Goal: Information Seeking & Learning: Learn about a topic

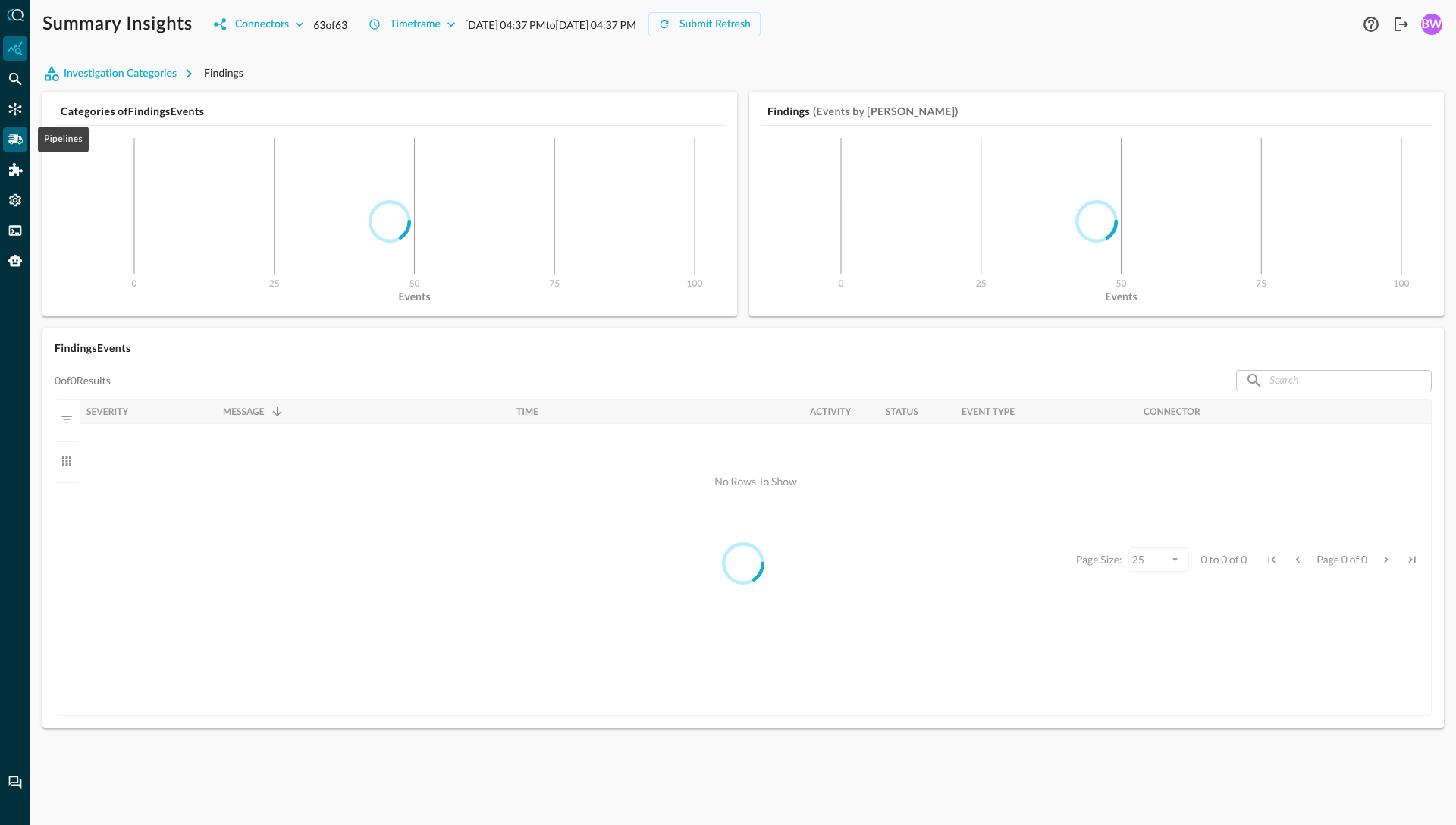
click at [18, 140] on icon "Pipelines" at bounding box center [15, 140] width 15 height 15
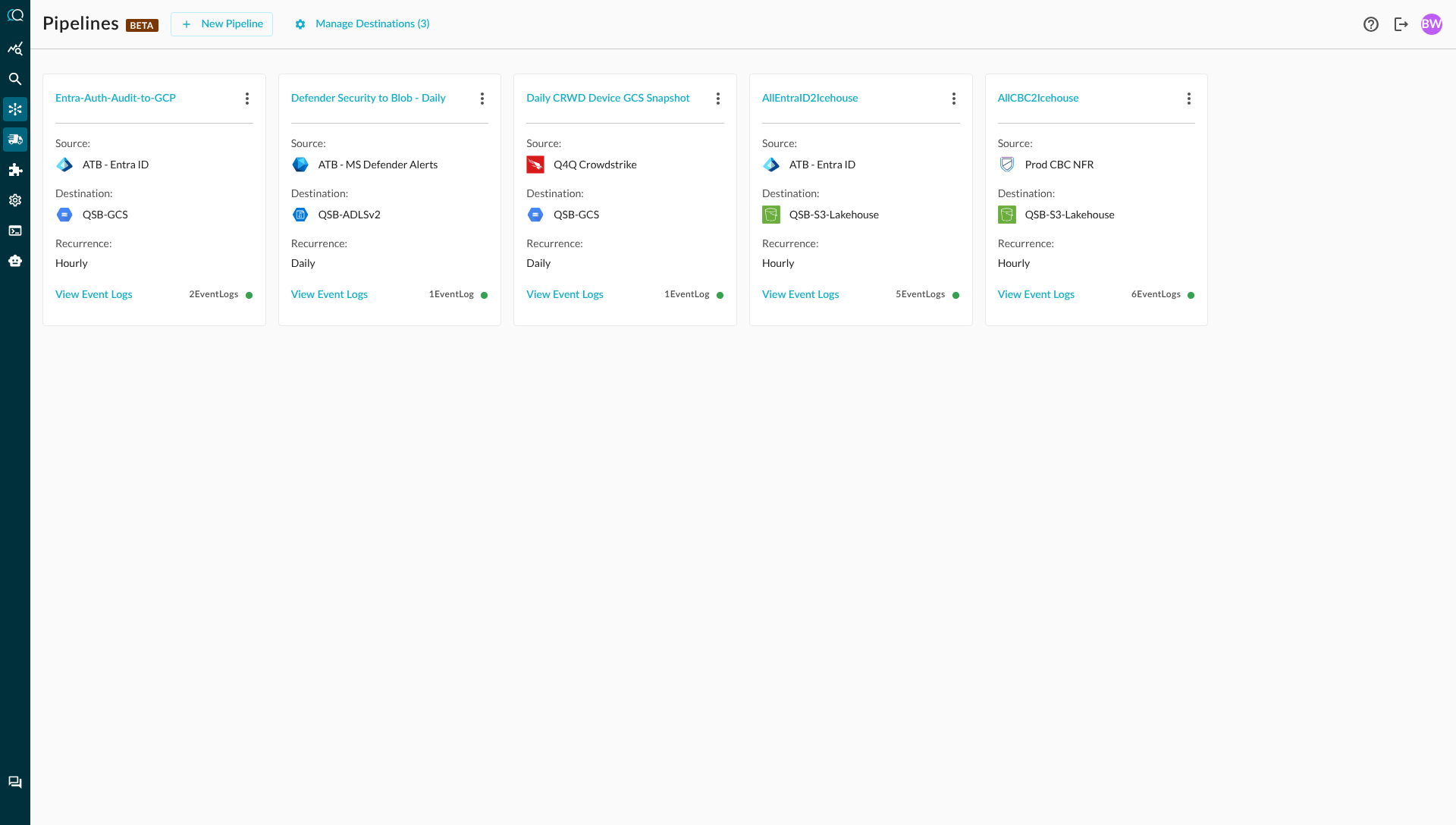
click at [13, 109] on icon "Connectors" at bounding box center [15, 109] width 15 height 15
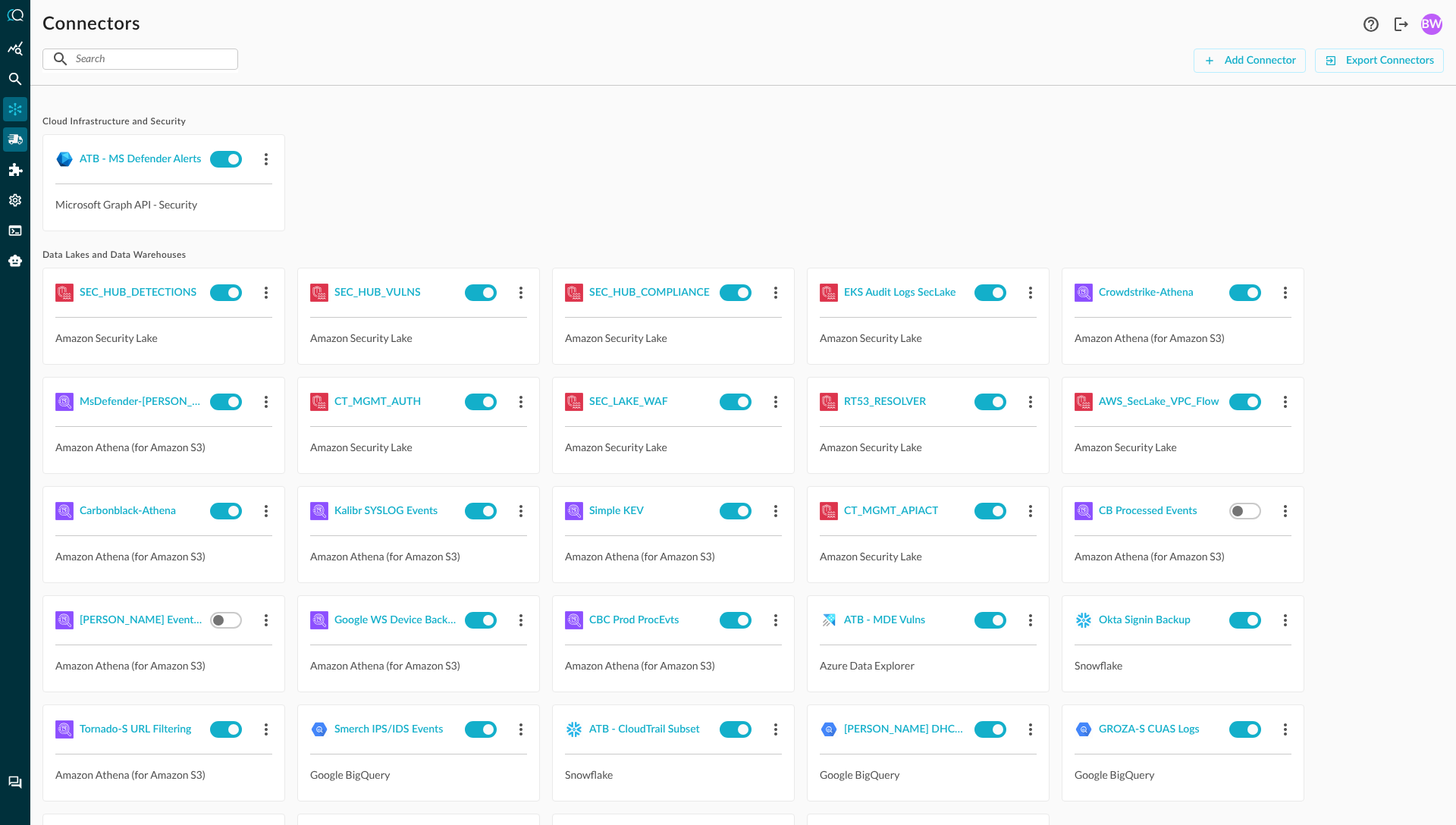
click at [17, 135] on icon "Pipelines" at bounding box center [15, 139] width 15 height 10
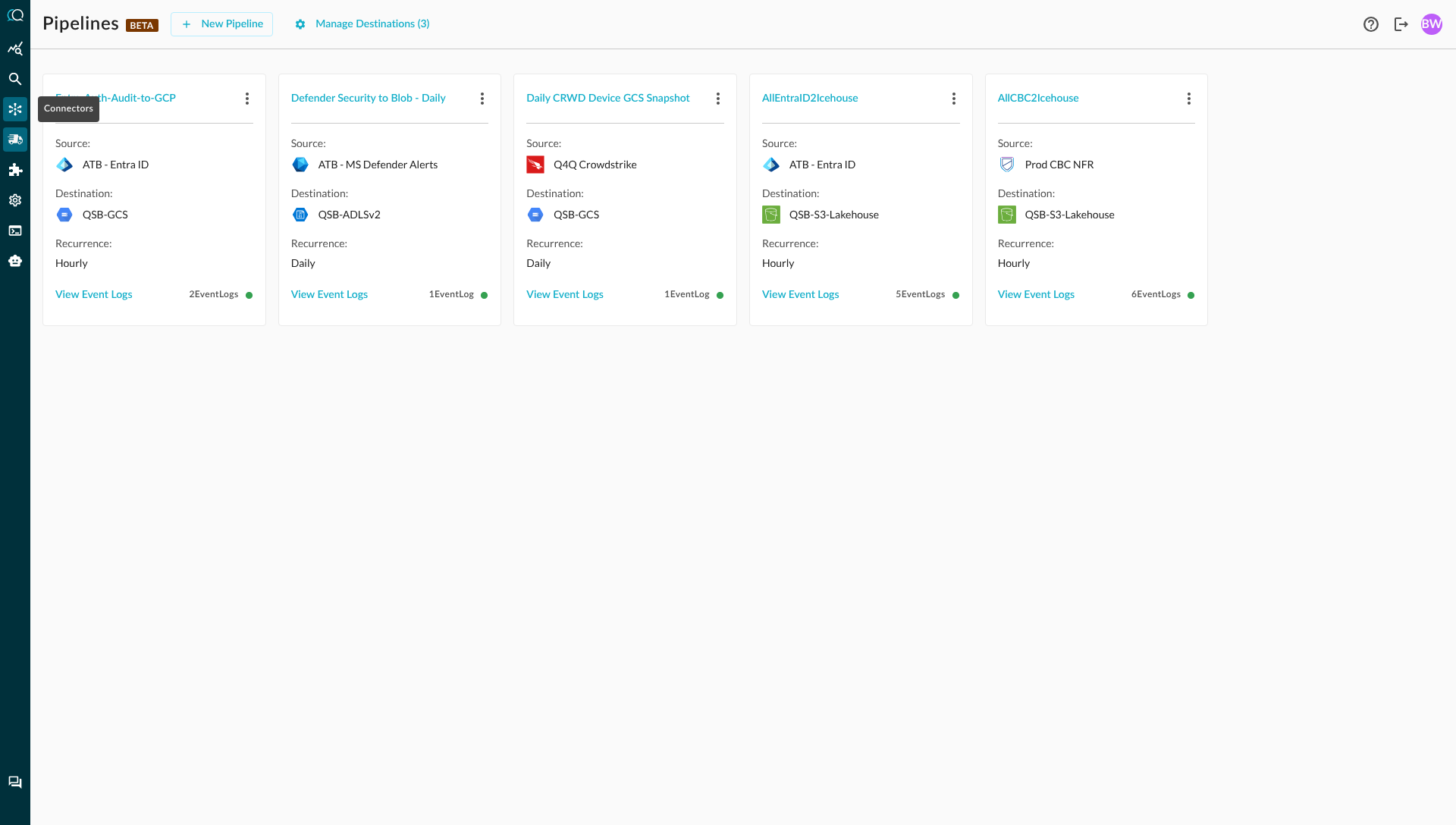
click at [14, 112] on icon "Connectors" at bounding box center [15, 109] width 15 height 15
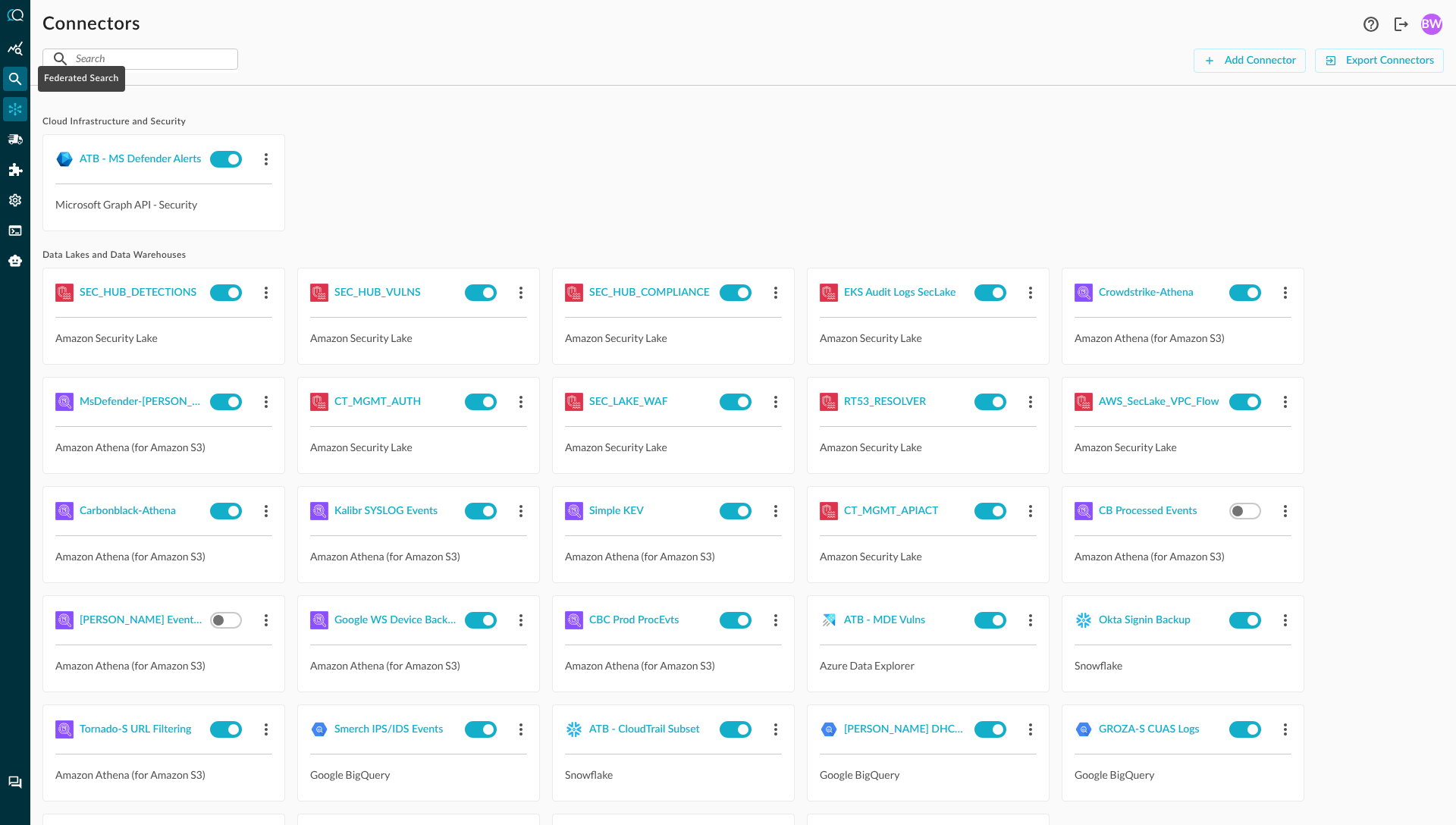
click at [15, 76] on icon "Federated Search" at bounding box center [15, 79] width 15 height 15
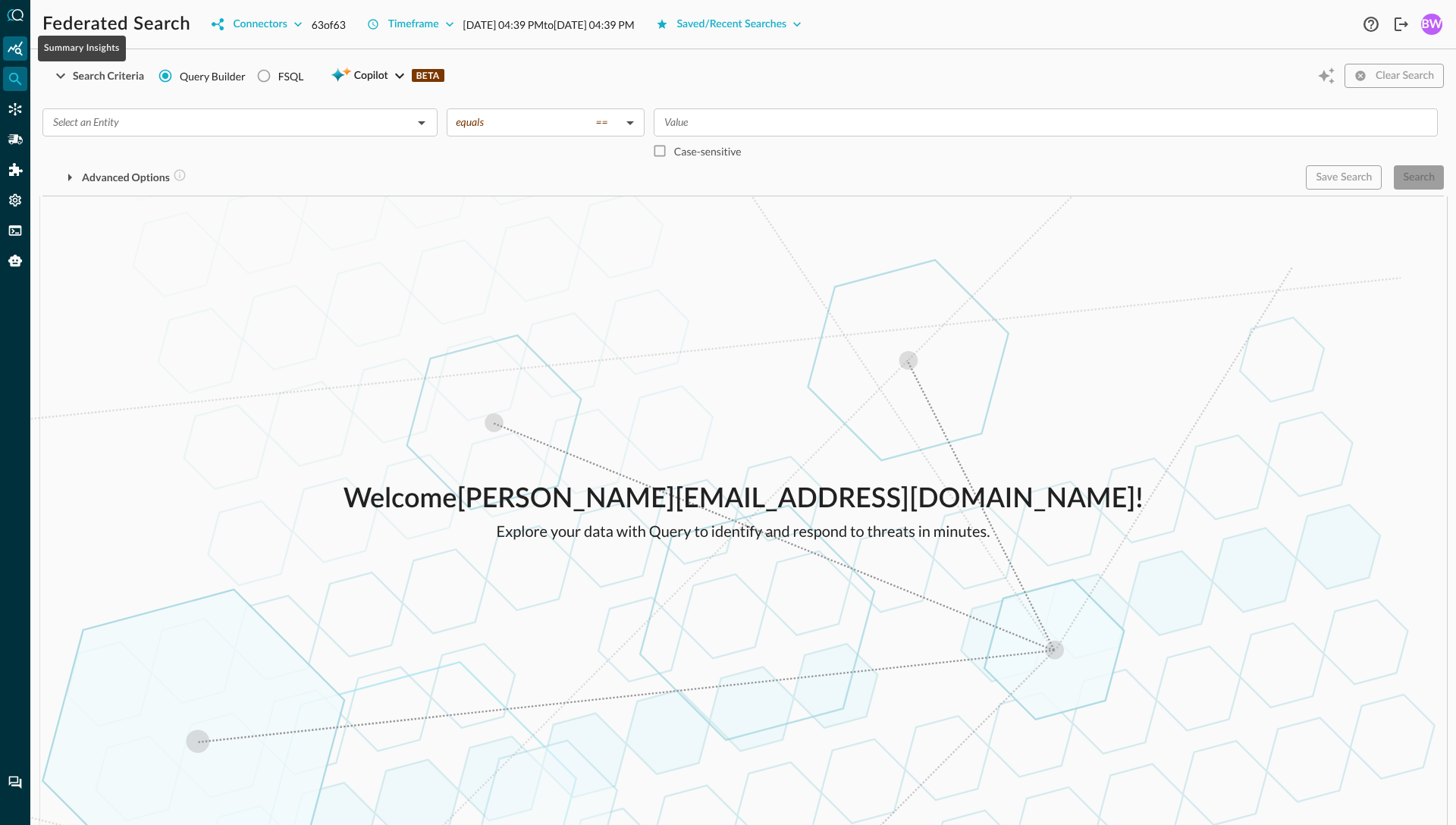
click at [20, 46] on icon "Summary Insights" at bounding box center [15, 48] width 15 height 15
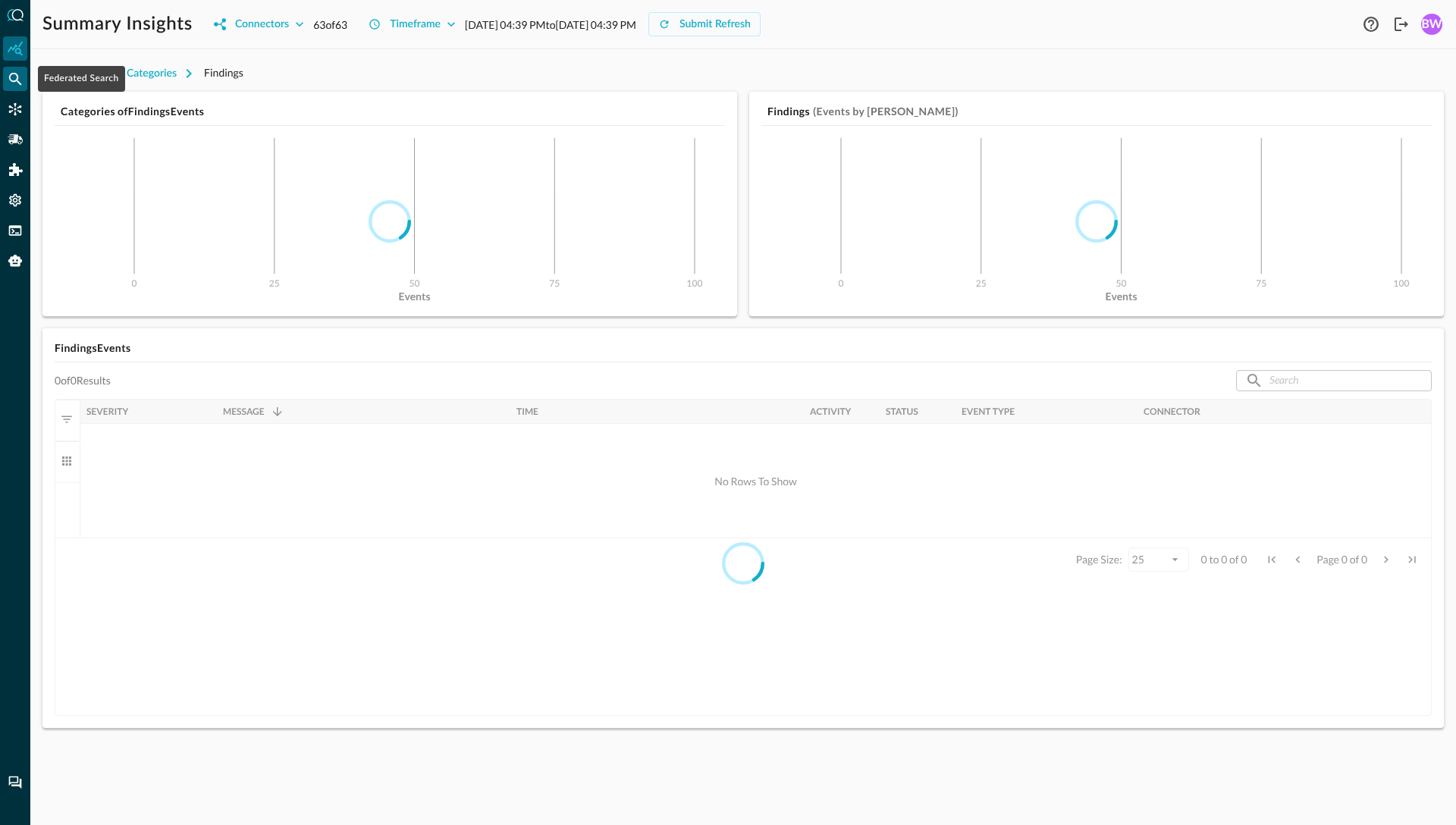
click at [18, 79] on icon "Federated Search" at bounding box center [15, 79] width 15 height 15
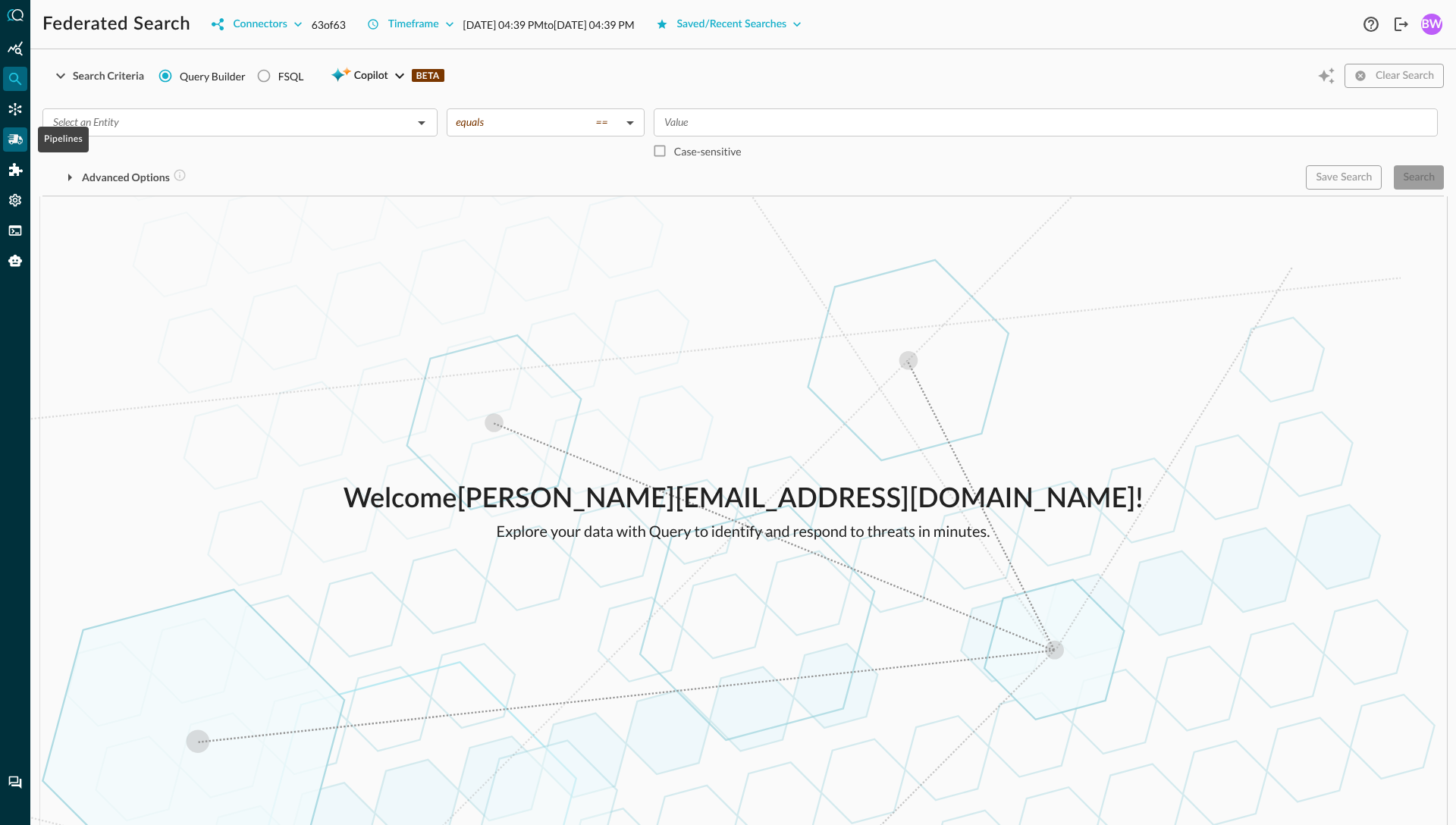
click at [12, 140] on icon "Pipelines" at bounding box center [15, 139] width 15 height 10
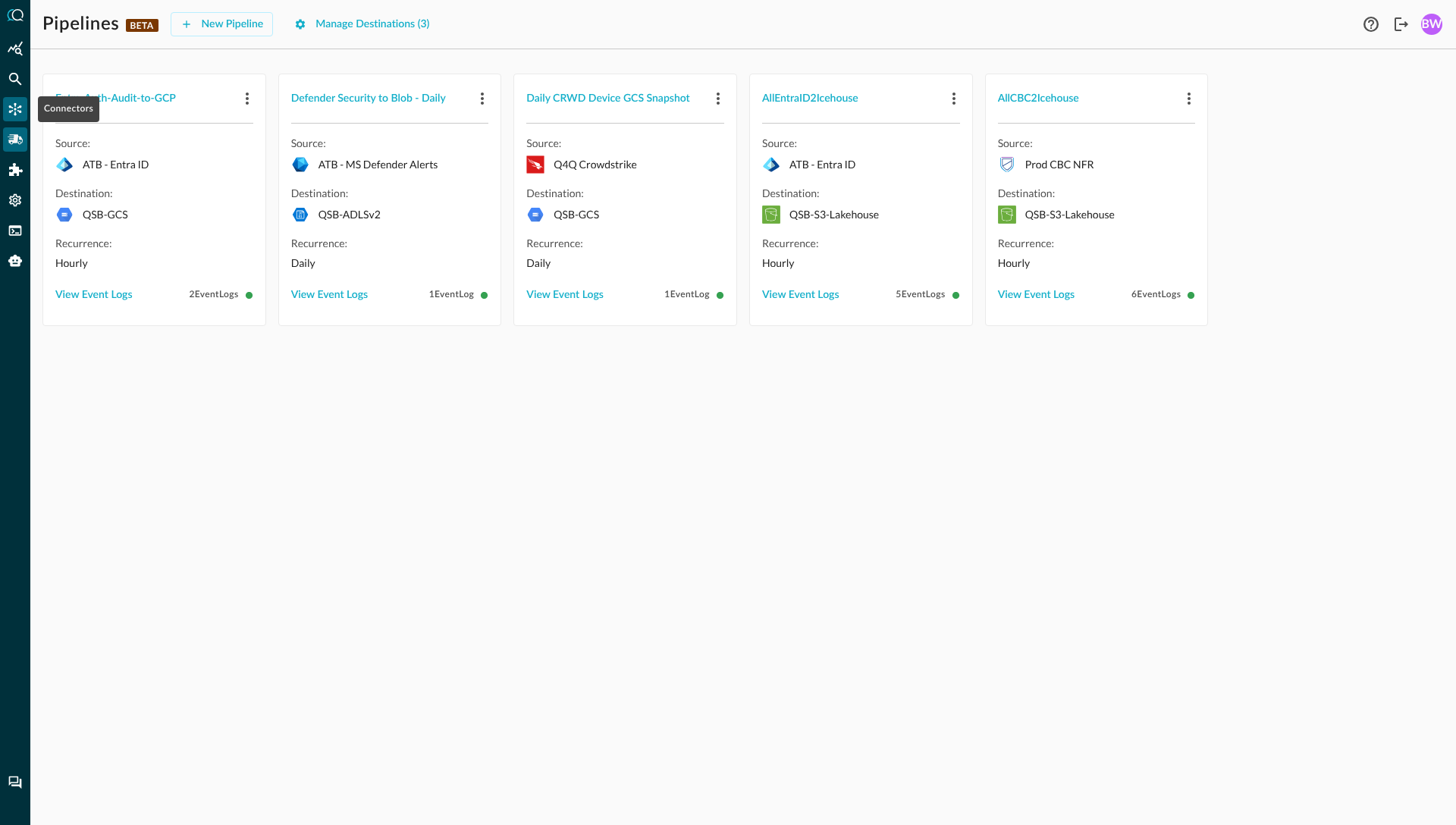
click at [19, 108] on icon "Connectors" at bounding box center [15, 109] width 15 height 15
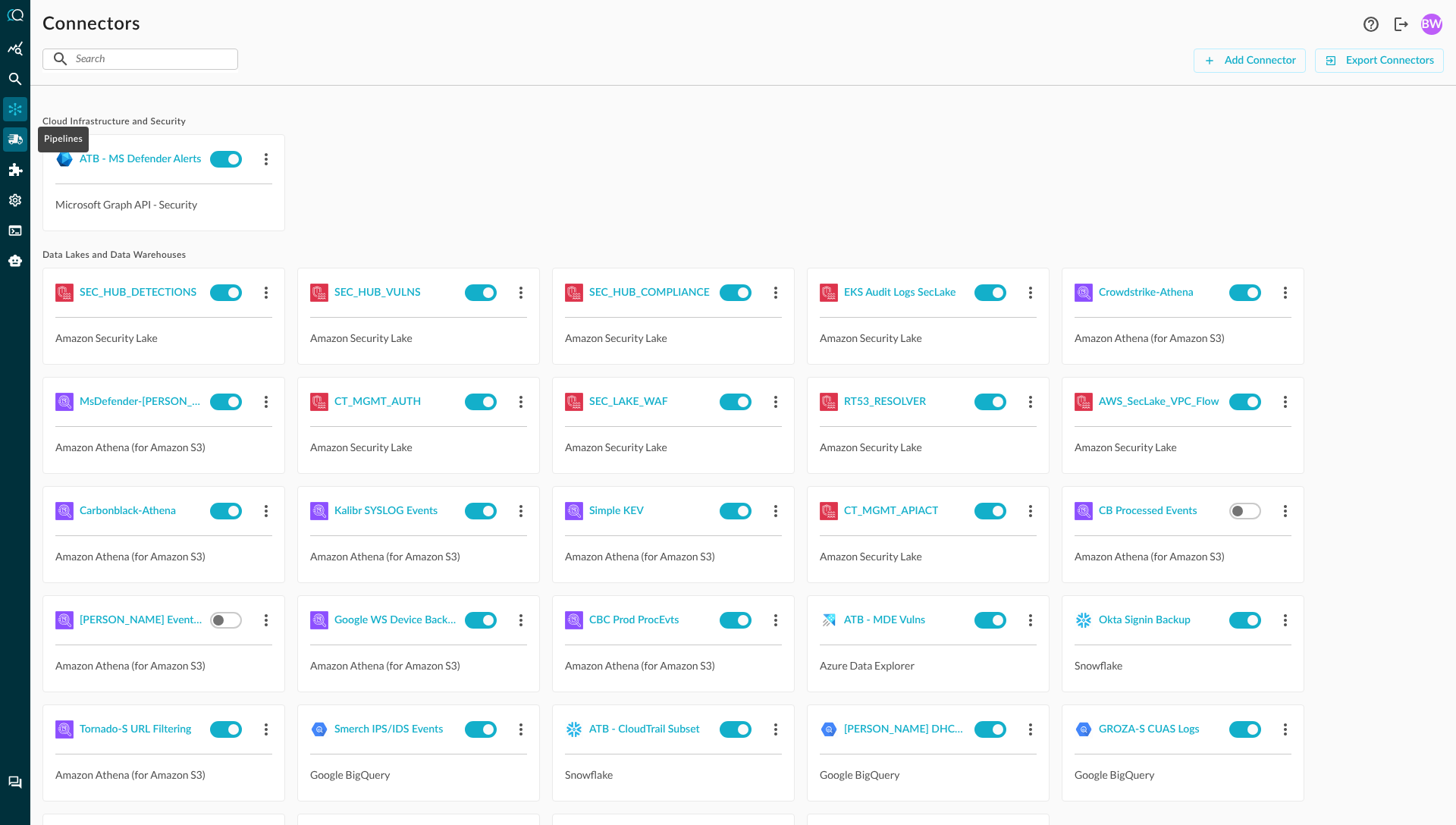
click at [21, 143] on icon "Pipelines" at bounding box center [15, 140] width 15 height 15
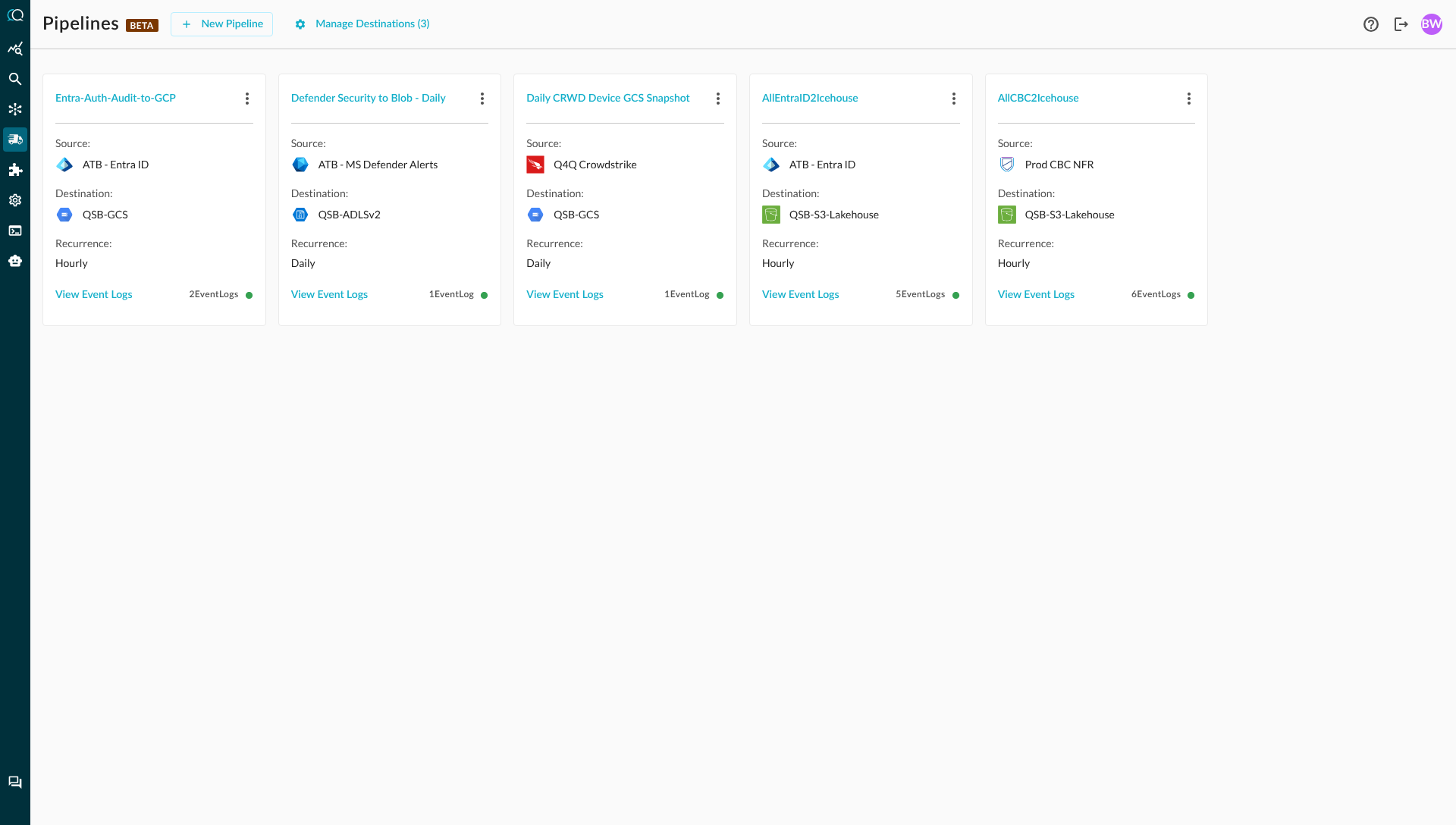
click at [710, 317] on div "Source: .CrowdStrikeFalcon_svg__st1{fill:#fff} Q4Q Crowdstrike Destination: QSB…" at bounding box center [625, 225] width 223 height 202
click at [13, 77] on icon "Federated Search" at bounding box center [15, 79] width 15 height 15
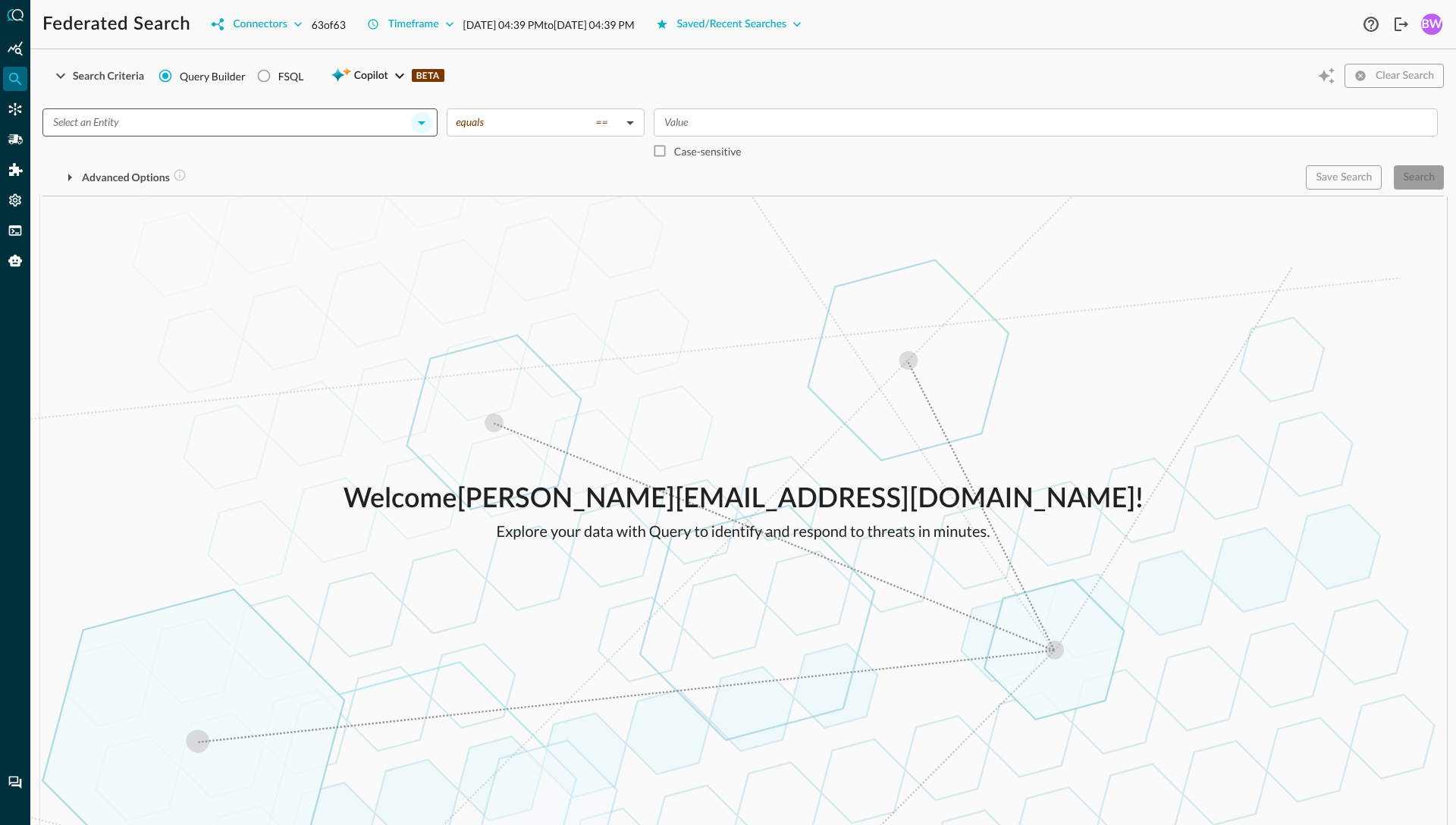
click at [416, 125] on icon "Open" at bounding box center [421, 123] width 18 height 18
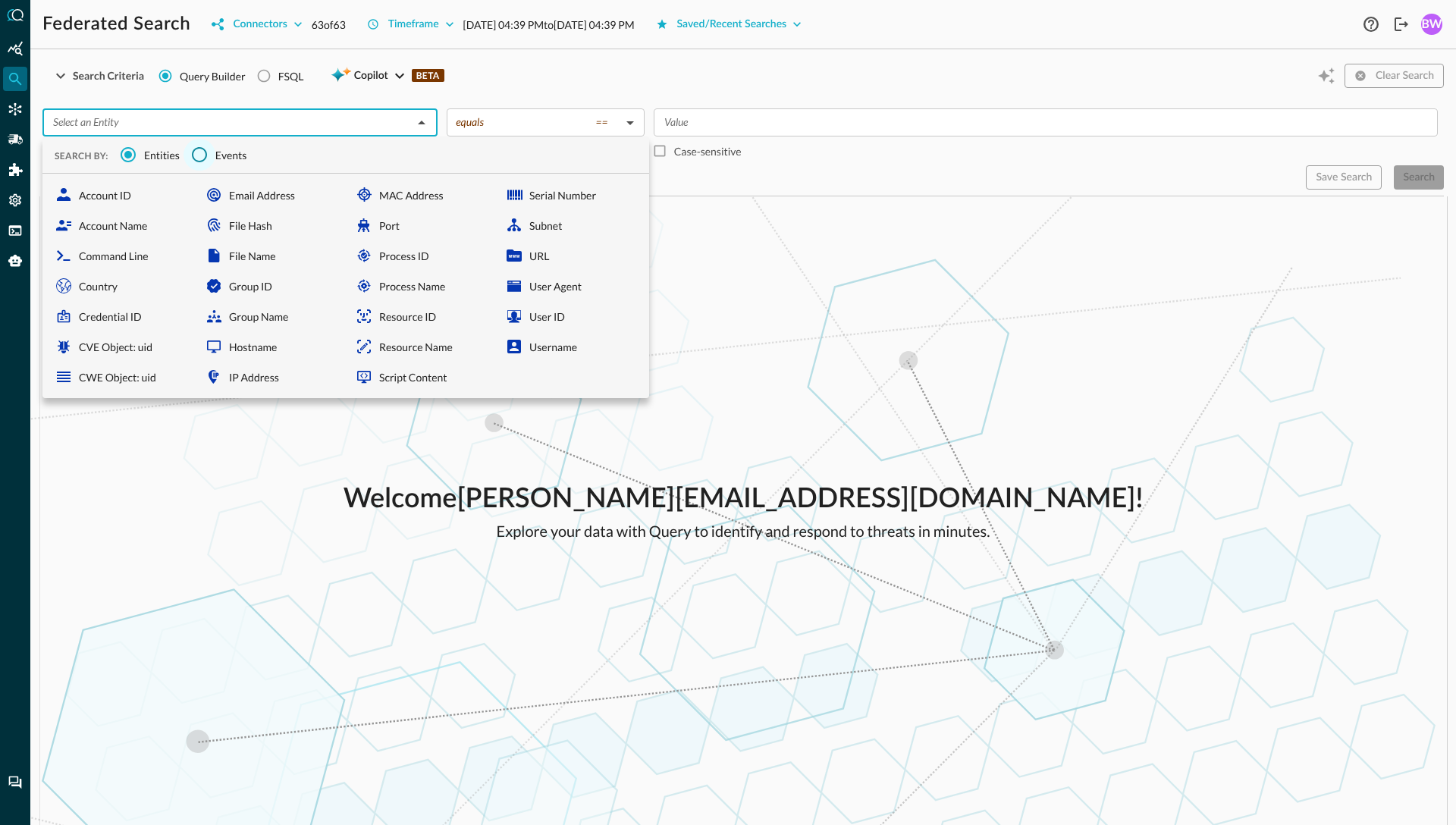
click at [206, 156] on input "Events" at bounding box center [200, 154] width 32 height 32
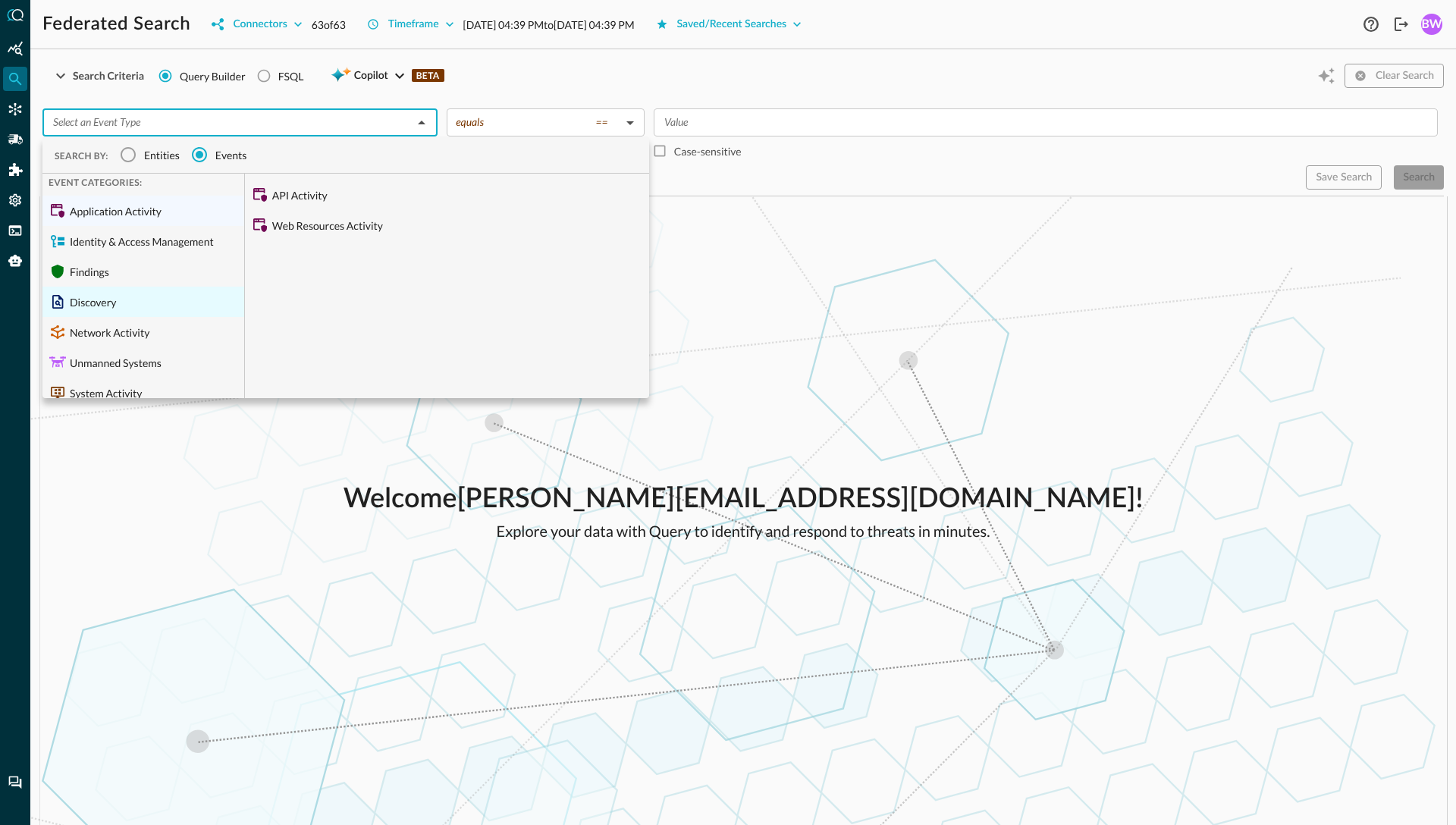
click at [90, 296] on div "Discovery" at bounding box center [144, 301] width 202 height 30
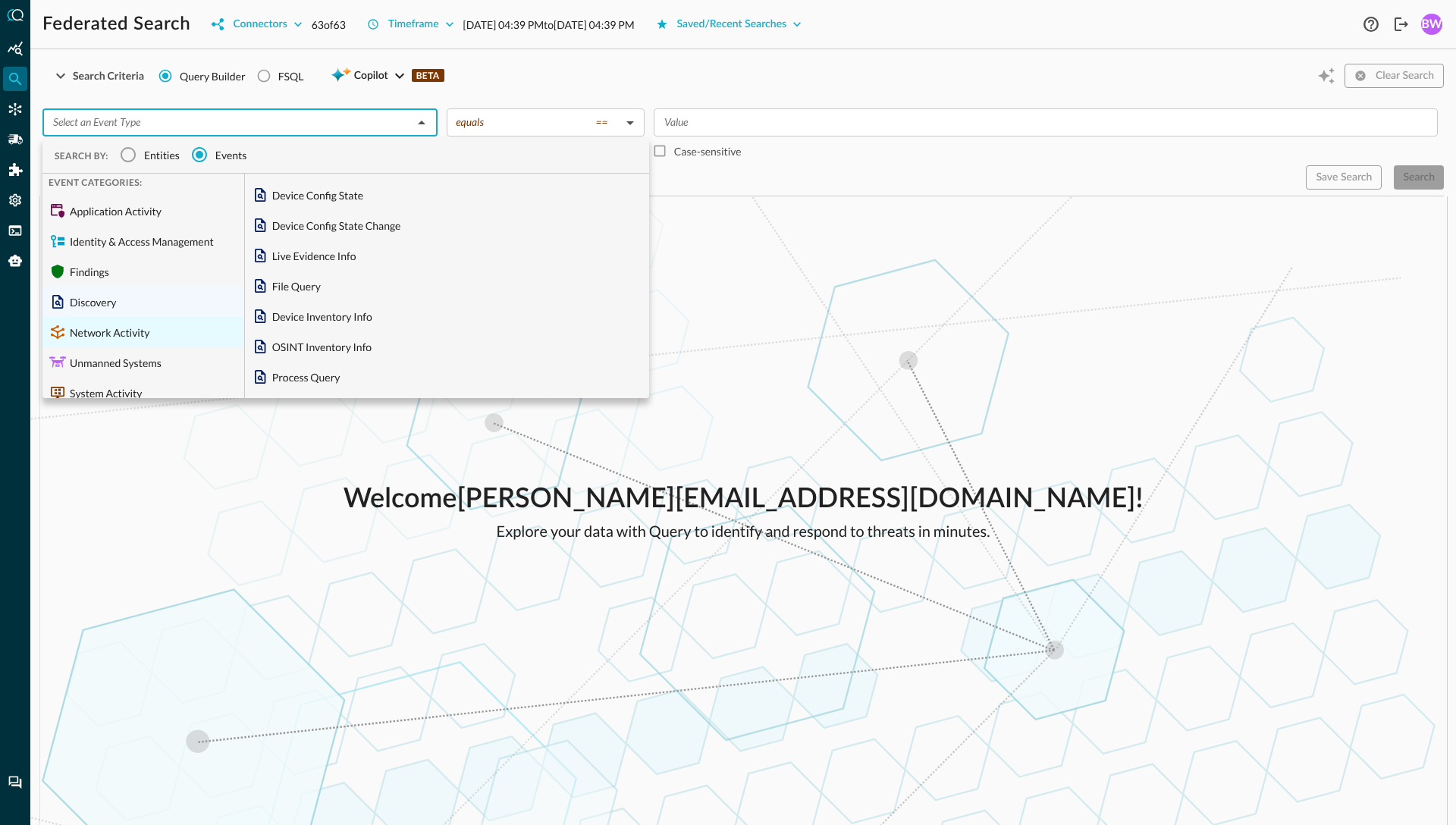
click at [98, 332] on div "Network Activity" at bounding box center [144, 332] width 202 height 30
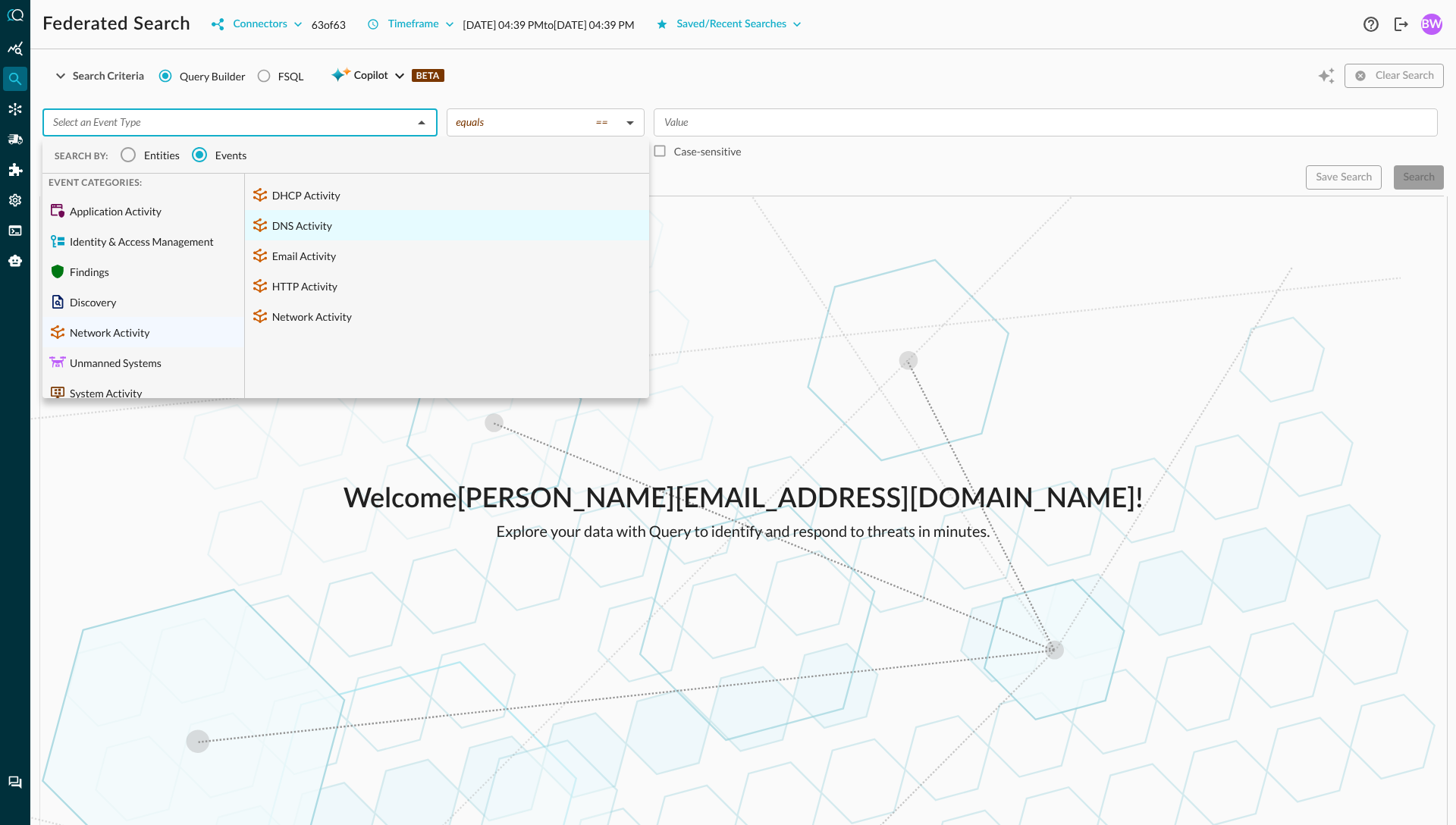
click at [311, 228] on div "DNS Activity" at bounding box center [447, 225] width 404 height 30
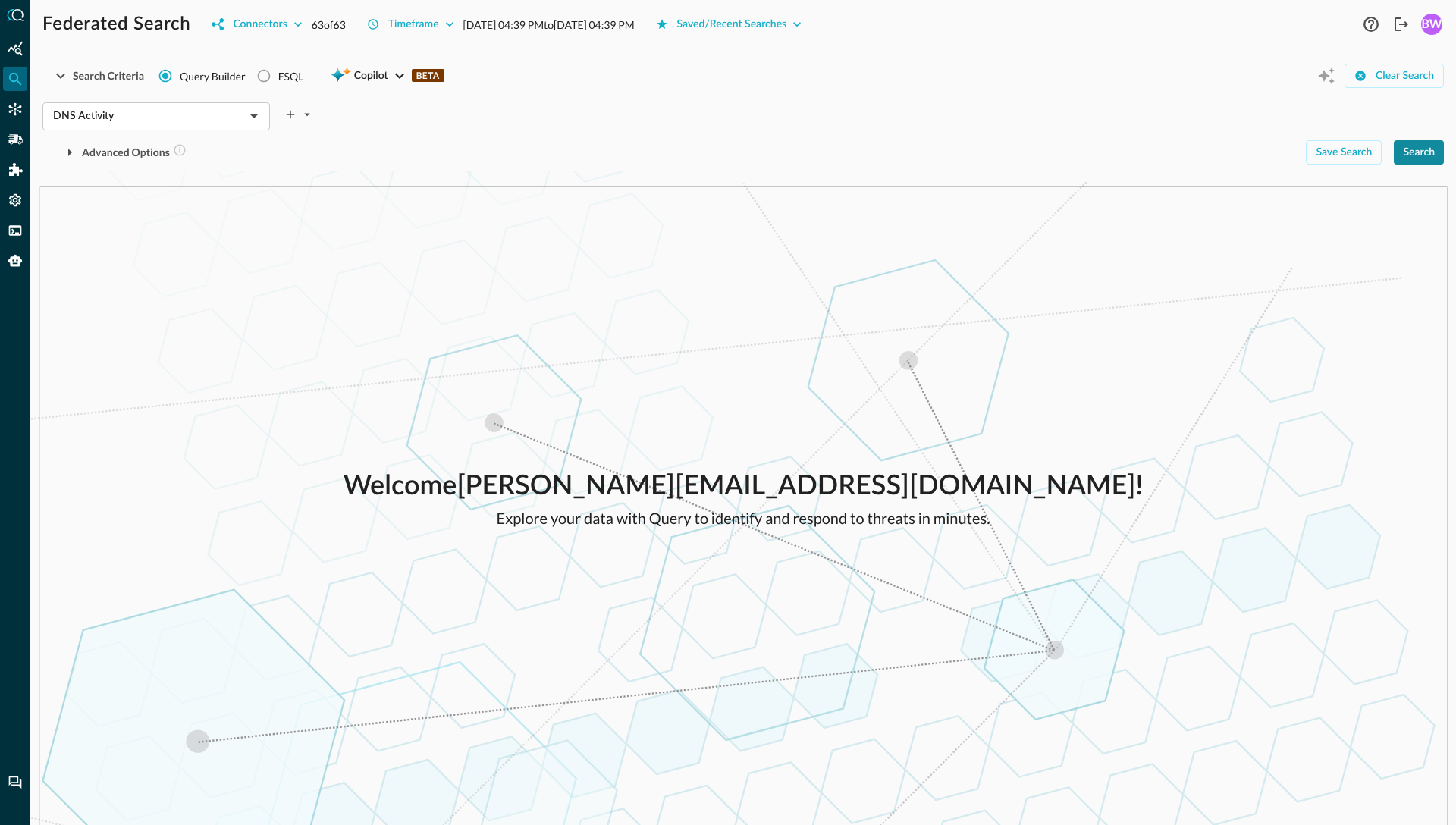
click at [1430, 154] on button "Search" at bounding box center [1419, 153] width 50 height 25
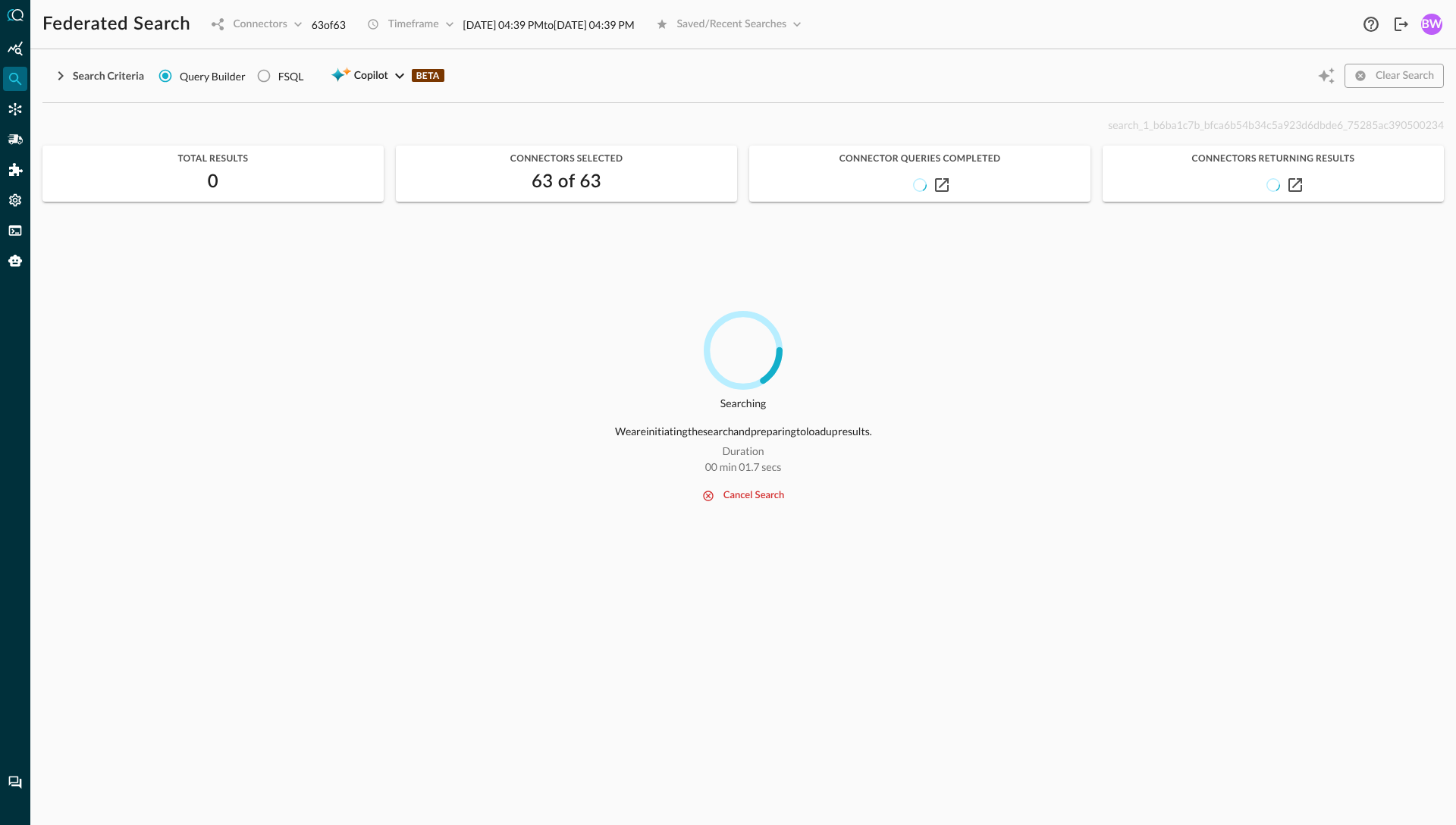
click at [453, 34] on div "Timeframe [DATE] 04:39 PM to [DATE] 04:39 PM" at bounding box center [496, 25] width 277 height 25
click at [446, 25] on div "Timeframe [DATE] 04:39 PM to [DATE] 04:39 PM" at bounding box center [496, 25] width 277 height 25
click at [746, 494] on button "cancel search" at bounding box center [743, 496] width 100 height 18
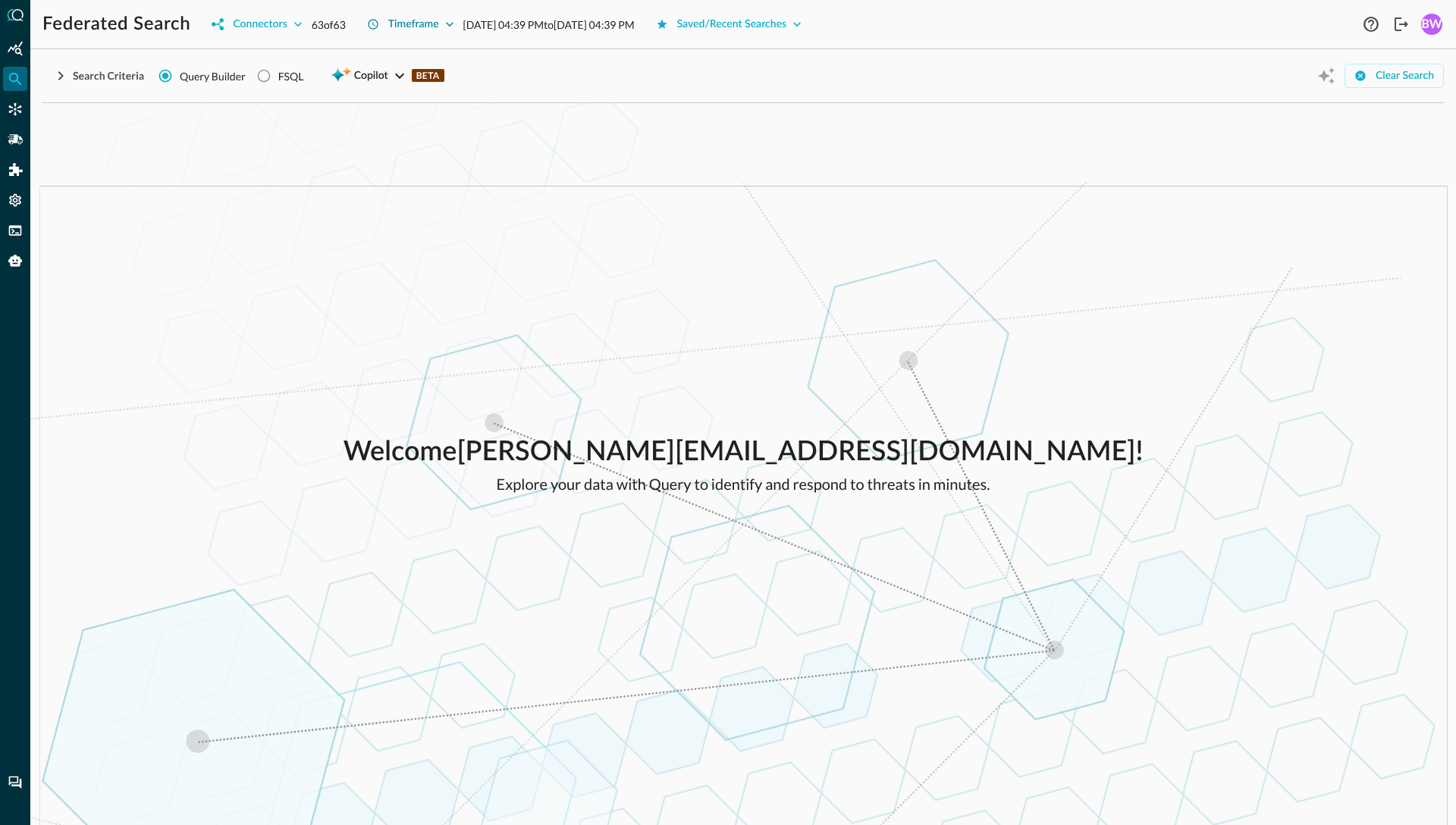
click at [452, 22] on icon "button" at bounding box center [449, 24] width 15 height 15
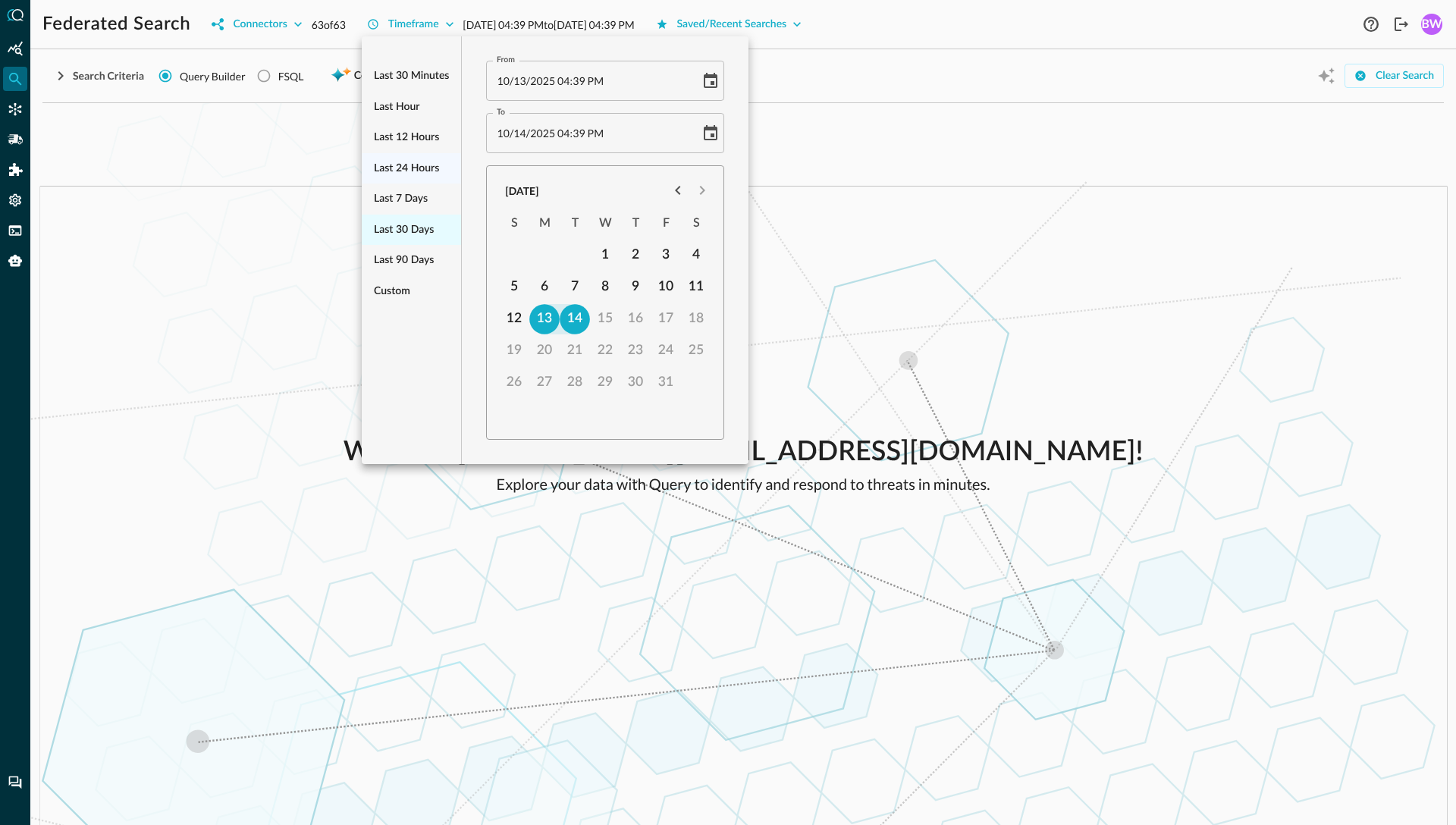
click at [406, 222] on span "Last 30 days" at bounding box center [403, 230] width 60 height 19
type input "[DATE] 04:40 PM"
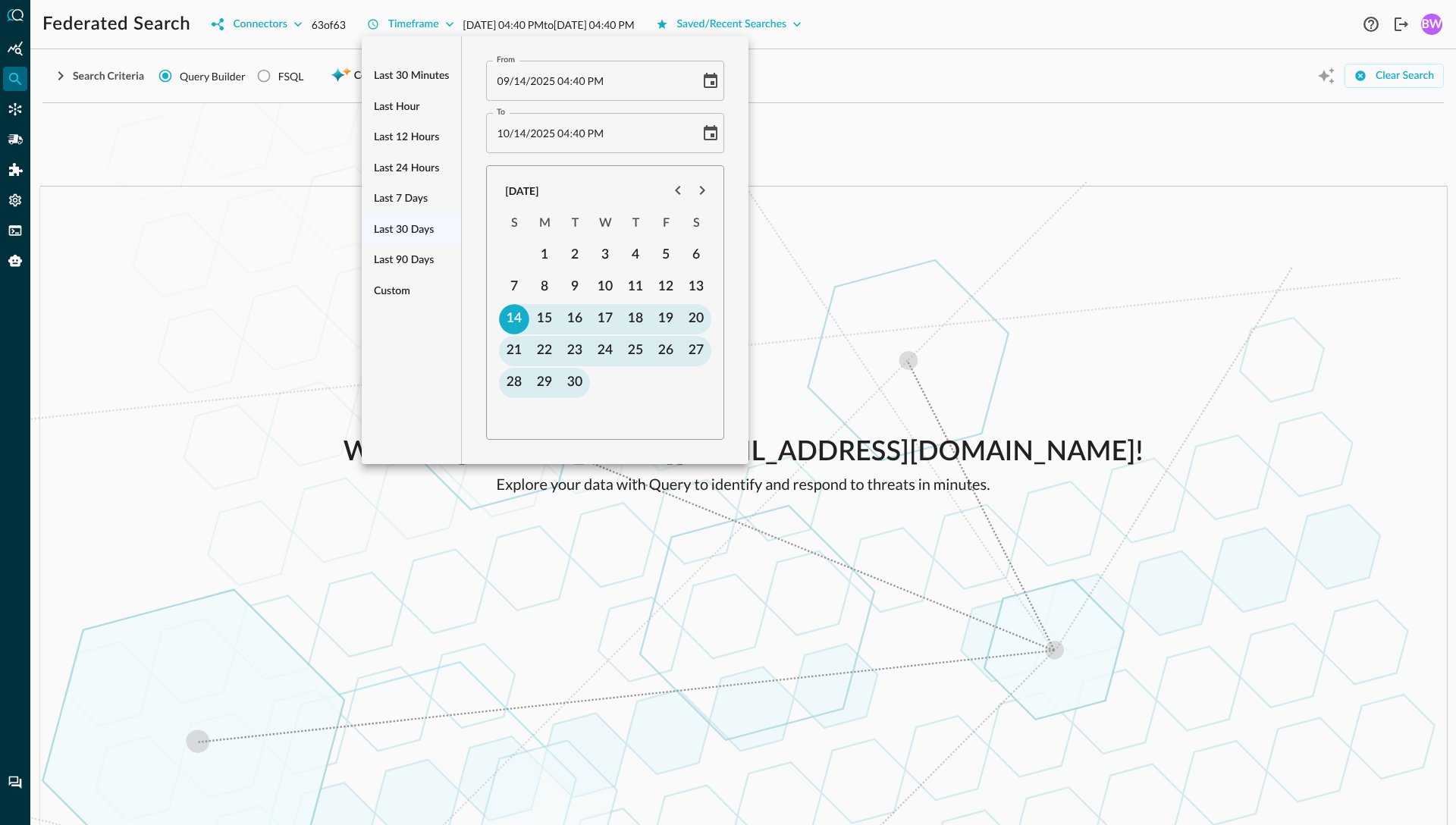
click at [897, 229] on div at bounding box center [728, 412] width 1456 height 825
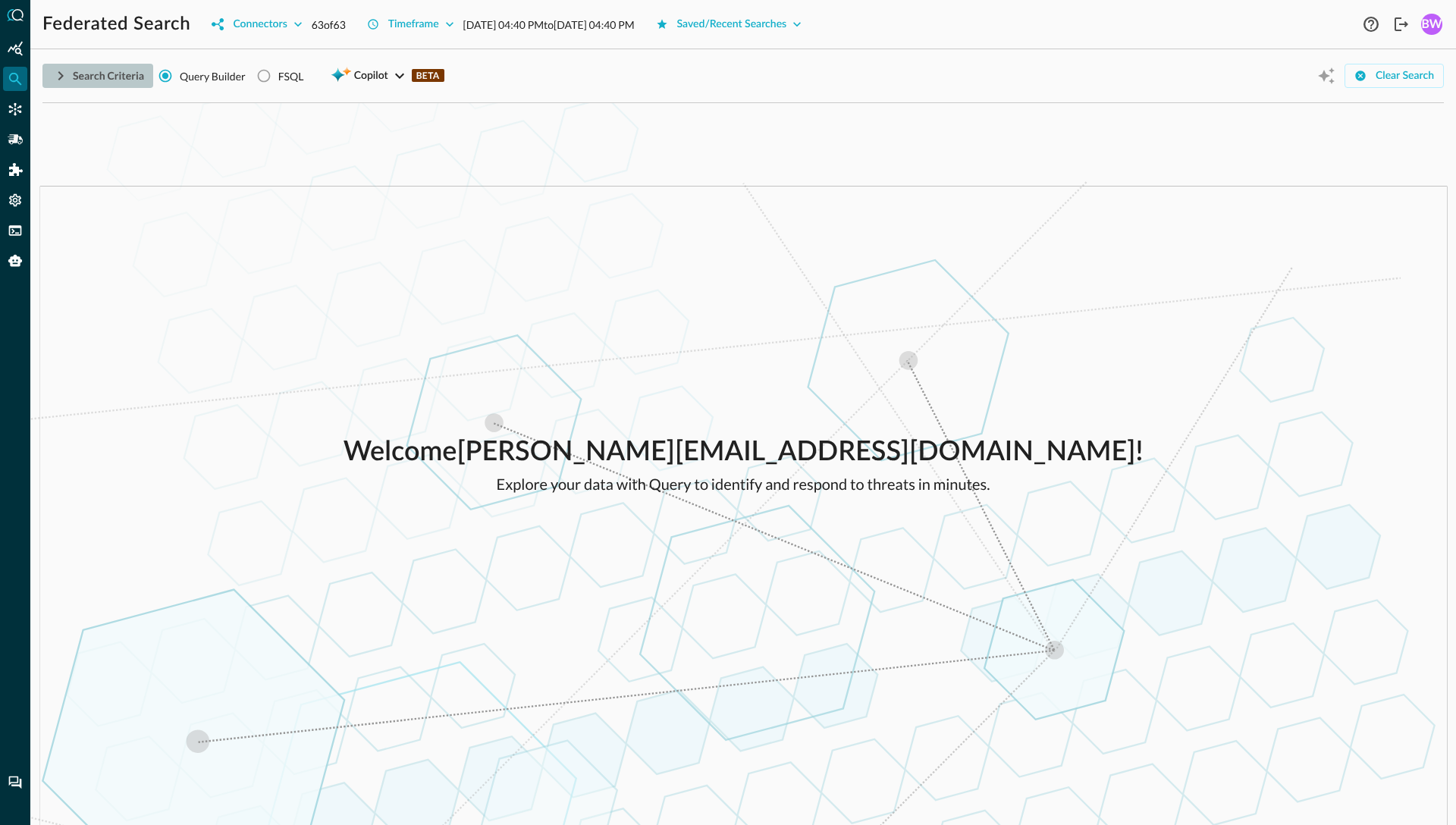
click at [58, 76] on icon "button" at bounding box center [61, 76] width 18 height 18
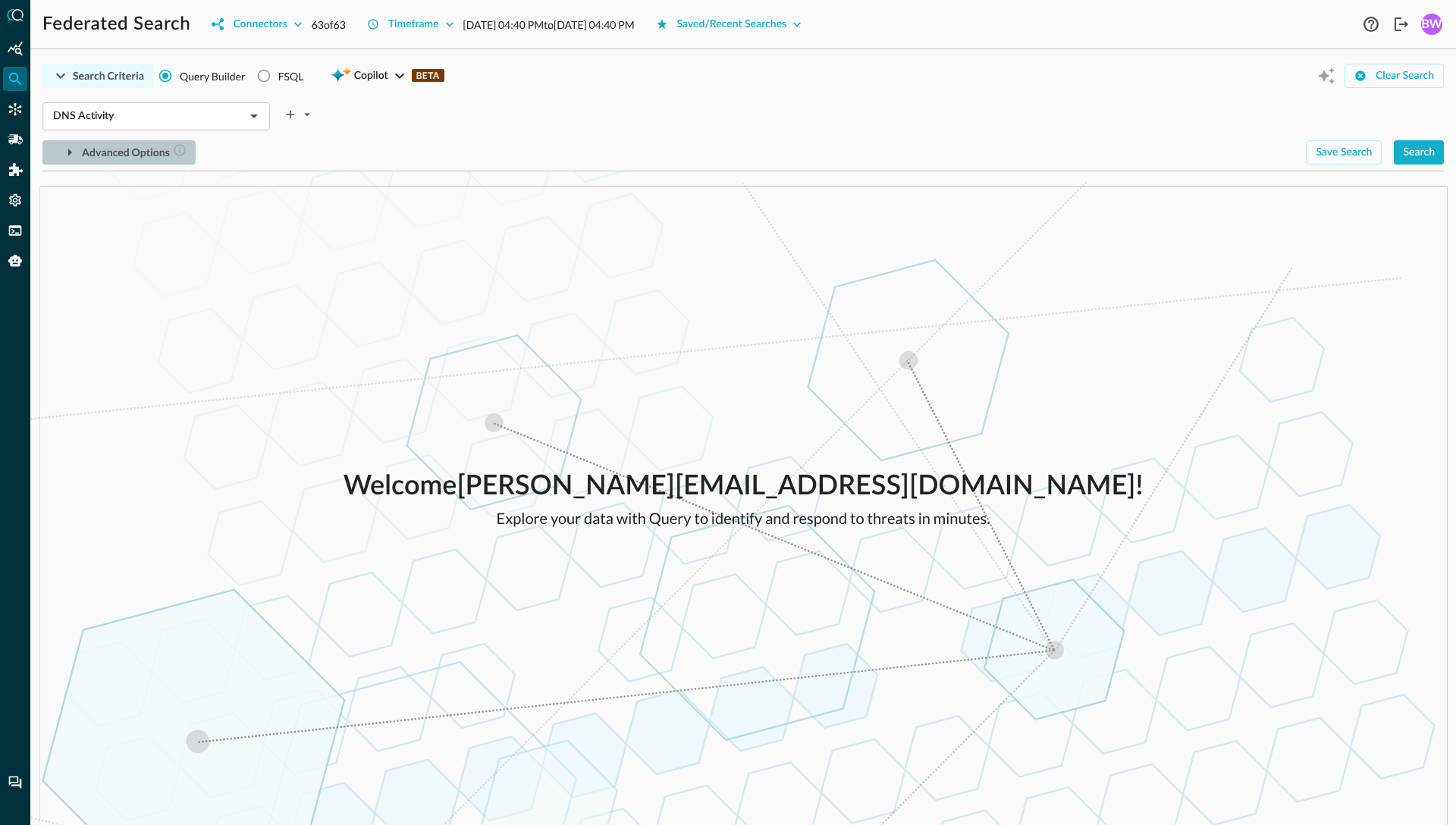
click at [68, 152] on icon "button" at bounding box center [70, 152] width 4 height 7
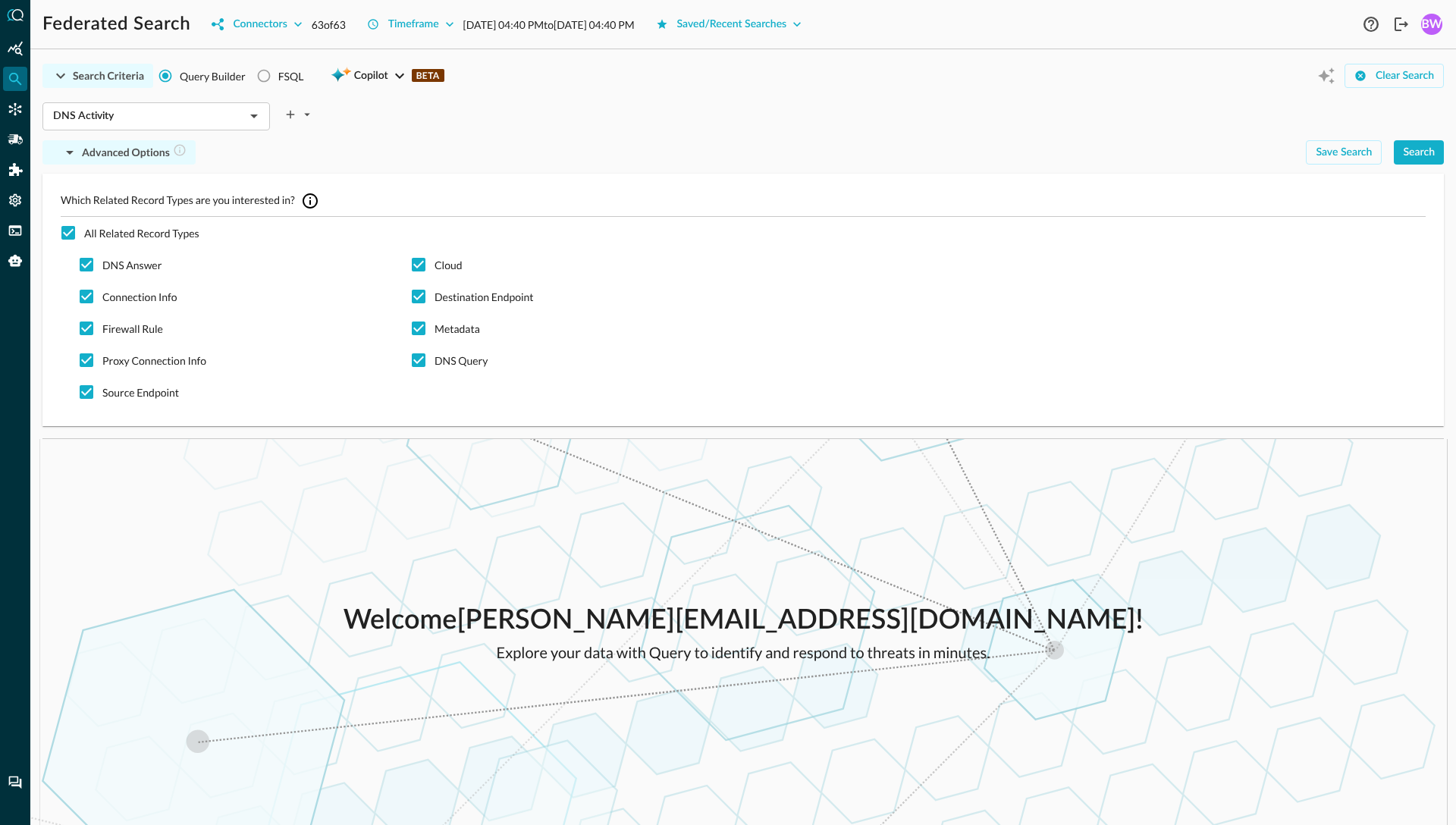
click at [63, 71] on icon "button" at bounding box center [61, 76] width 18 height 18
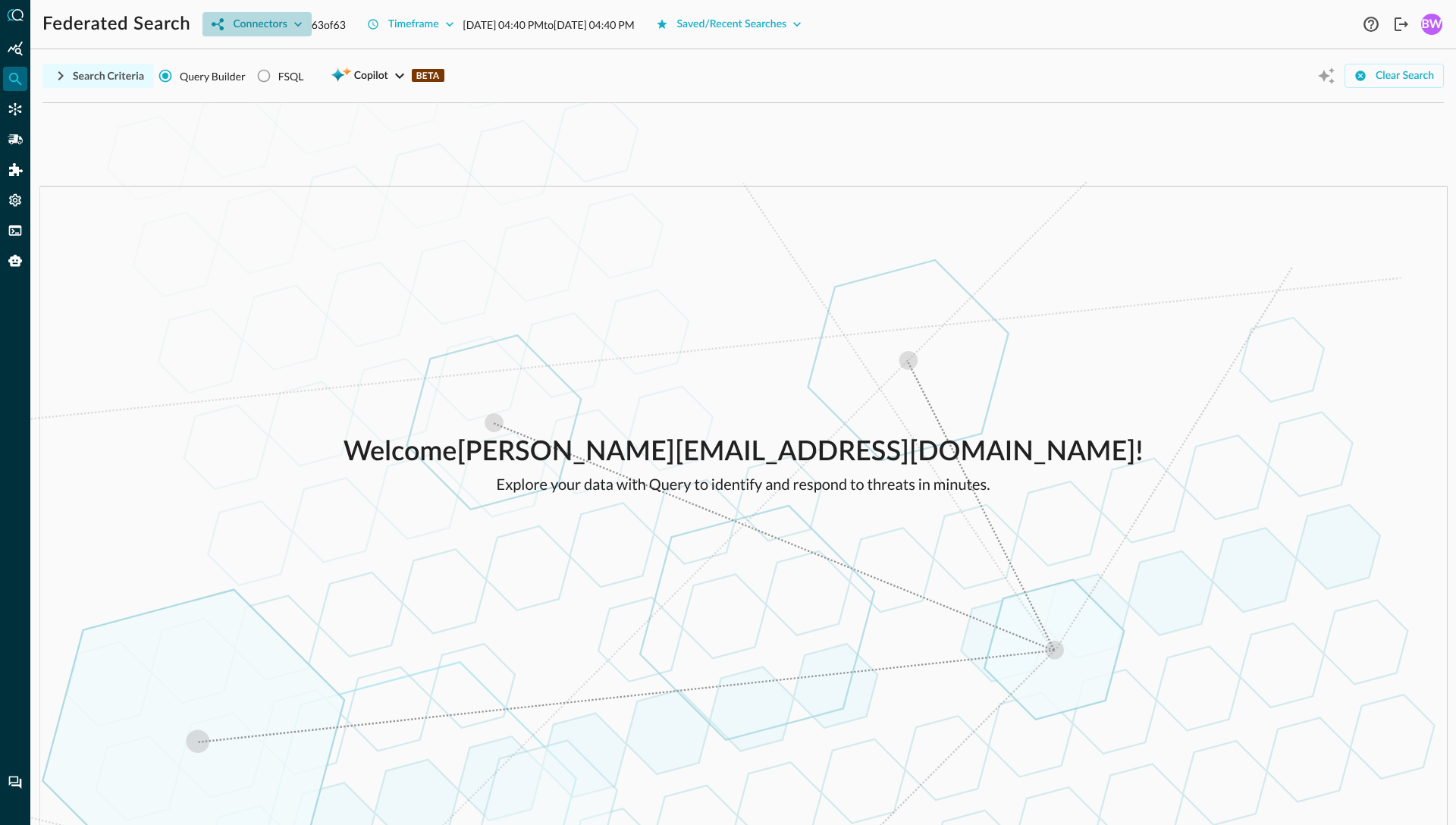
click at [303, 25] on icon "button" at bounding box center [298, 24] width 15 height 15
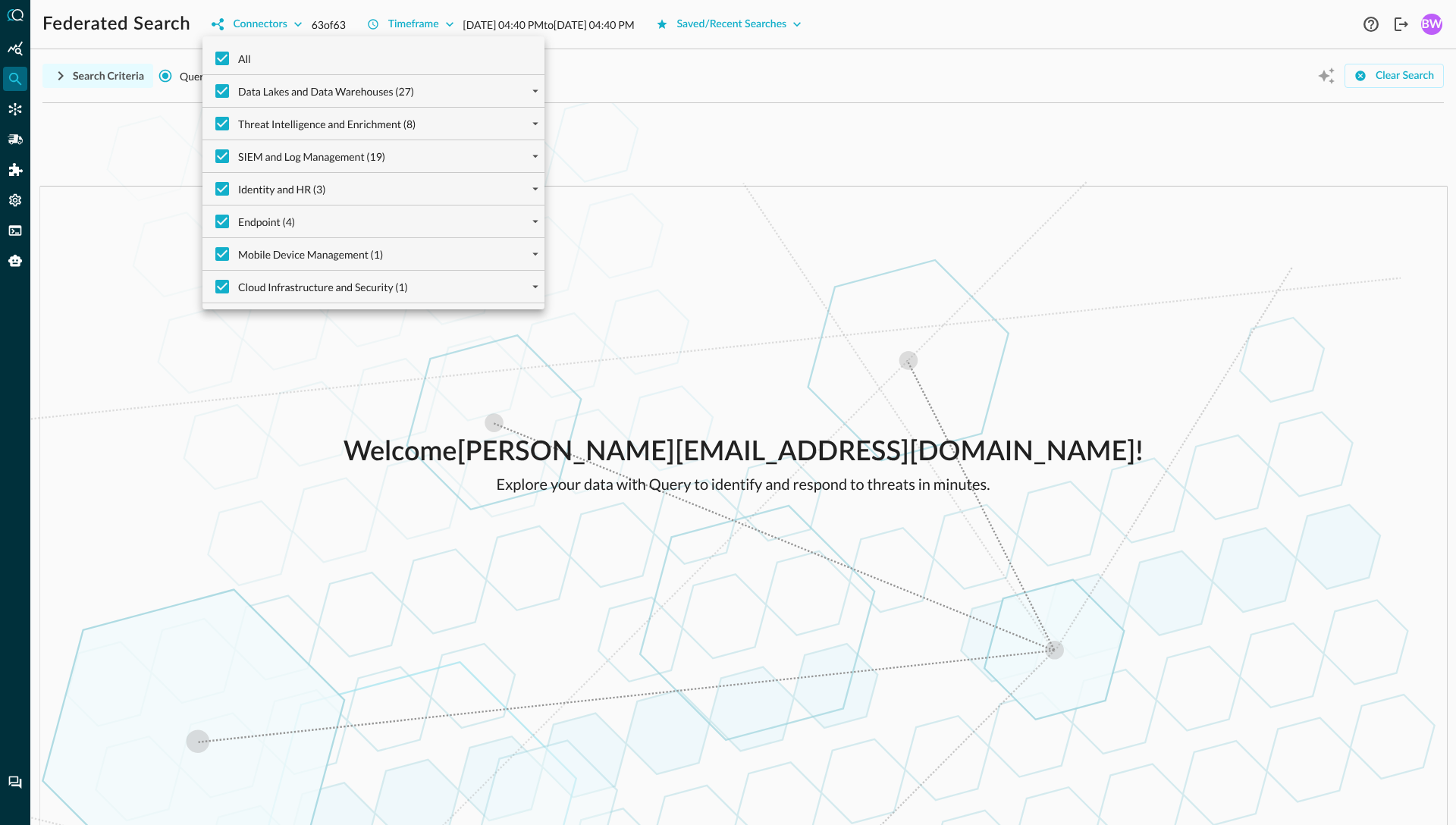
click at [80, 31] on div at bounding box center [728, 412] width 1456 height 825
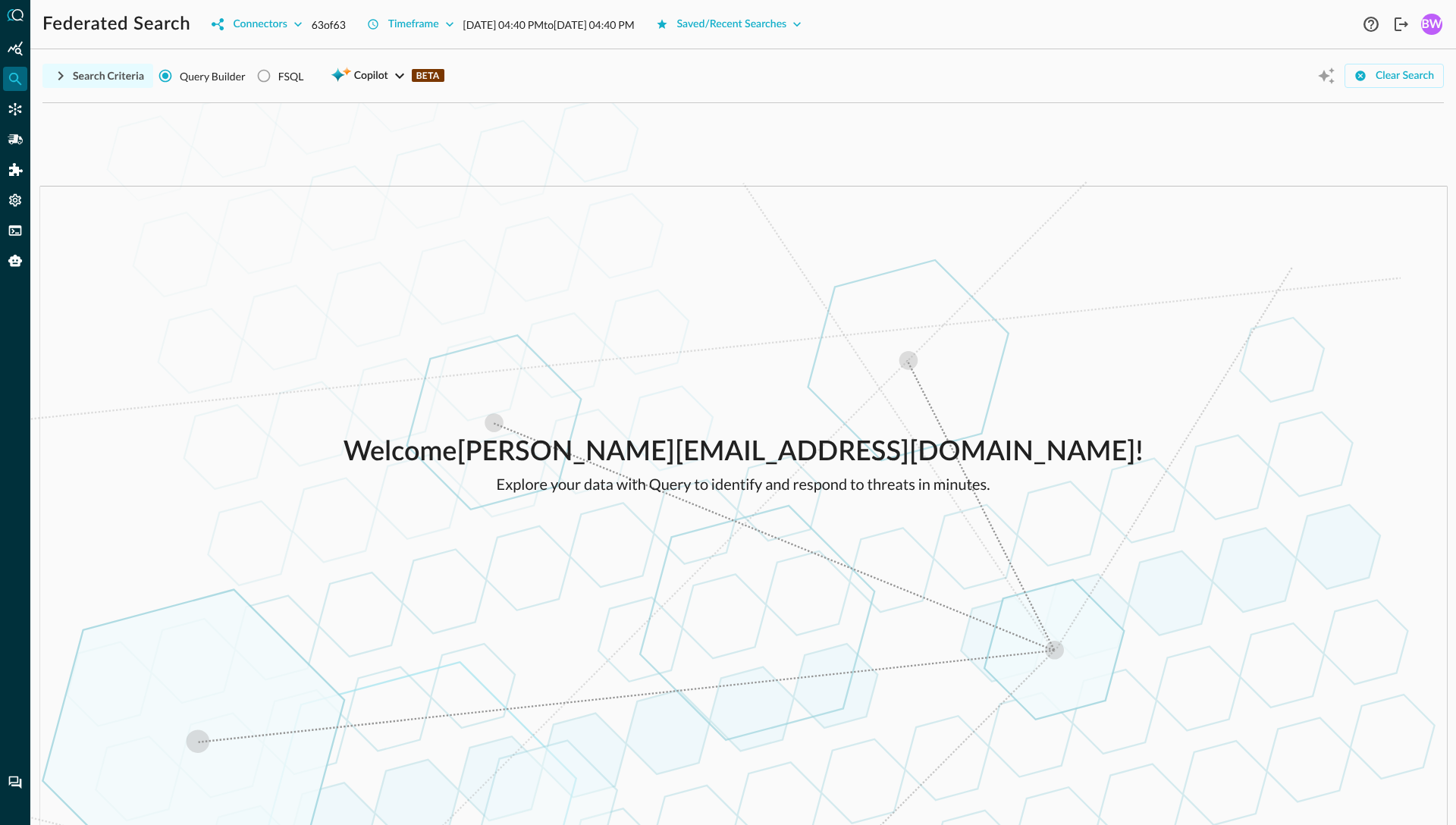
click at [61, 77] on icon "button" at bounding box center [61, 76] width 5 height 9
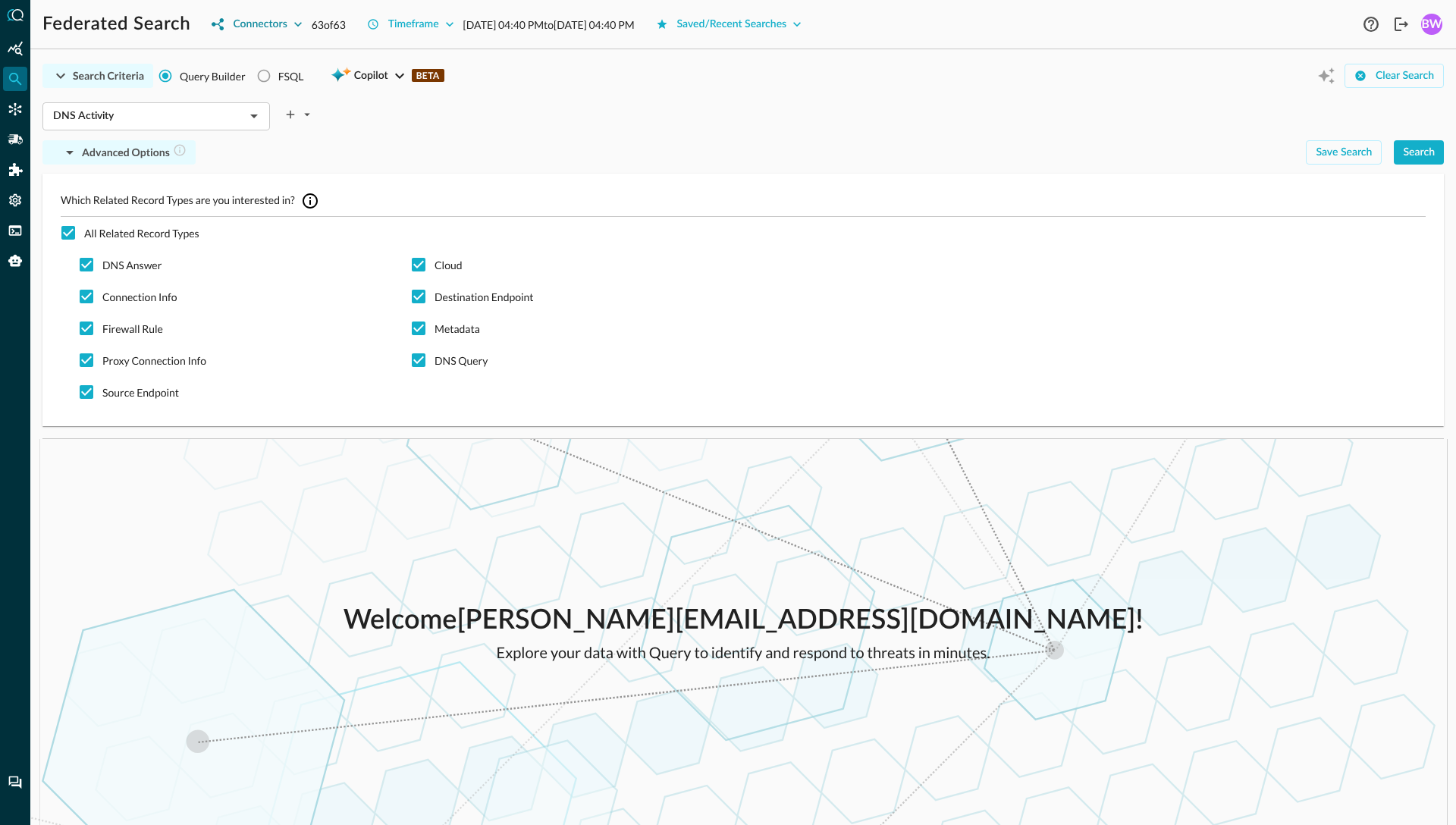
click at [294, 23] on icon "button" at bounding box center [297, 25] width 7 height 5
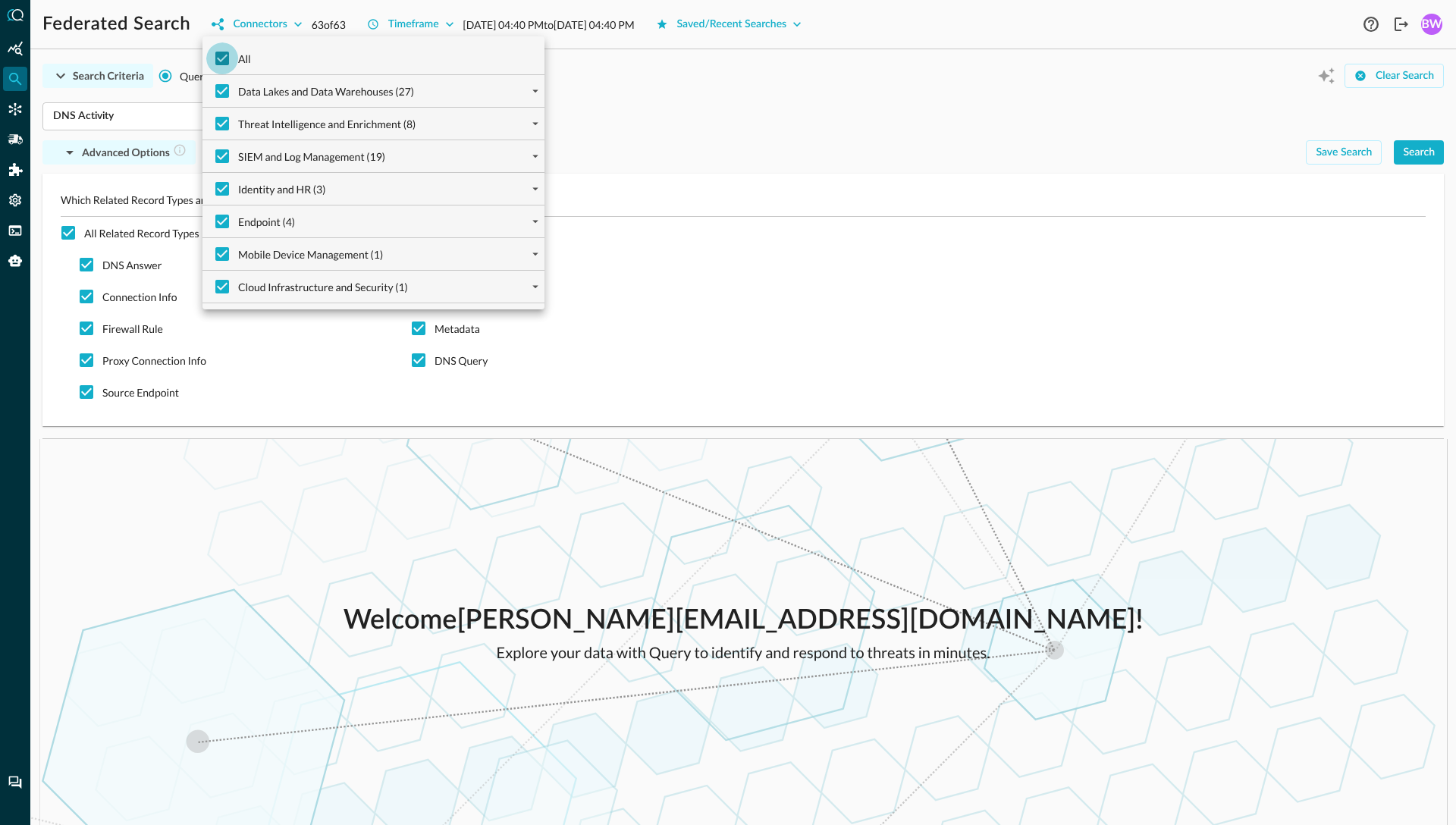
click at [229, 53] on input "All" at bounding box center [222, 58] width 32 height 32
checkbox input "false"
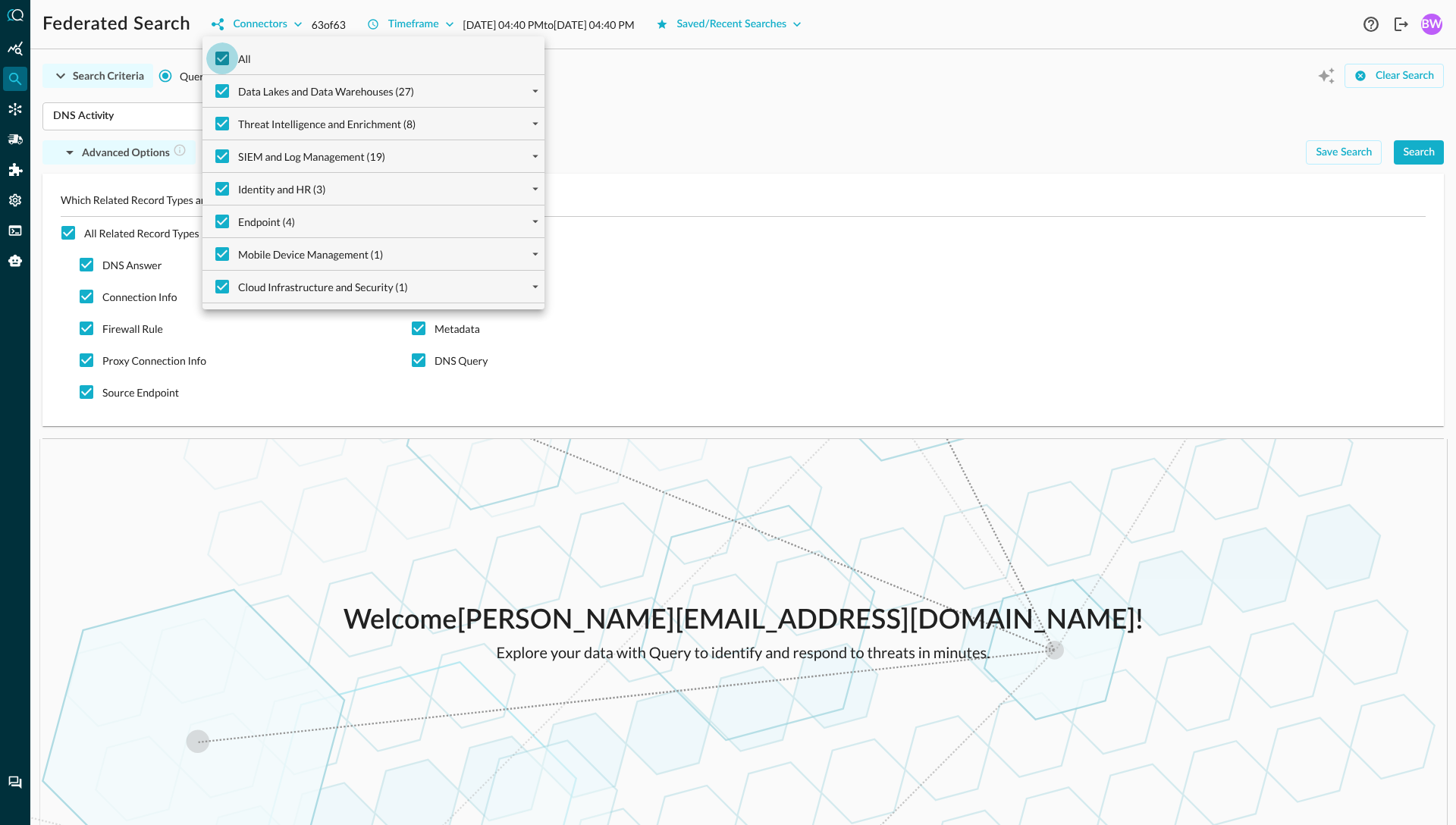
checkbox input "false"
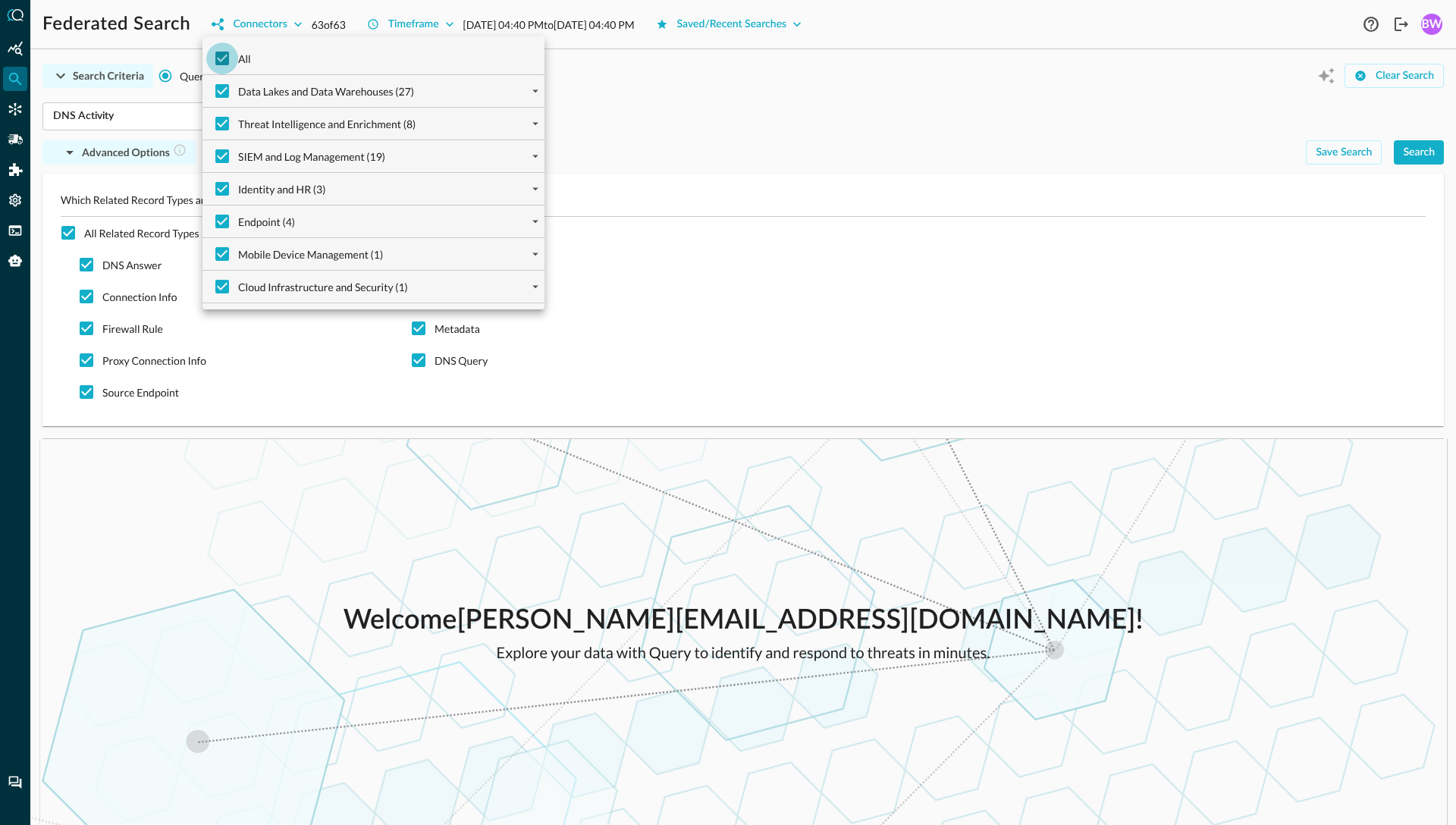
checkbox input "false"
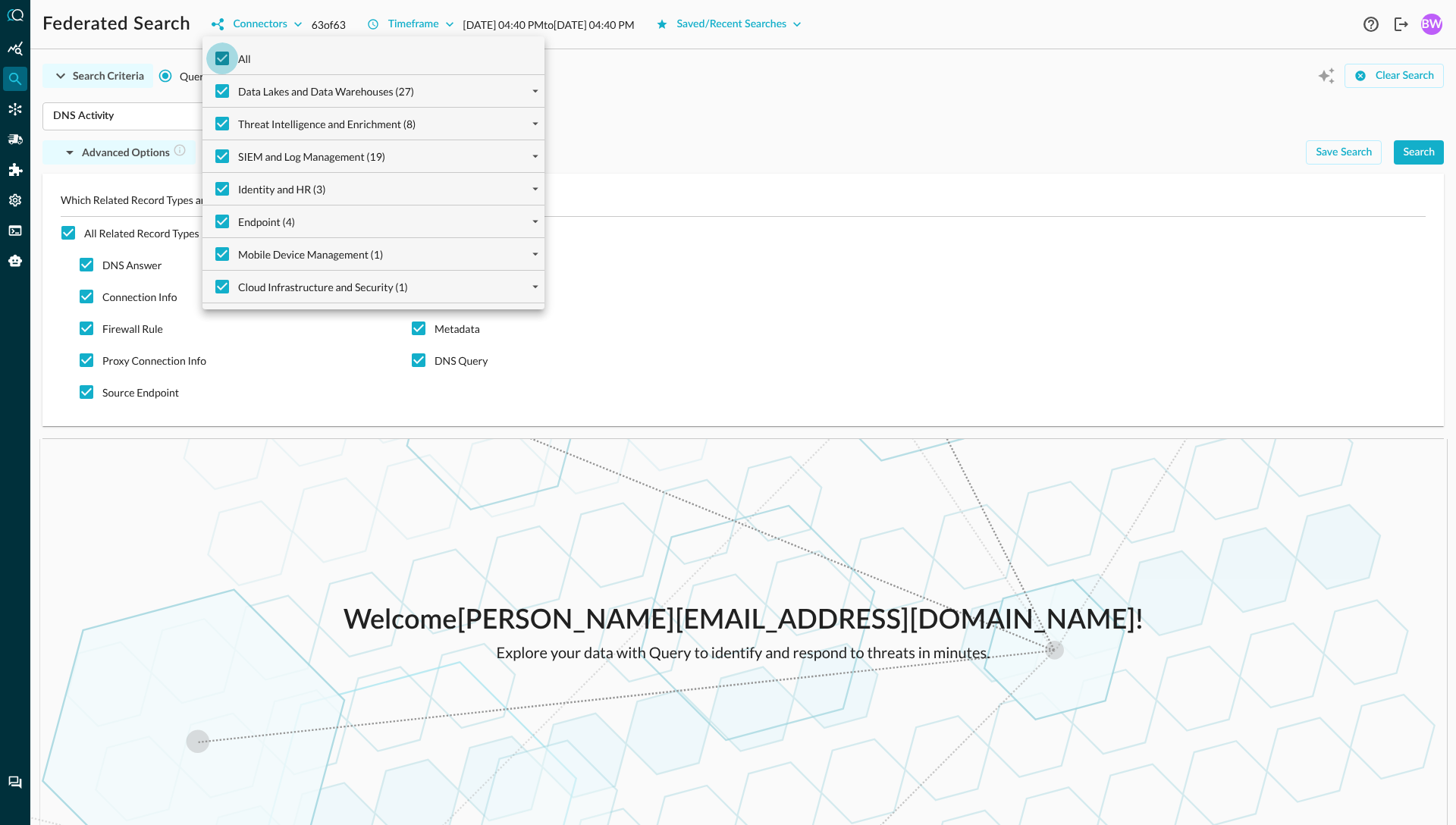
checkbox input "false"
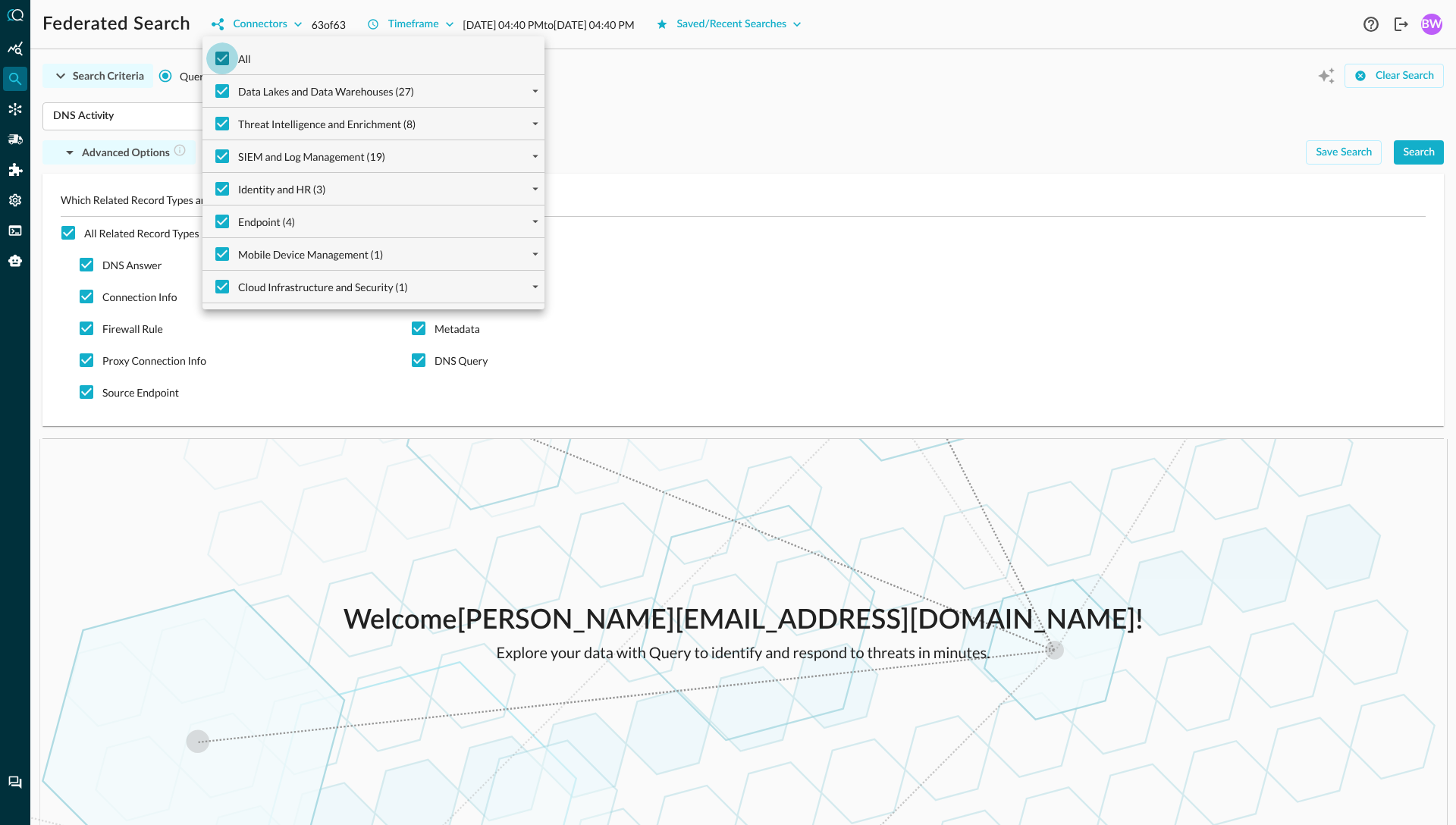
checkbox input "false"
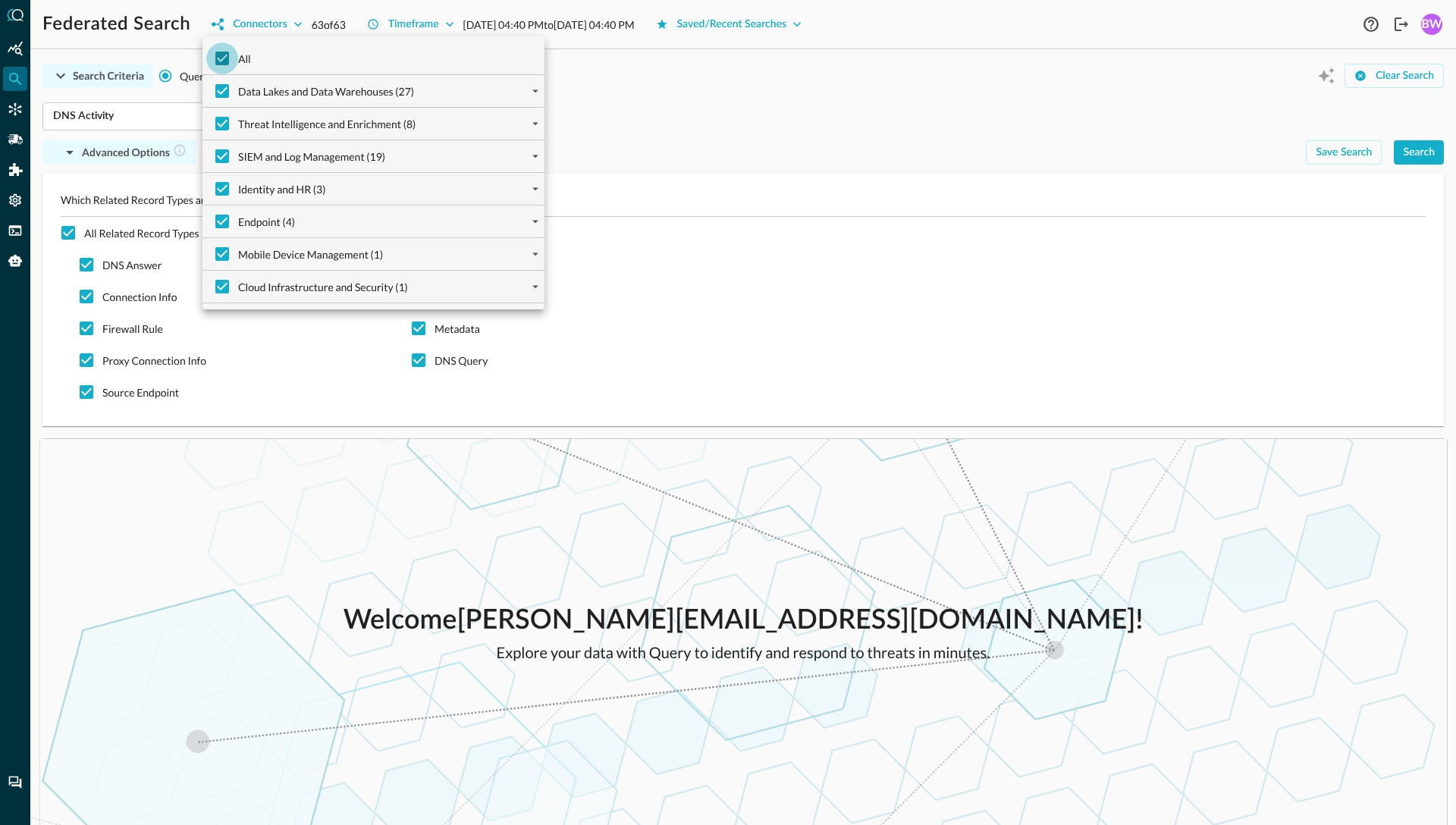
checkbox input "false"
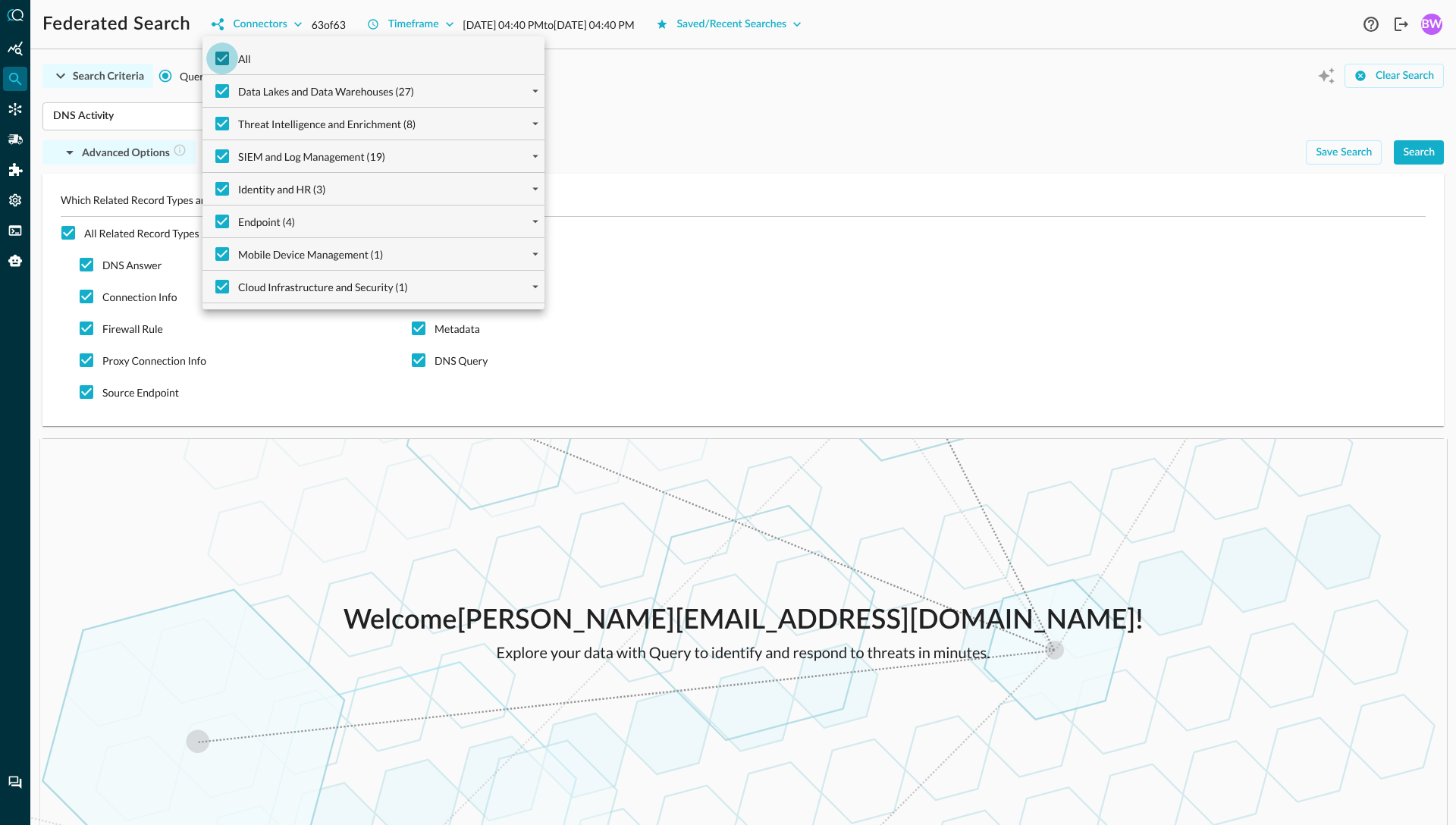
checkbox input "false"
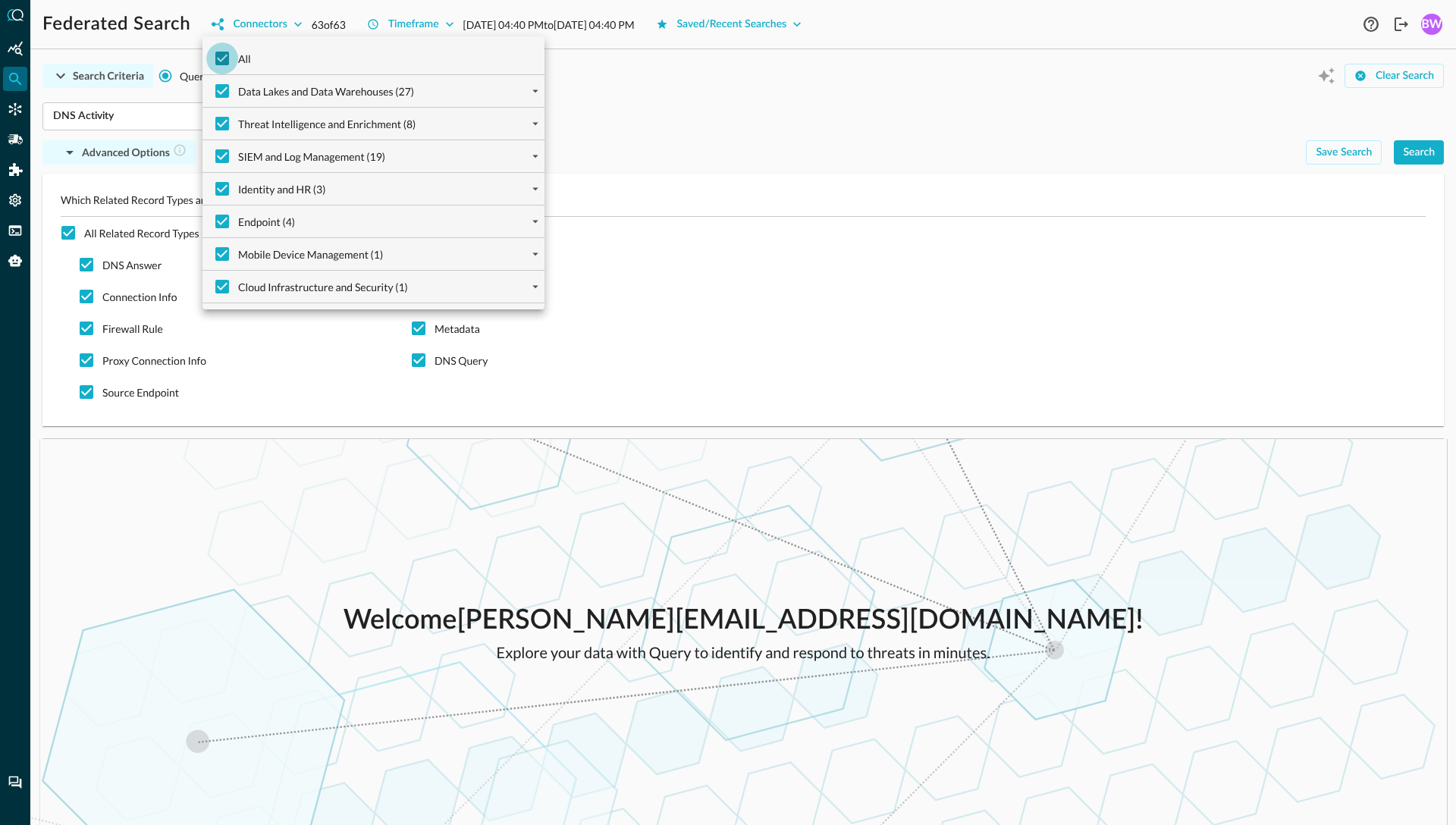
checkbox input "false"
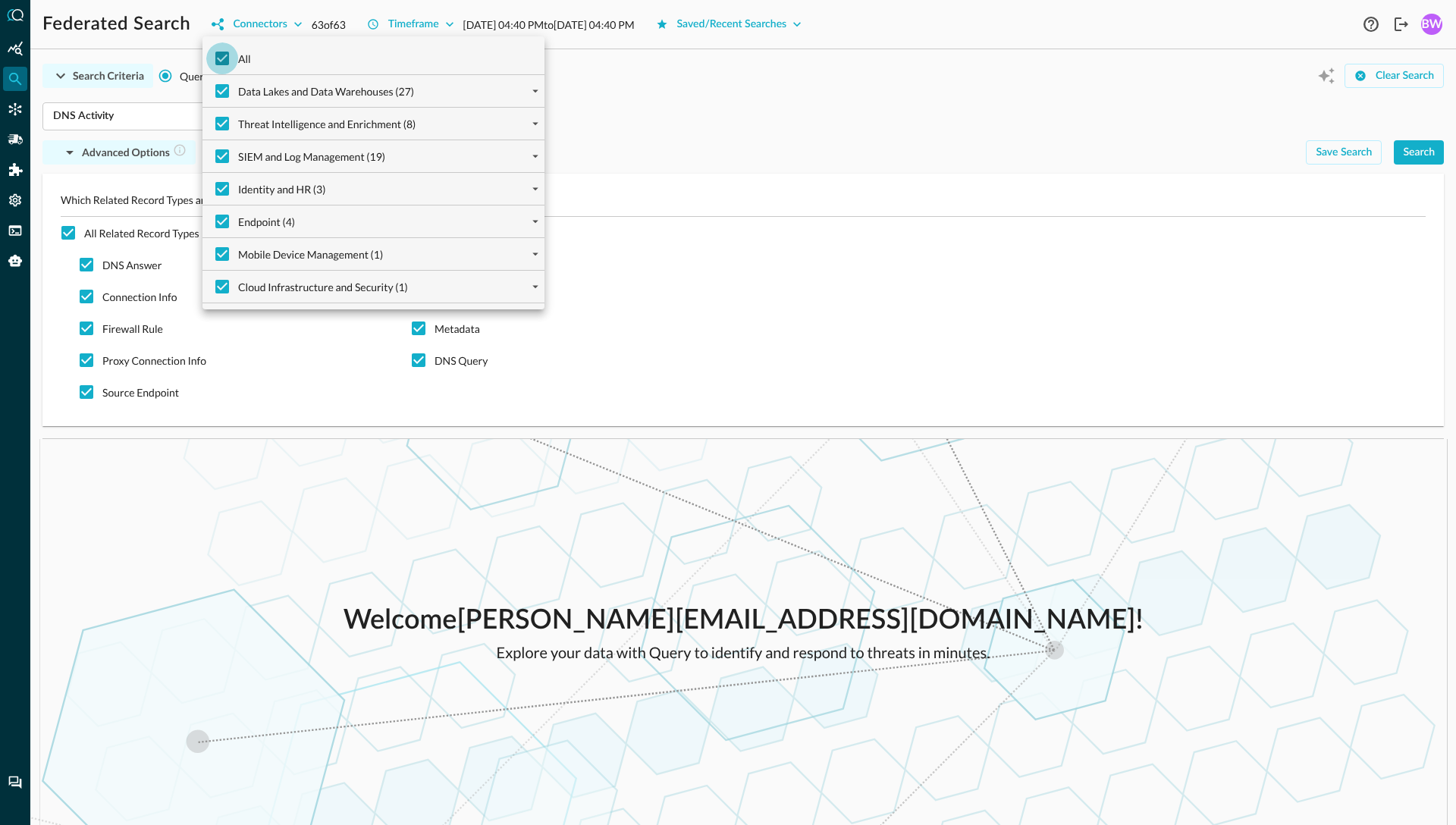
checkbox input "false"
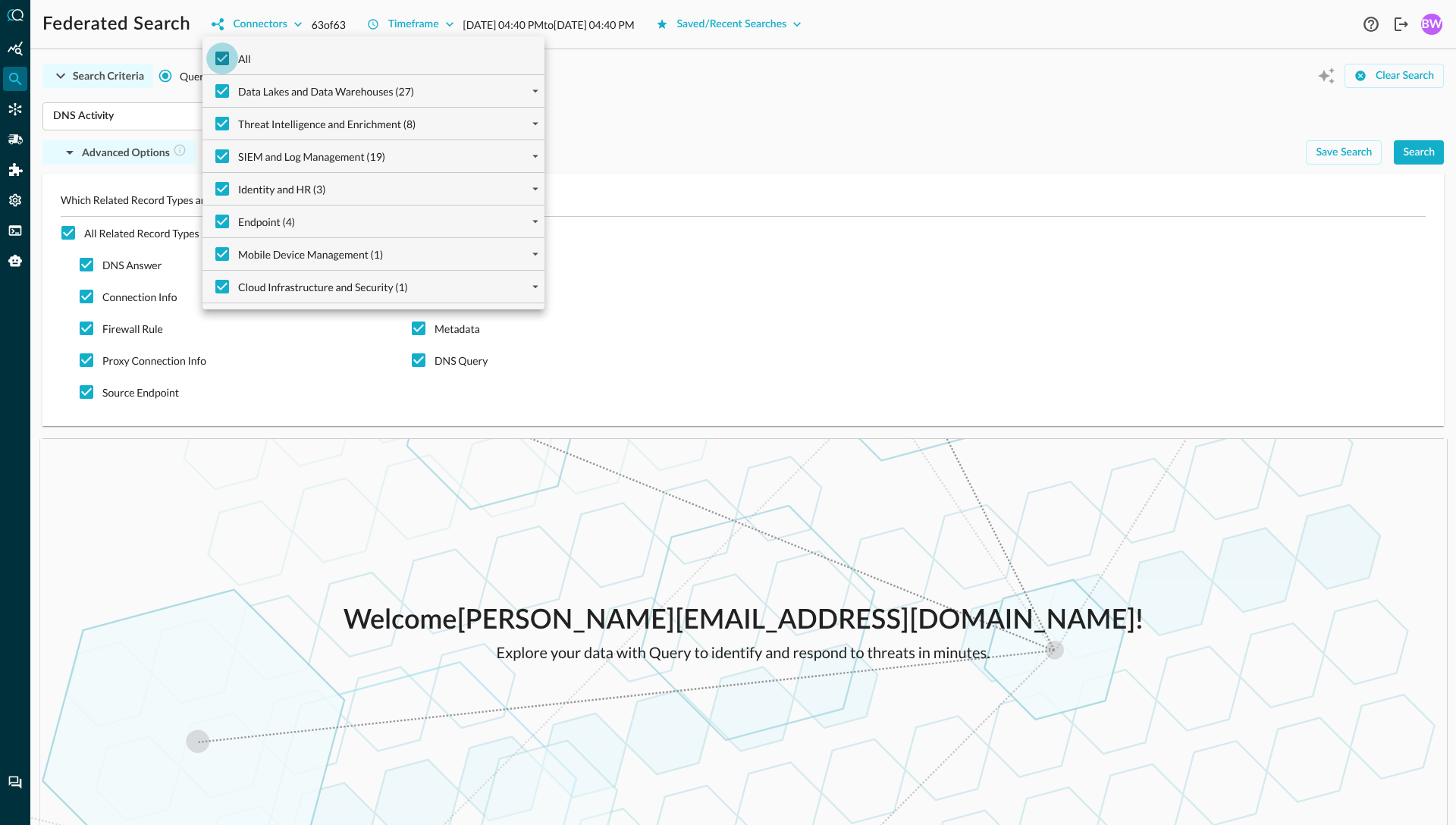
checkbox input "false"
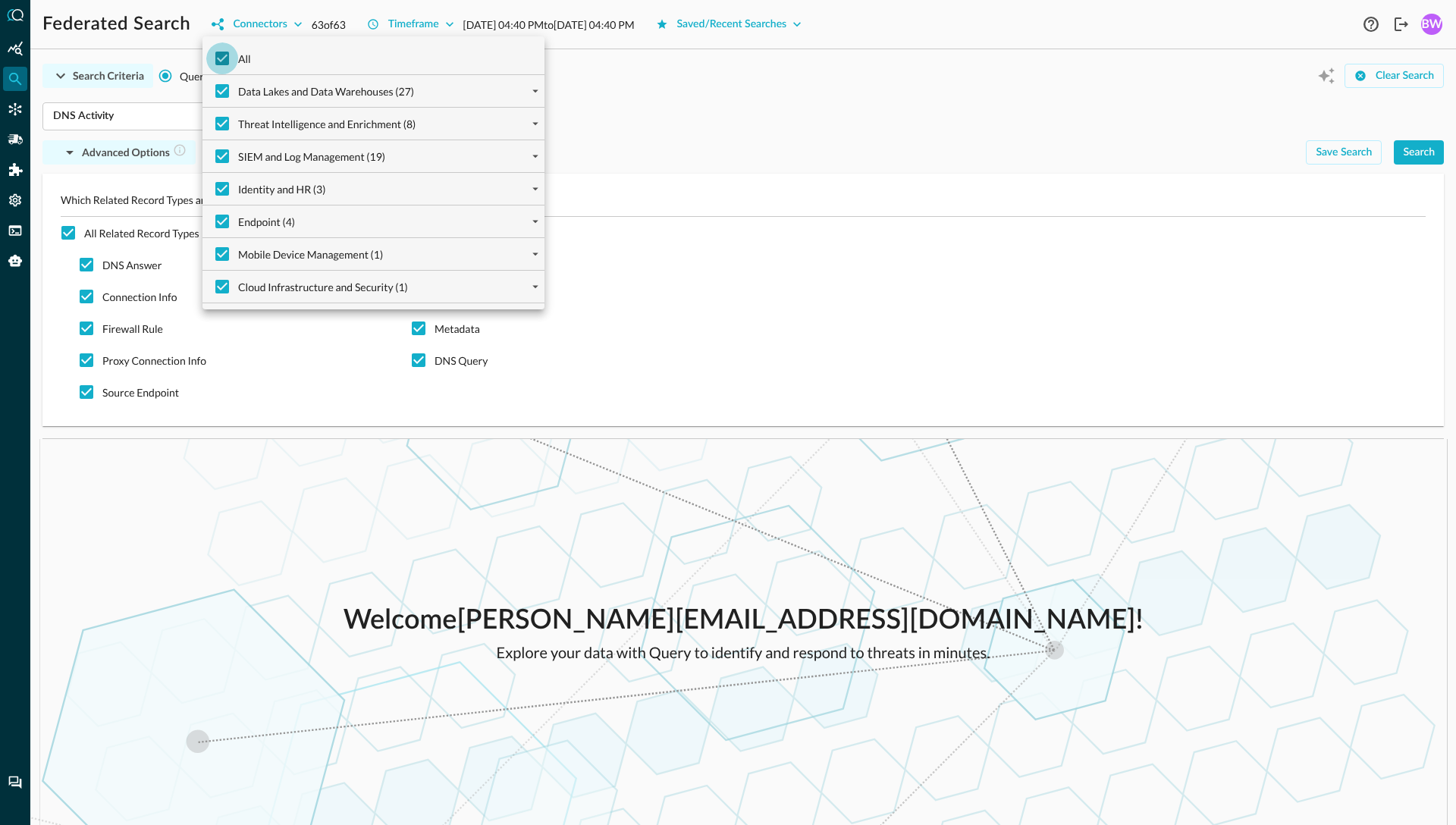
checkbox input "false"
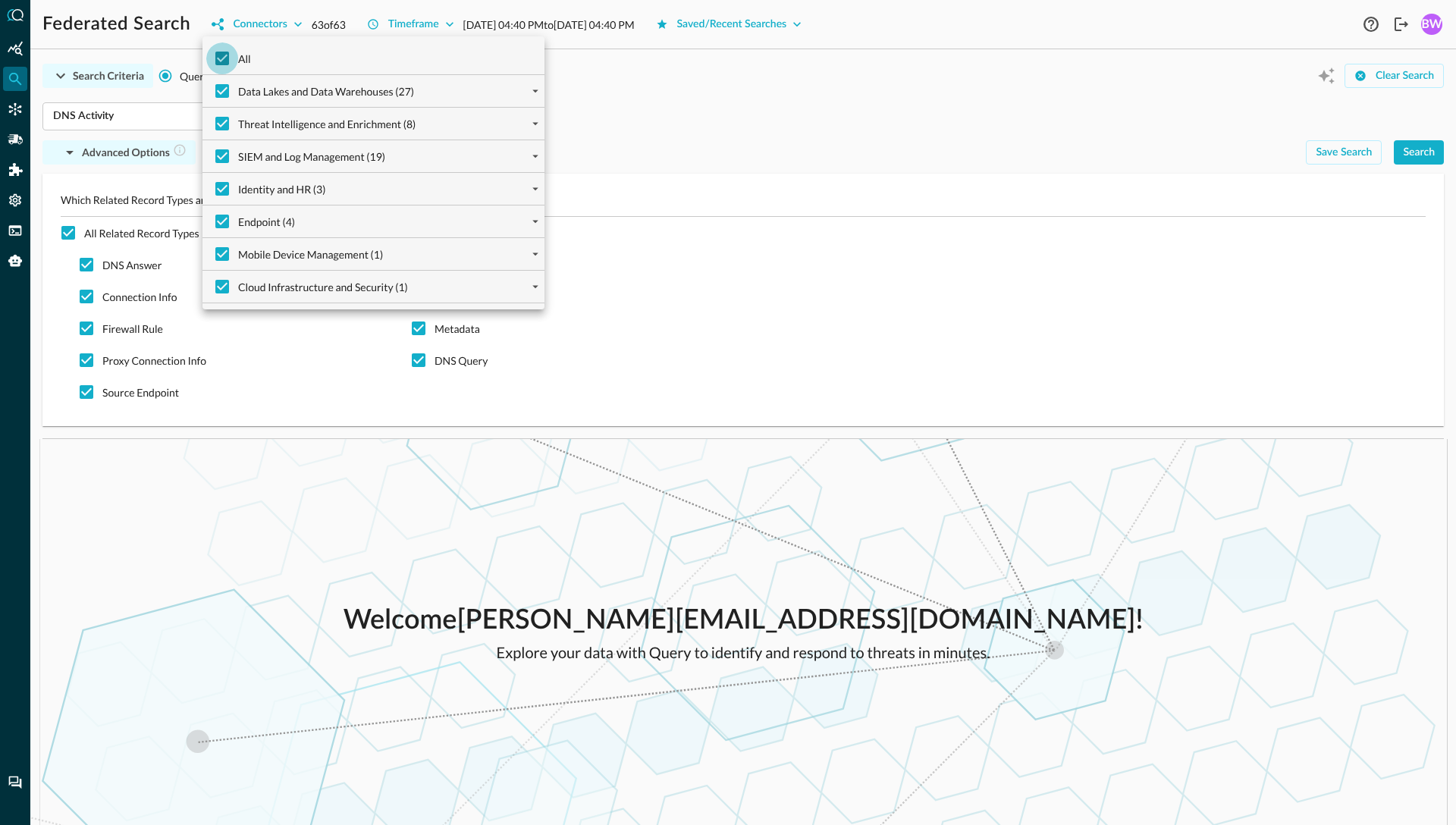
checkbox input "false"
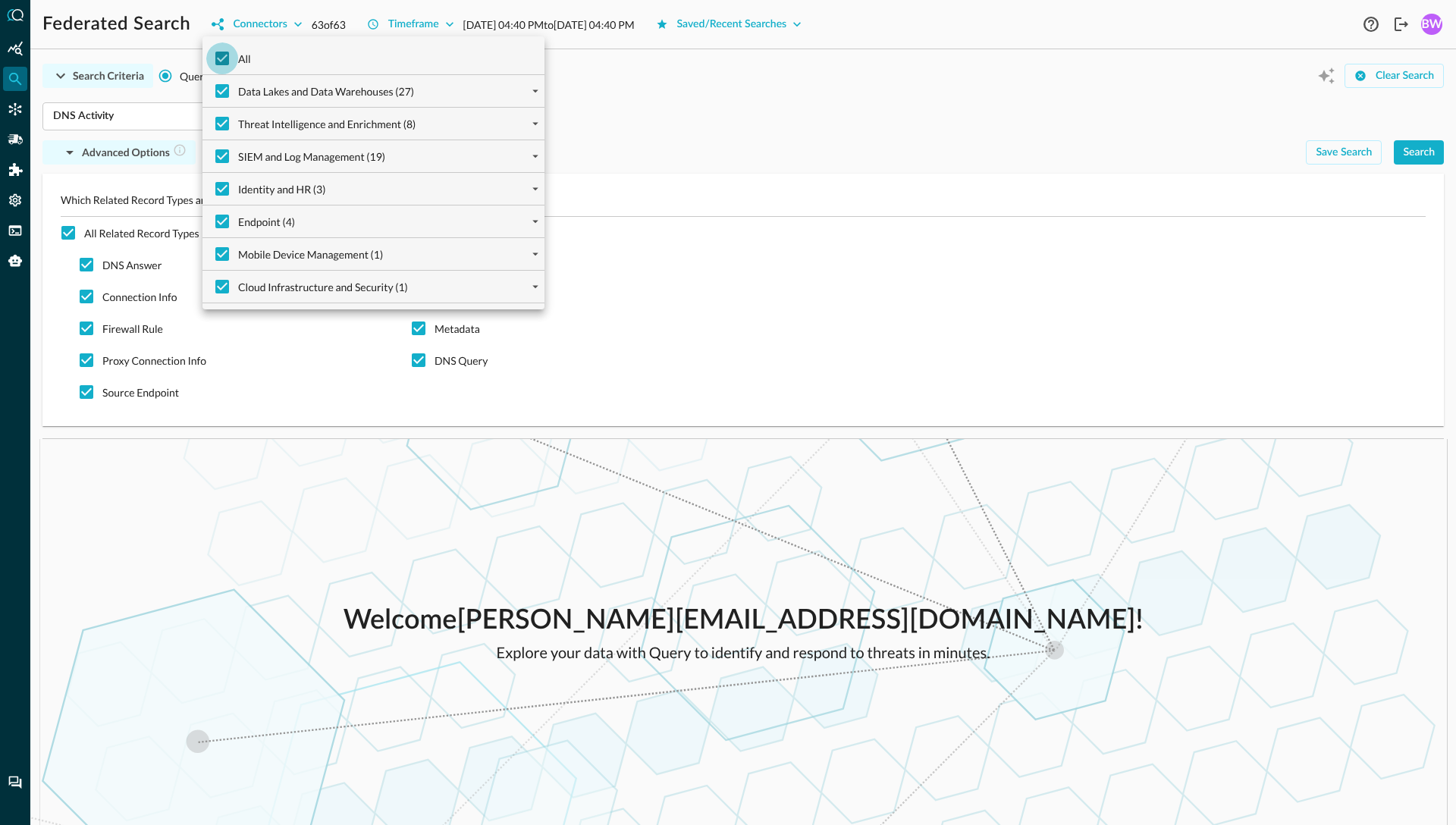
checkbox input "false"
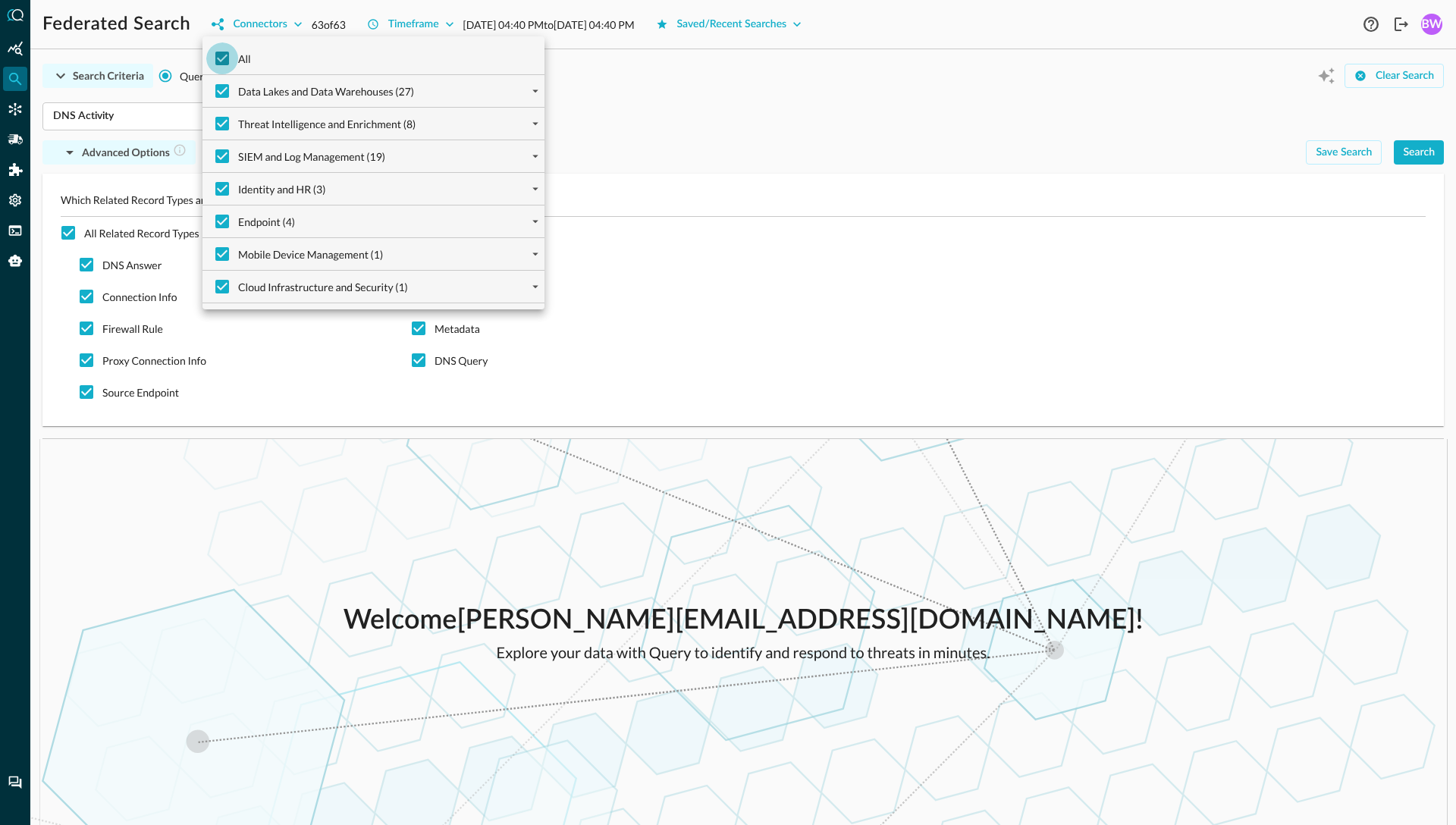
checkbox input "false"
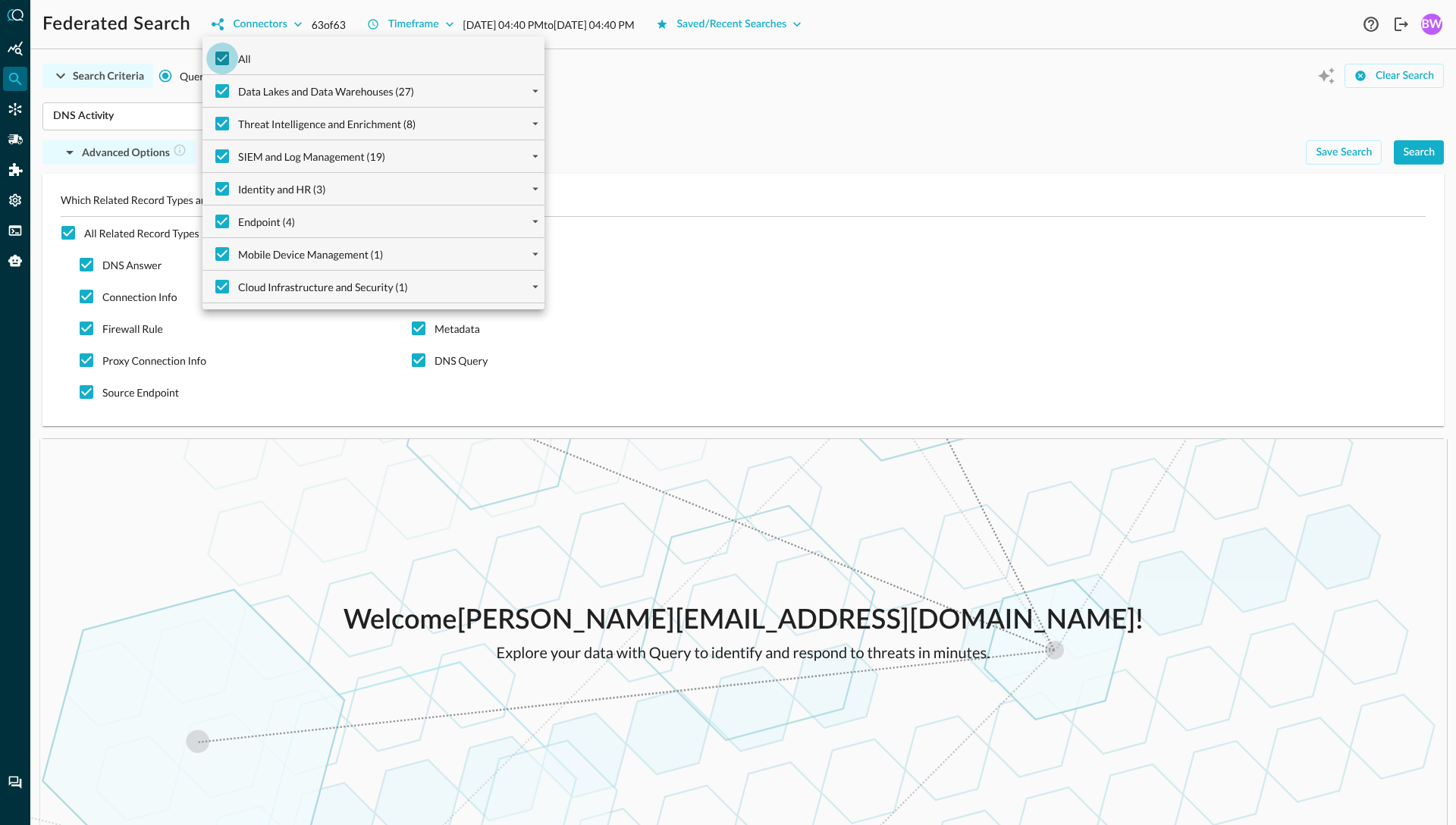
checkbox input "false"
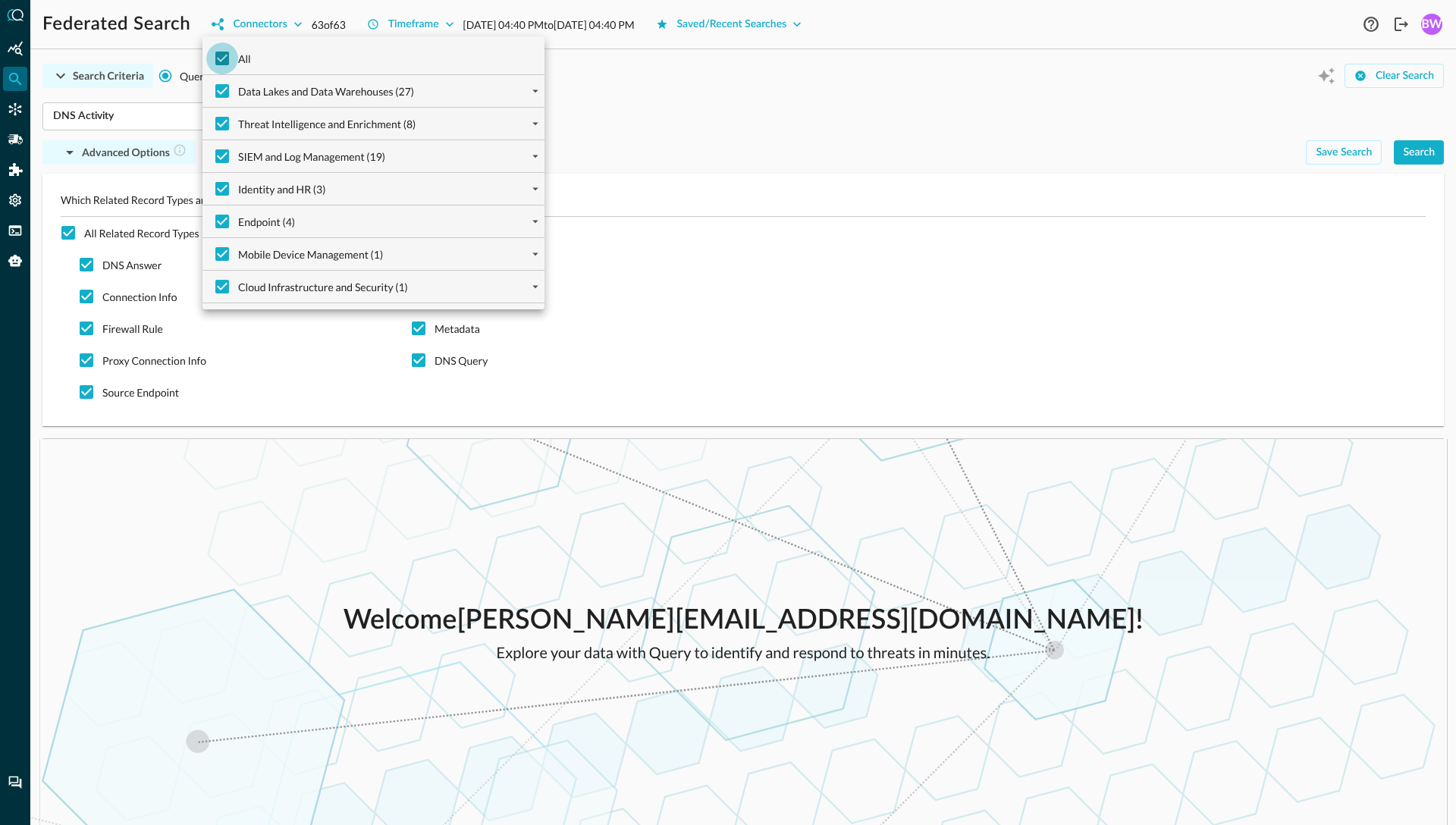
checkbox input "false"
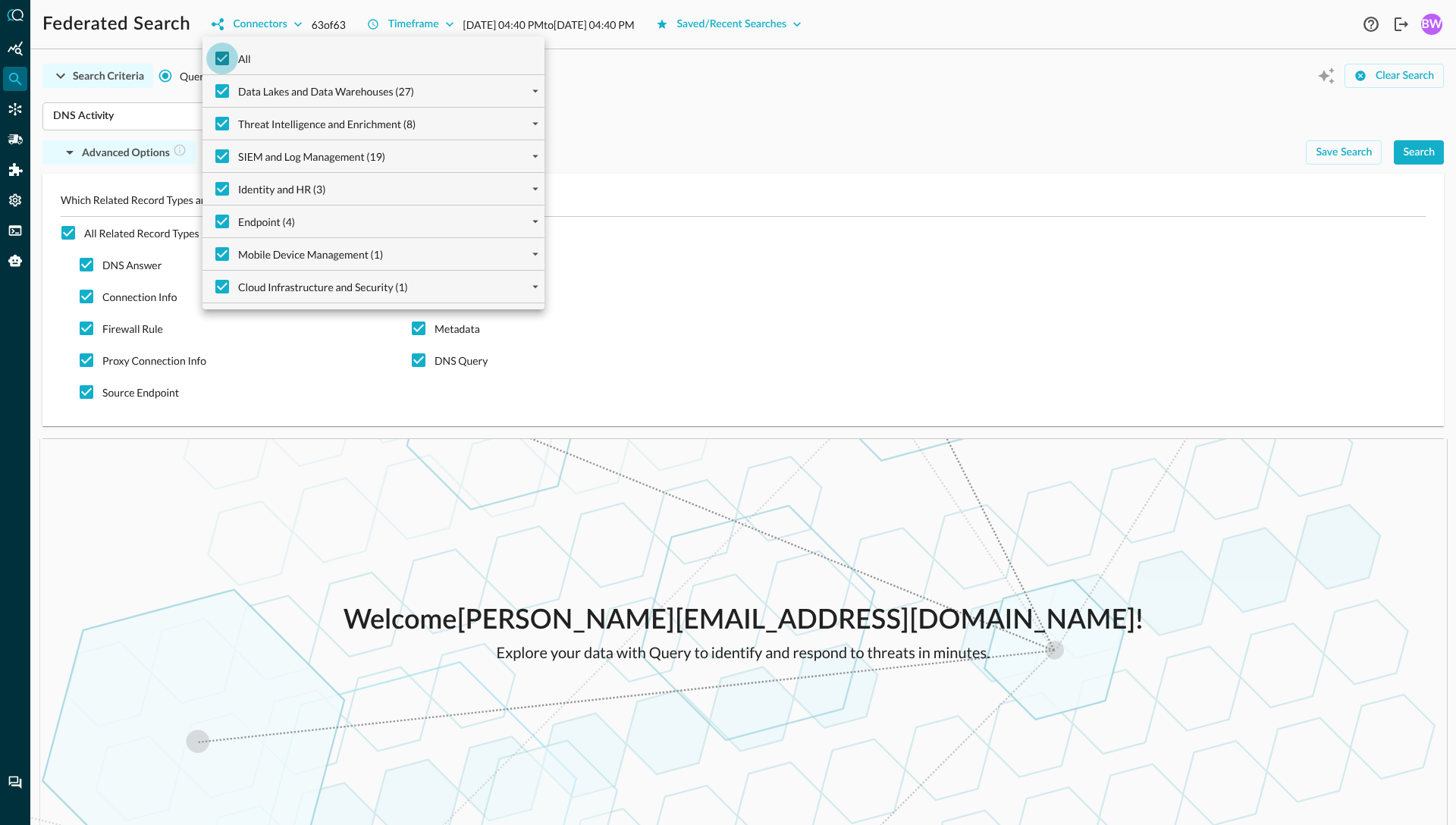
checkbox input "false"
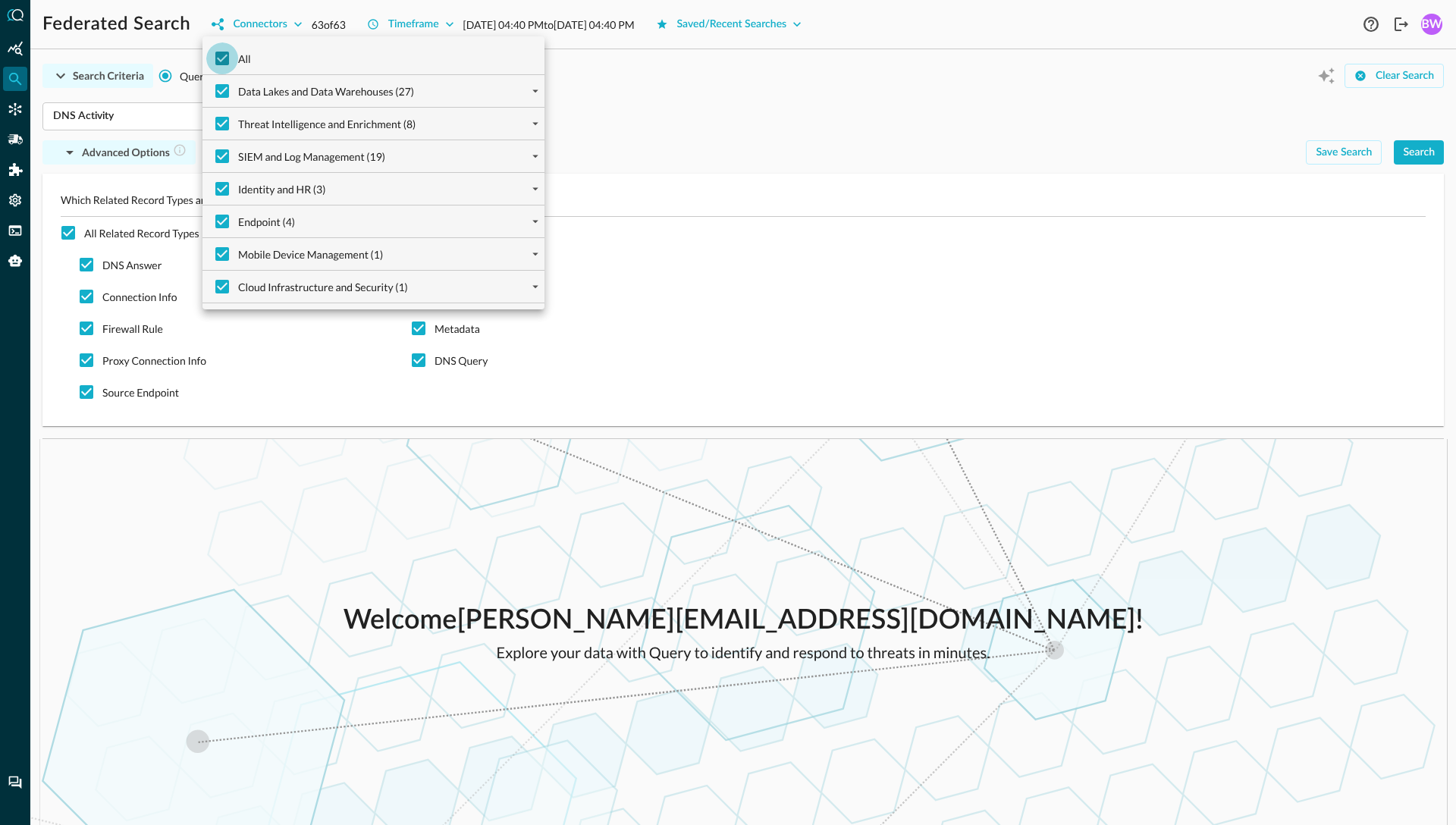
checkbox input "false"
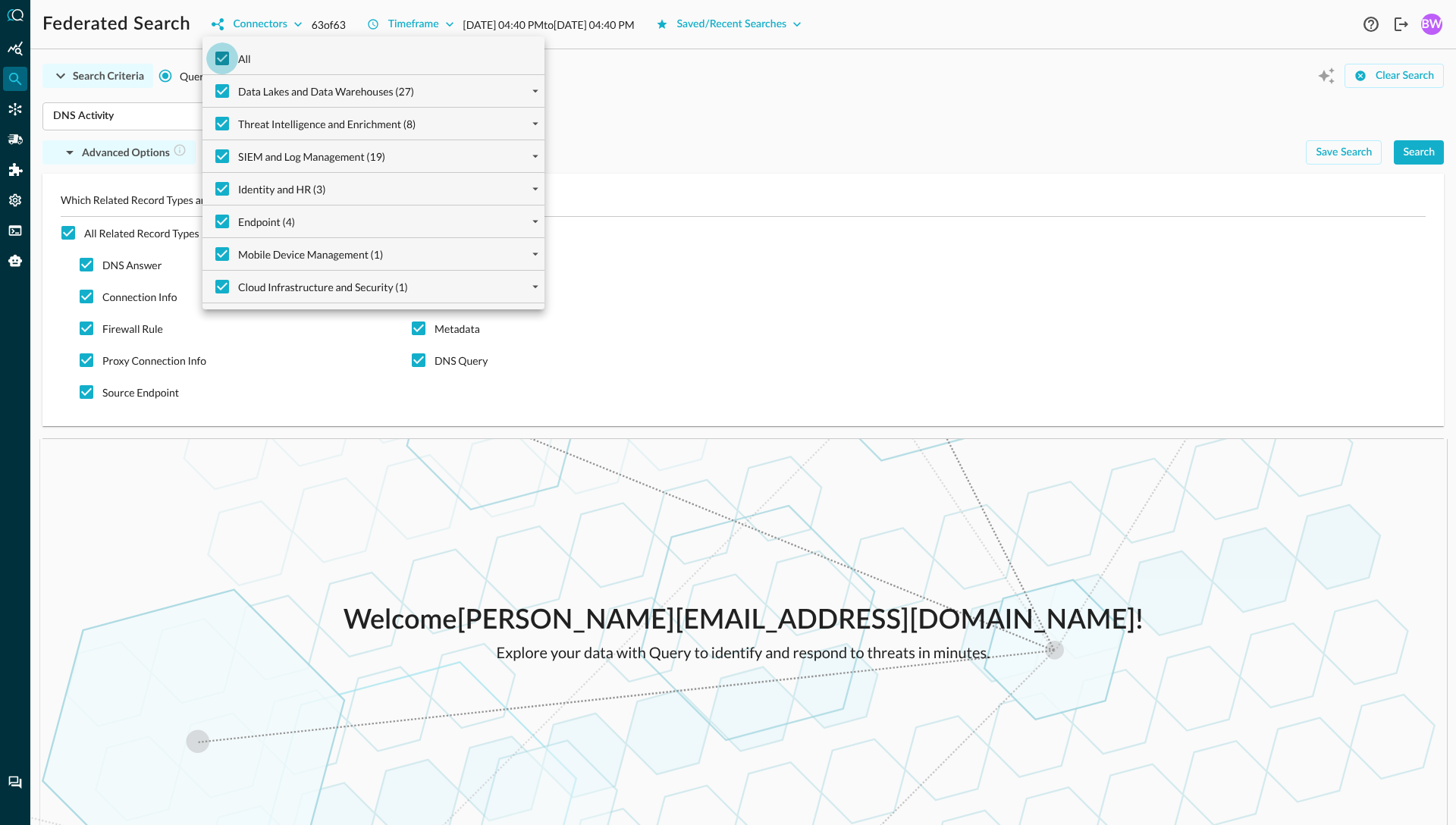
checkbox input "false"
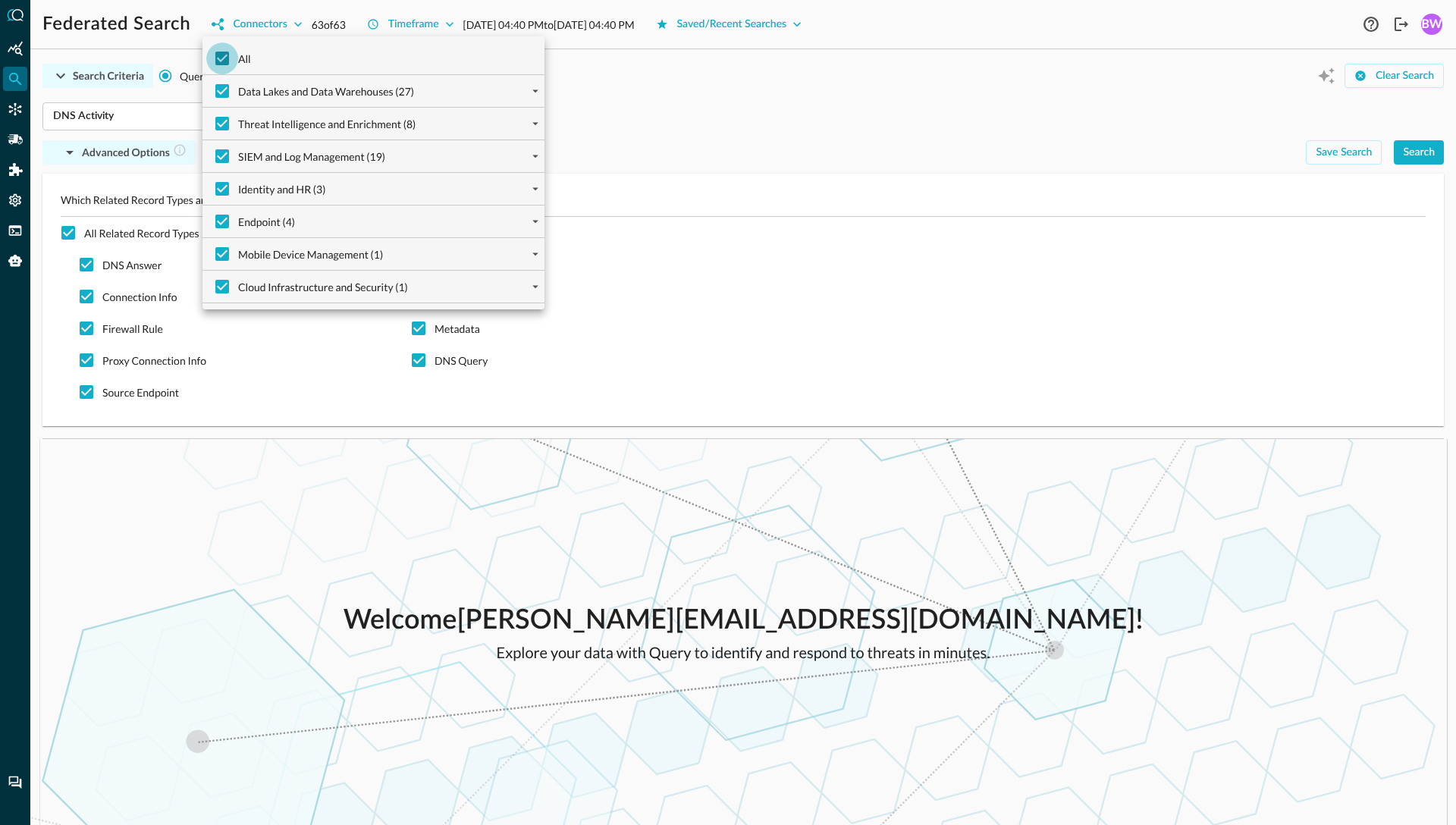
checkbox input "false"
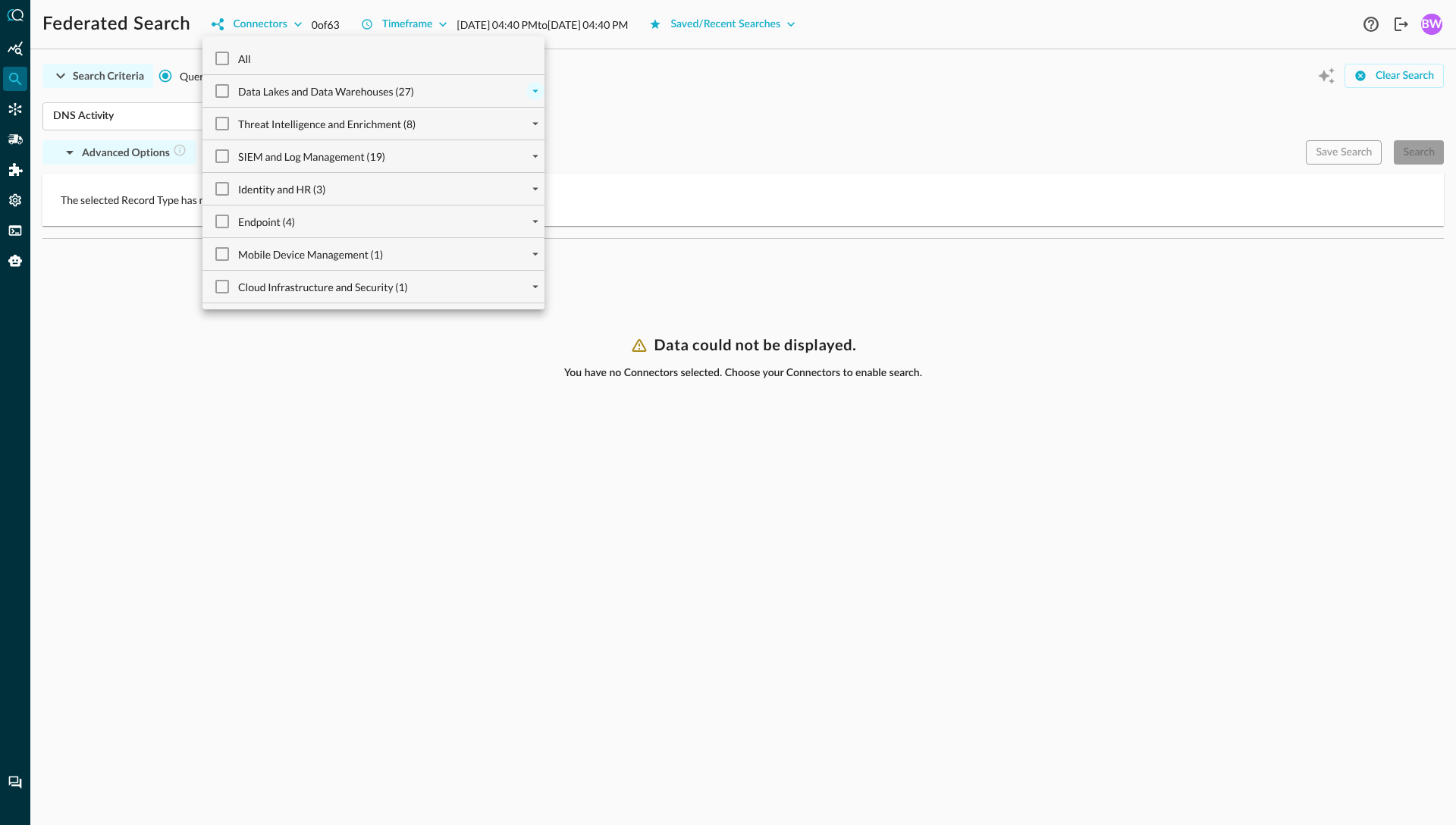
click at [535, 94] on icon "expand" at bounding box center [535, 91] width 14 height 14
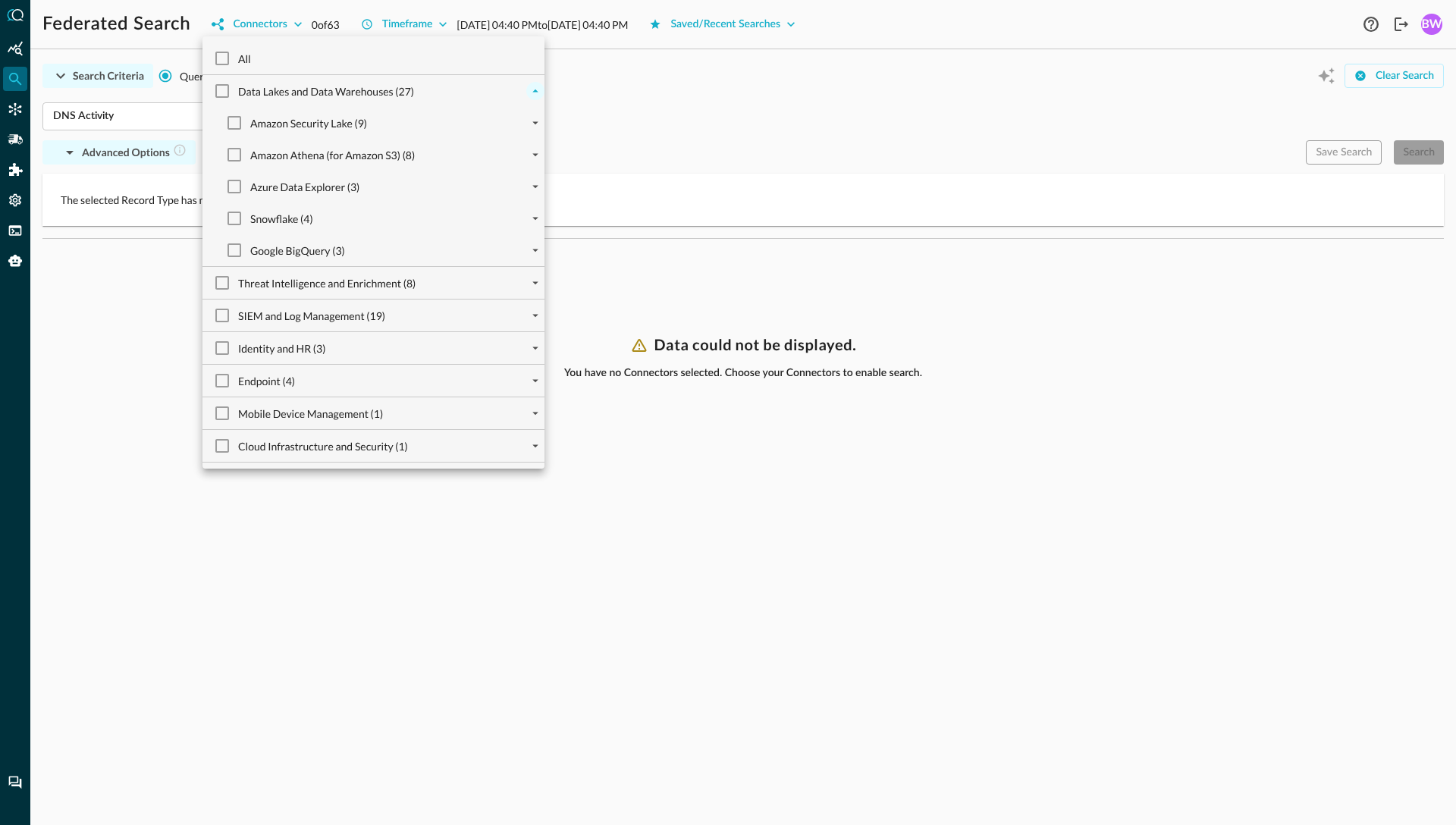
click at [645, 123] on div at bounding box center [728, 412] width 1456 height 825
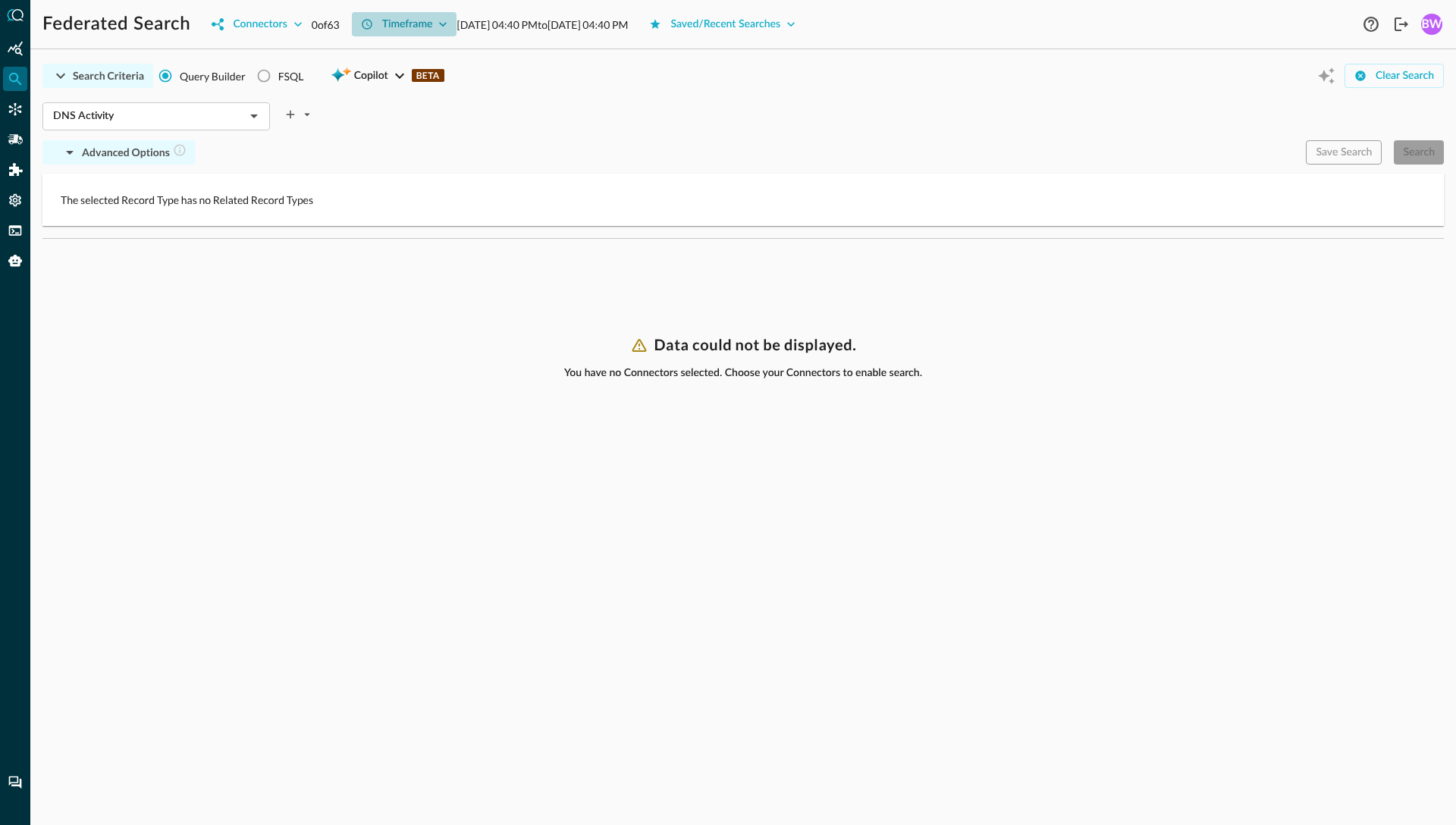
click at [448, 22] on icon "button" at bounding box center [443, 24] width 15 height 15
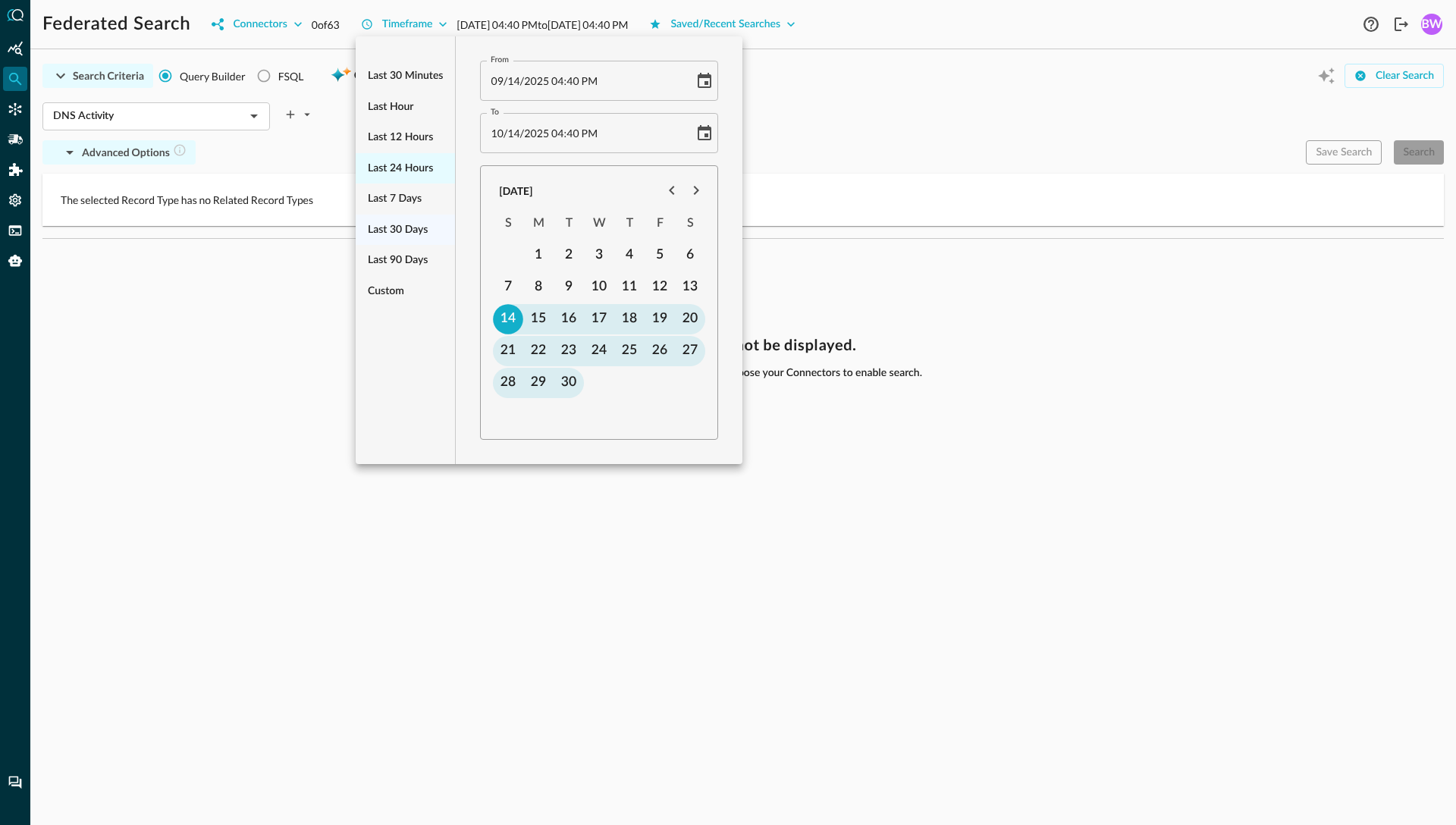
click at [396, 168] on span "Last 24 hours" at bounding box center [400, 168] width 65 height 19
type input "[DATE] 04:41 PM"
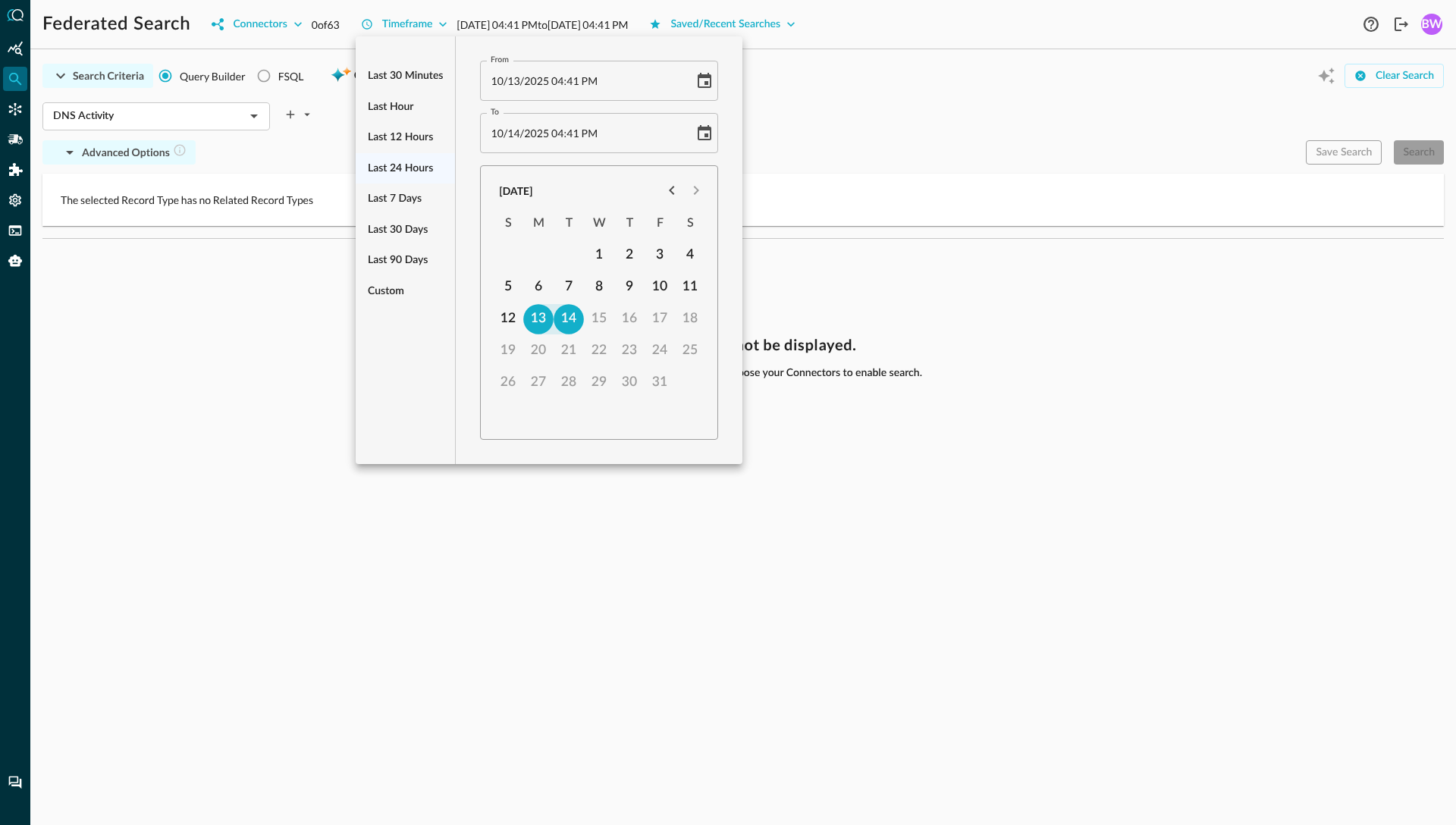
click at [874, 140] on div at bounding box center [728, 412] width 1456 height 825
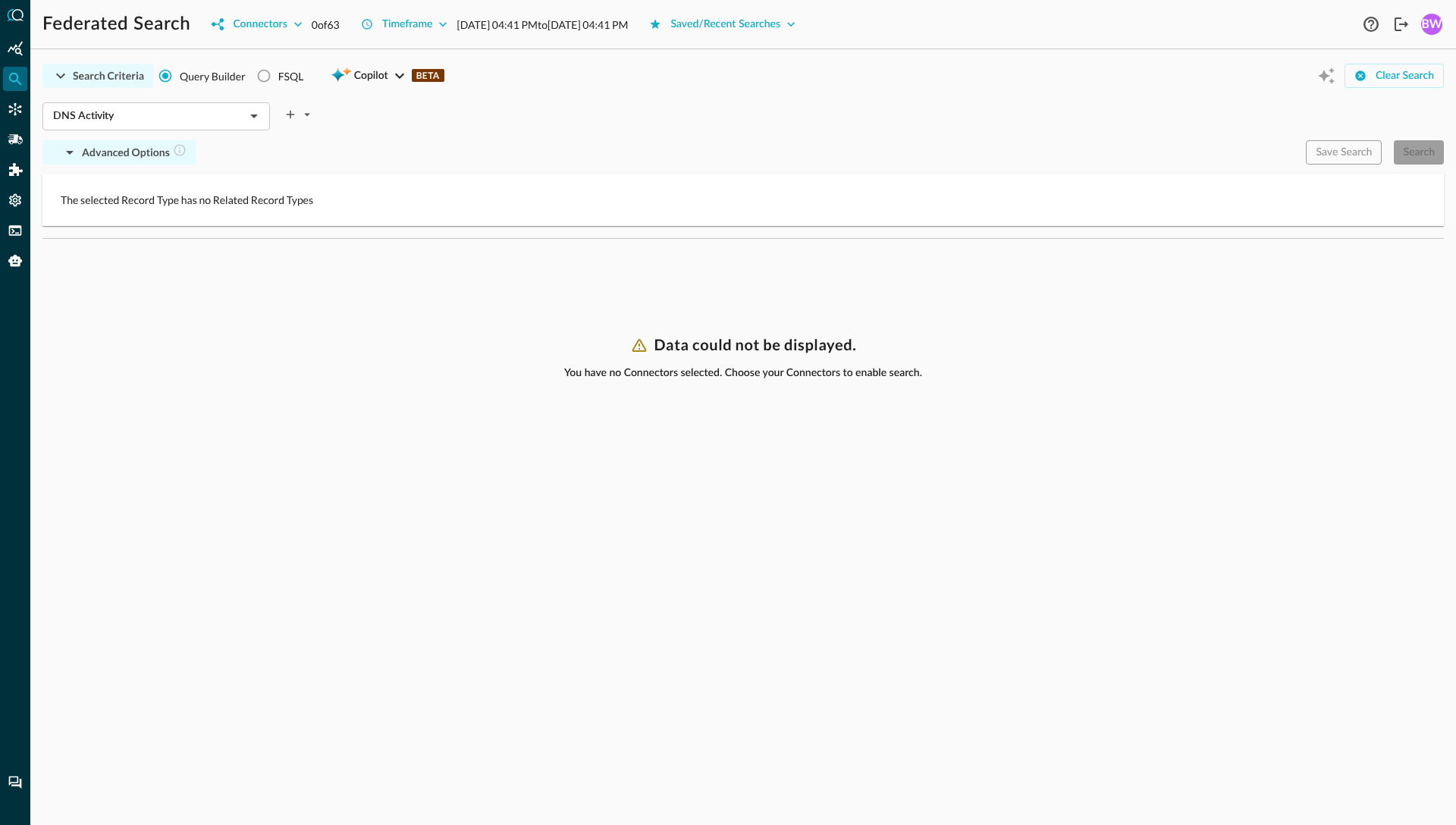
click at [65, 76] on icon "button" at bounding box center [61, 76] width 18 height 18
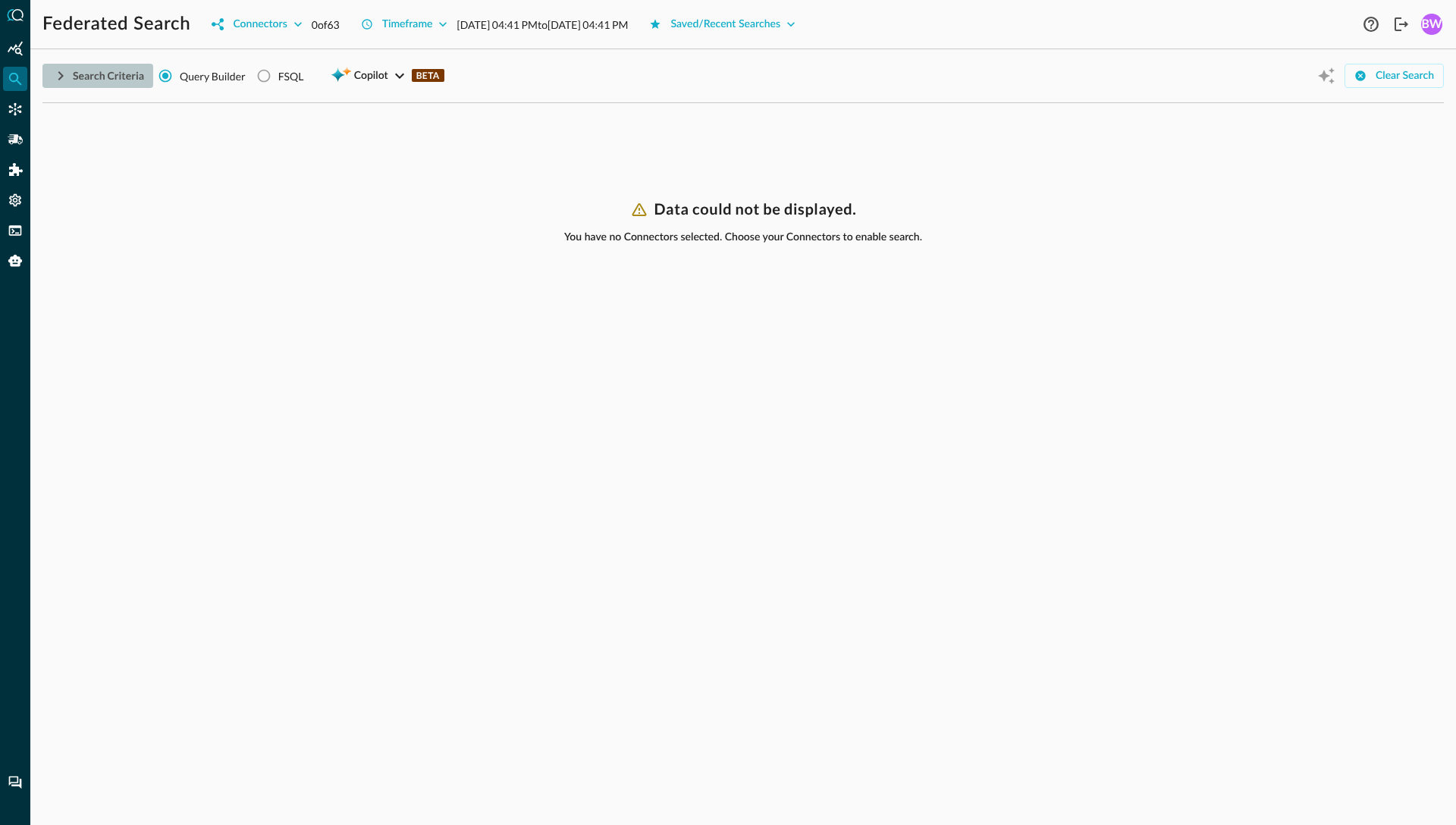
click at [58, 78] on icon "button" at bounding box center [61, 76] width 18 height 18
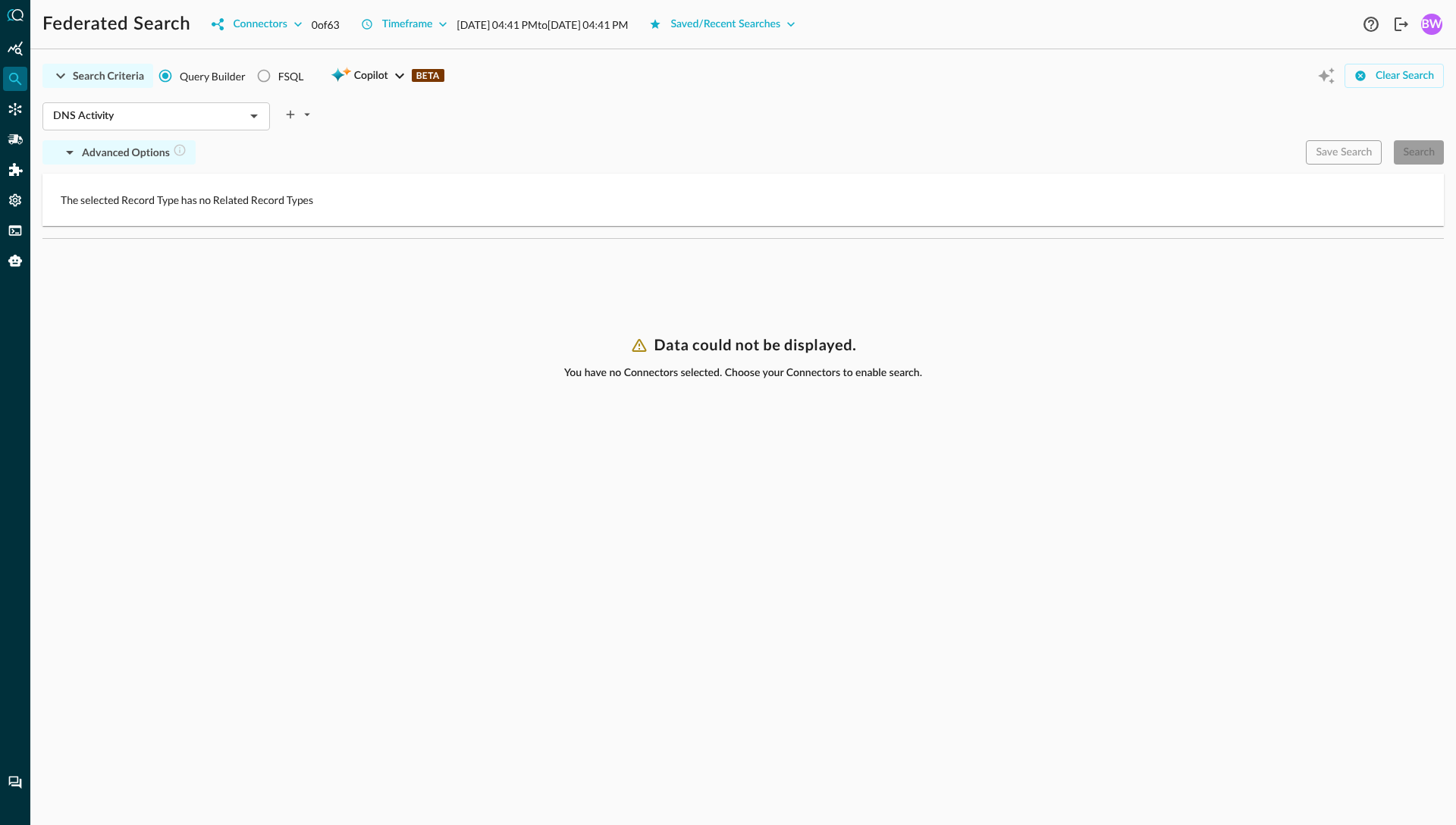
click at [581, 189] on div "The selected Record Type has no Related Record Types" at bounding box center [743, 200] width 1402 height 53
click at [532, 134] on div "DNS Activity ​ Advanced Options Save Search Search The selected Record Type has…" at bounding box center [743, 163] width 1402 height 135
click at [67, 150] on icon "button" at bounding box center [70, 153] width 18 height 18
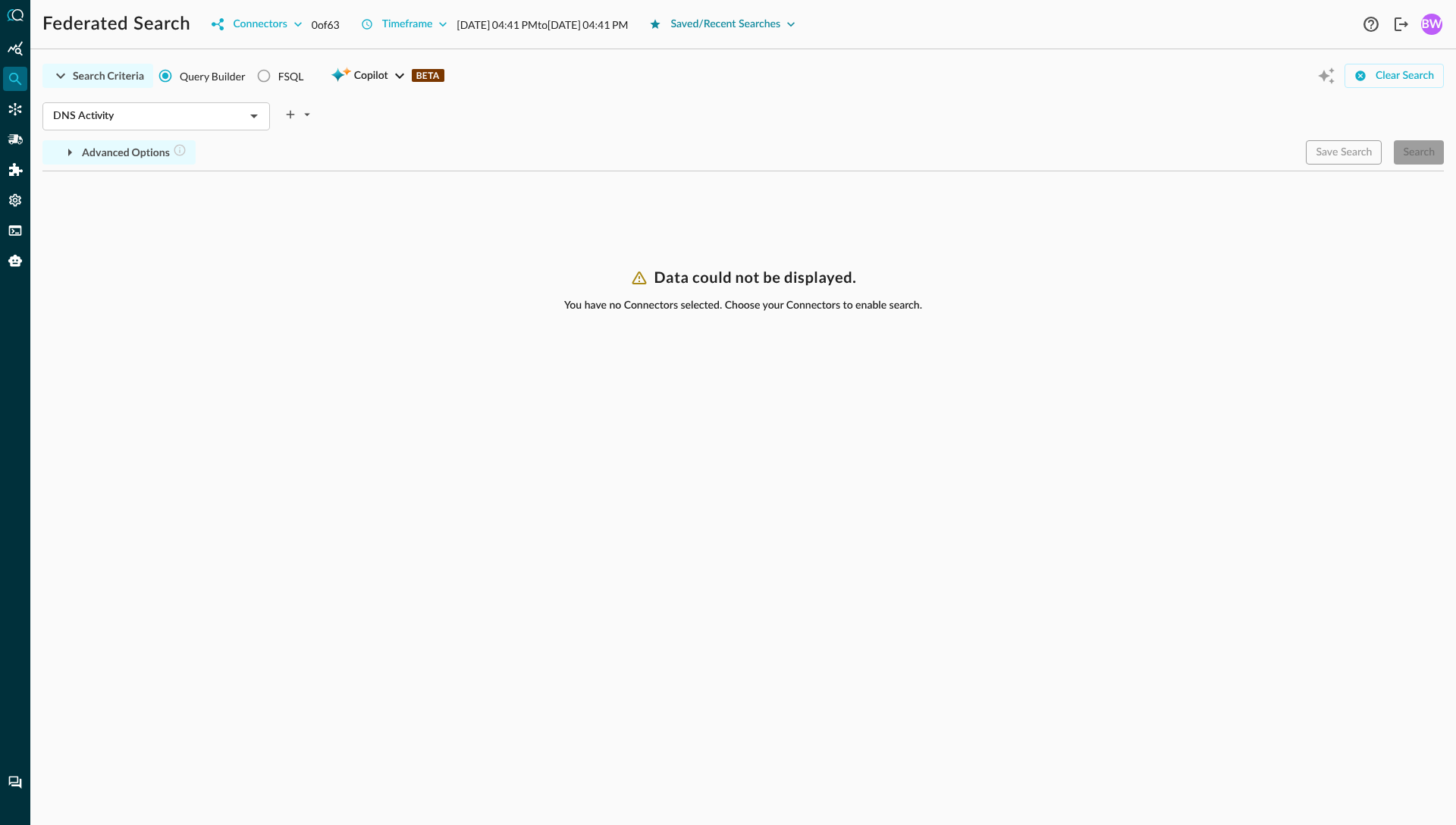
click at [805, 25] on button "Saved/Recent Searches" at bounding box center [723, 25] width 164 height 25
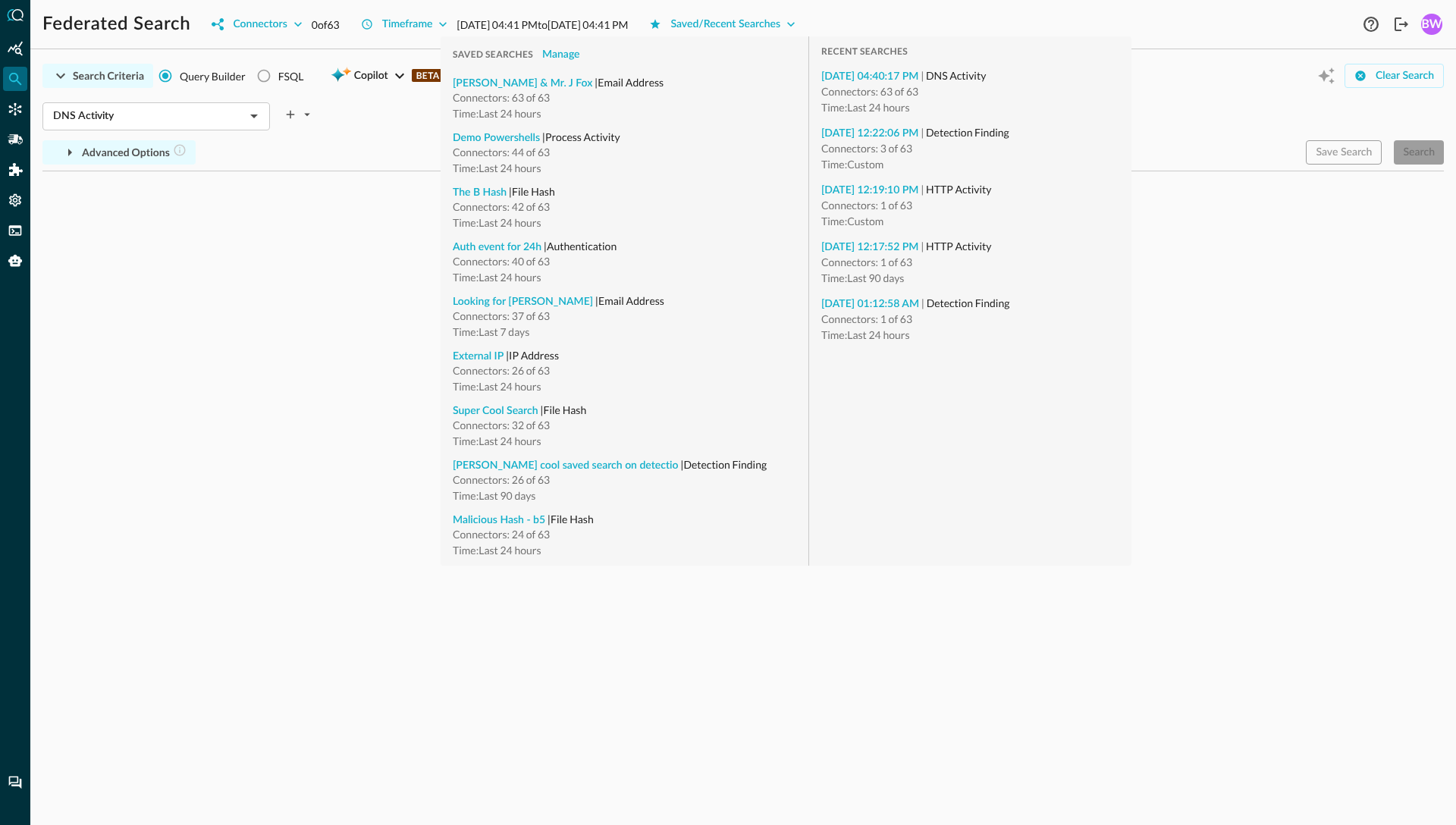
click at [1189, 96] on div "DNS Activity ​" at bounding box center [743, 112] width 1402 height 32
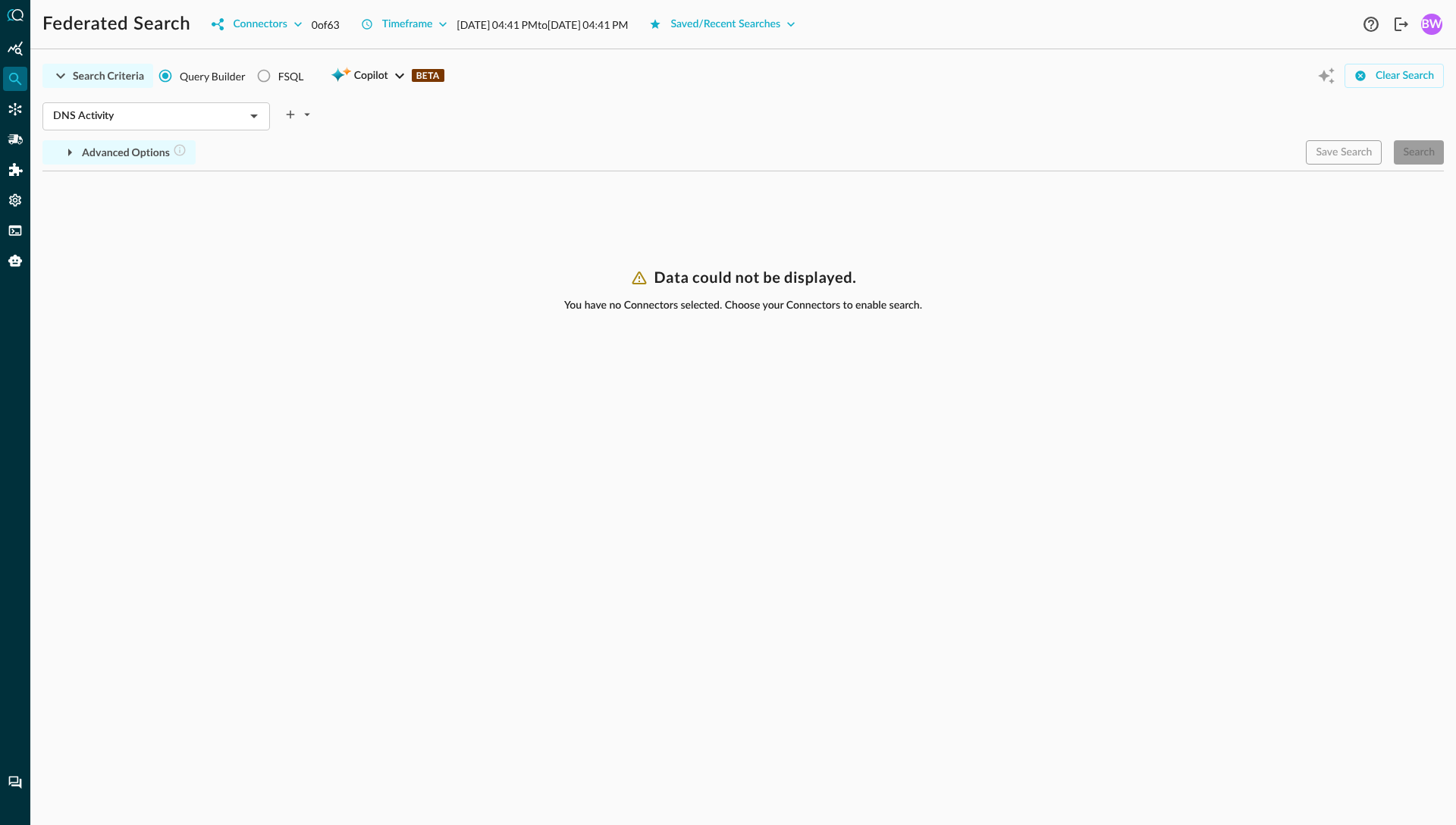
click at [1053, 89] on div "Search Criteria Query Builder FSQL Copilot BETA Clear Search" at bounding box center [743, 76] width 1402 height 29
click at [69, 152] on icon "button" at bounding box center [70, 152] width 4 height 7
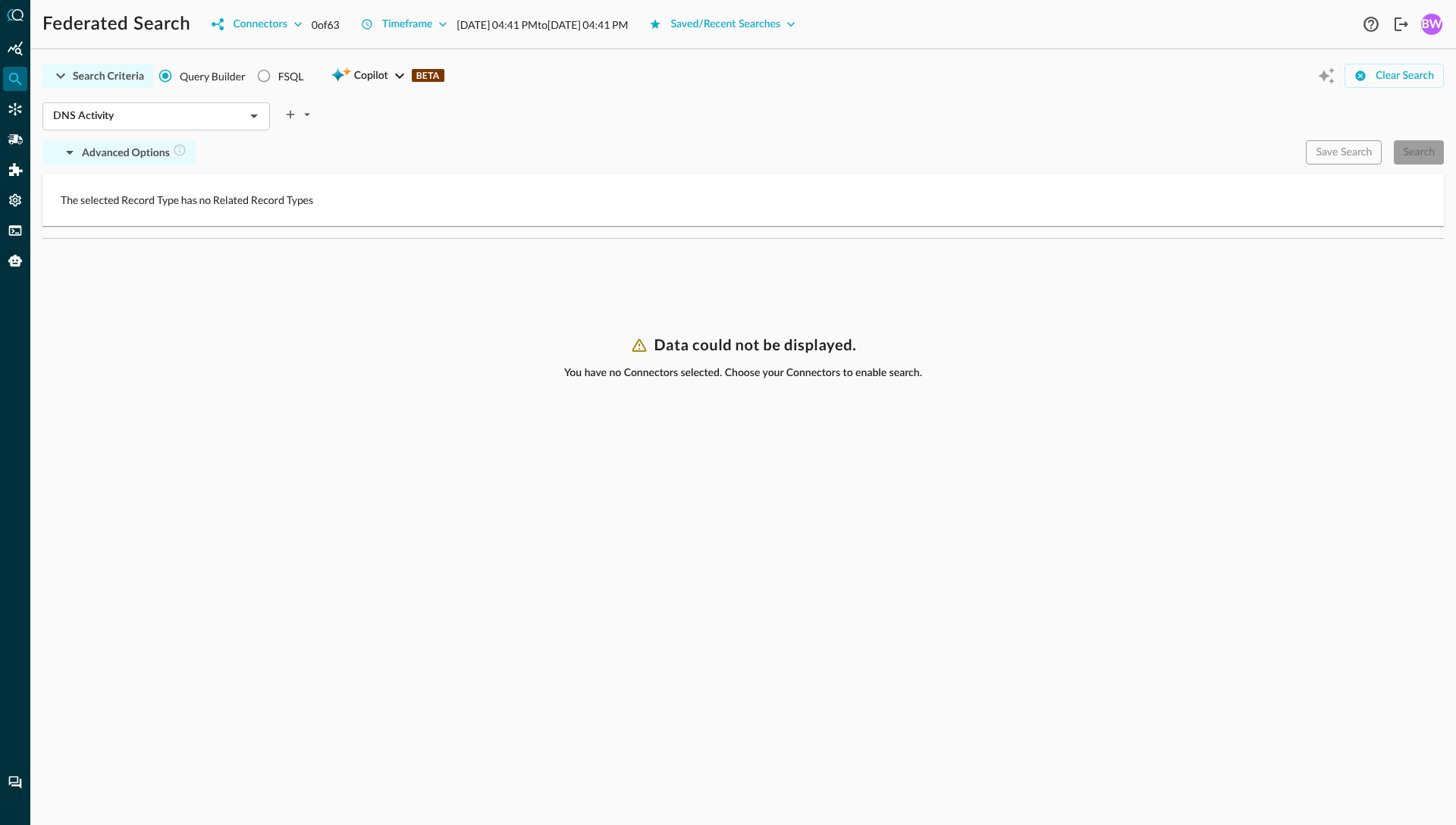
click at [69, 152] on icon "button" at bounding box center [69, 153] width 7 height 4
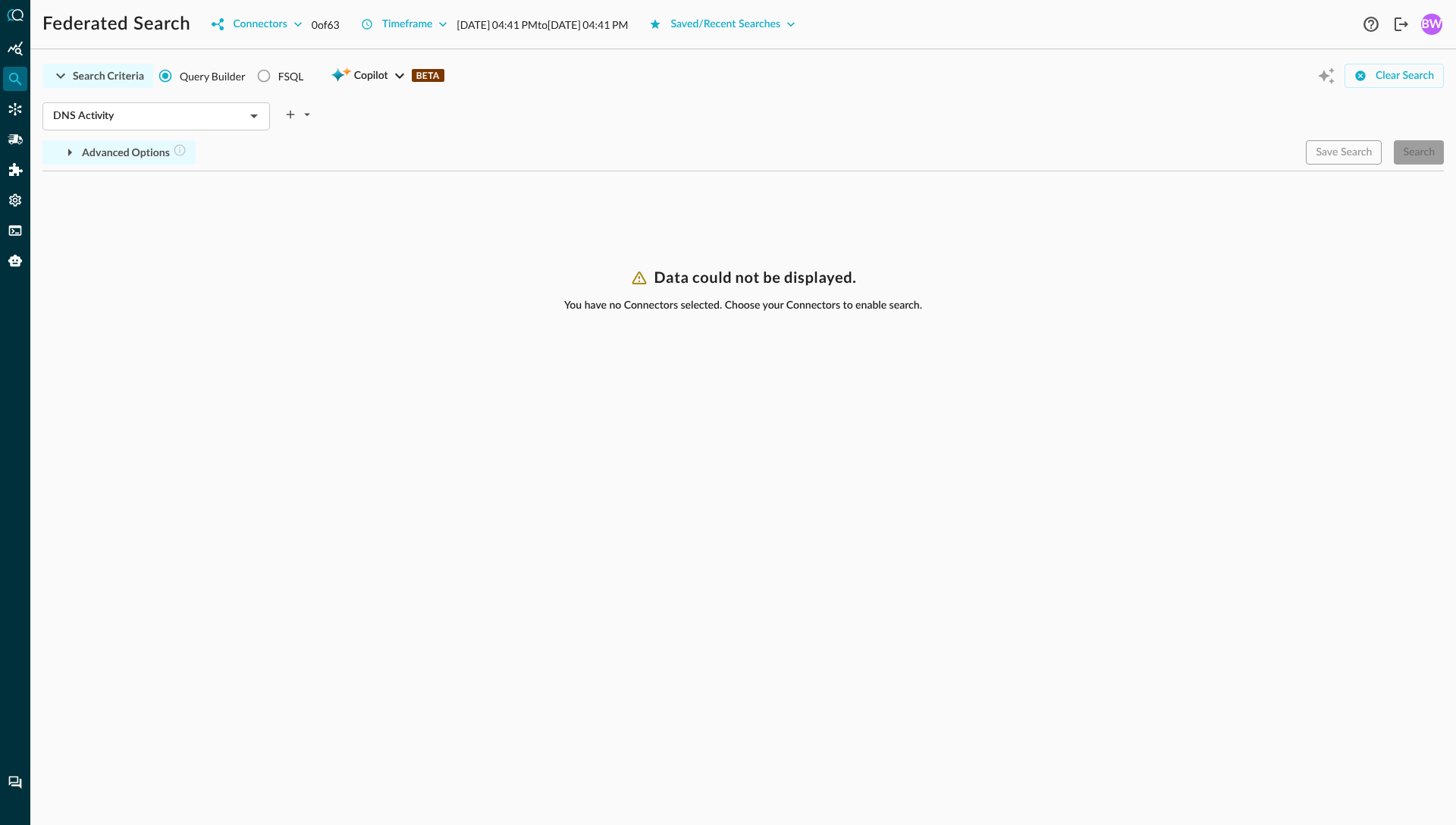
click at [69, 152] on icon "button" at bounding box center [70, 152] width 4 height 7
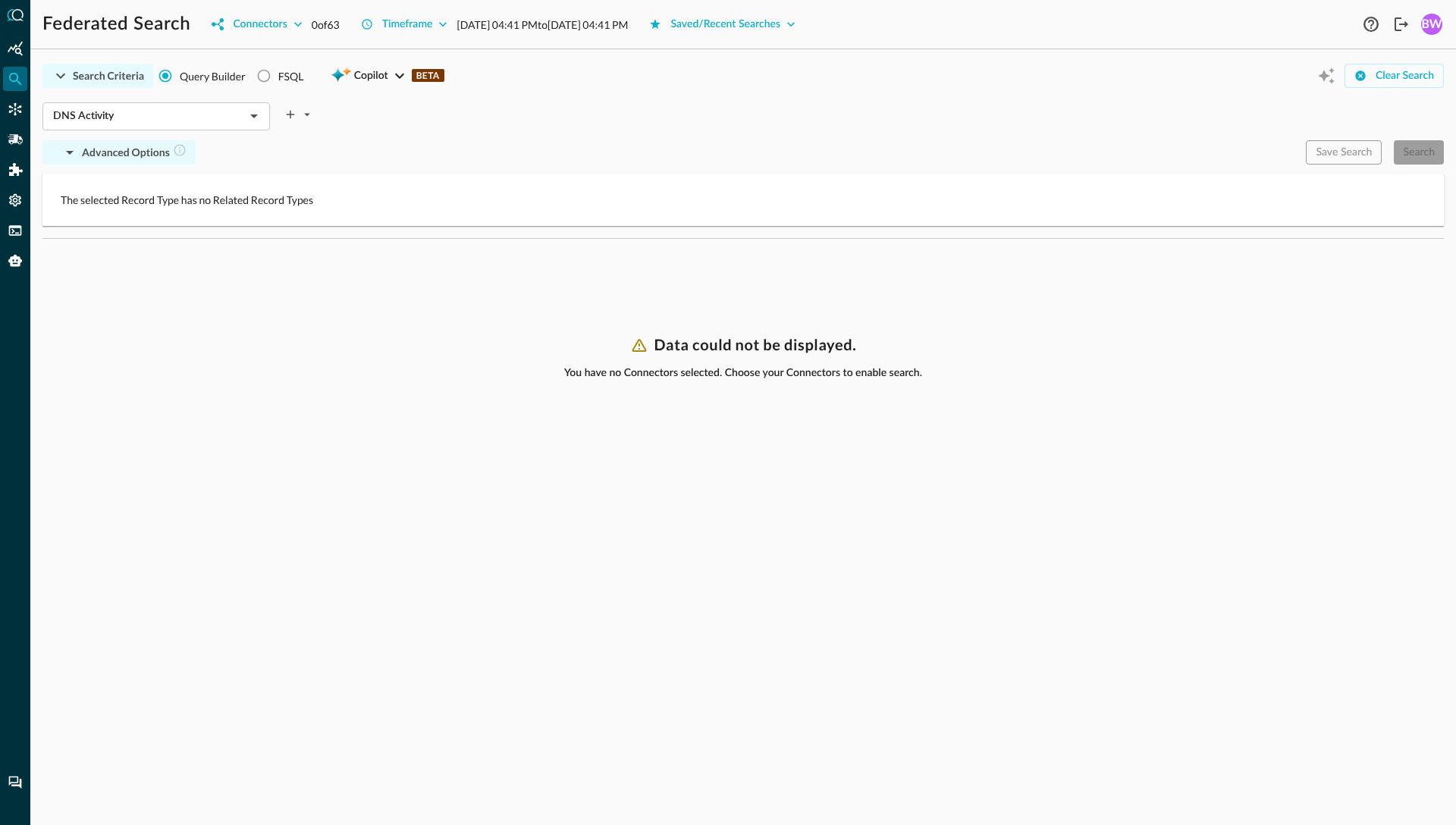
click at [69, 152] on icon "button" at bounding box center [69, 153] width 7 height 4
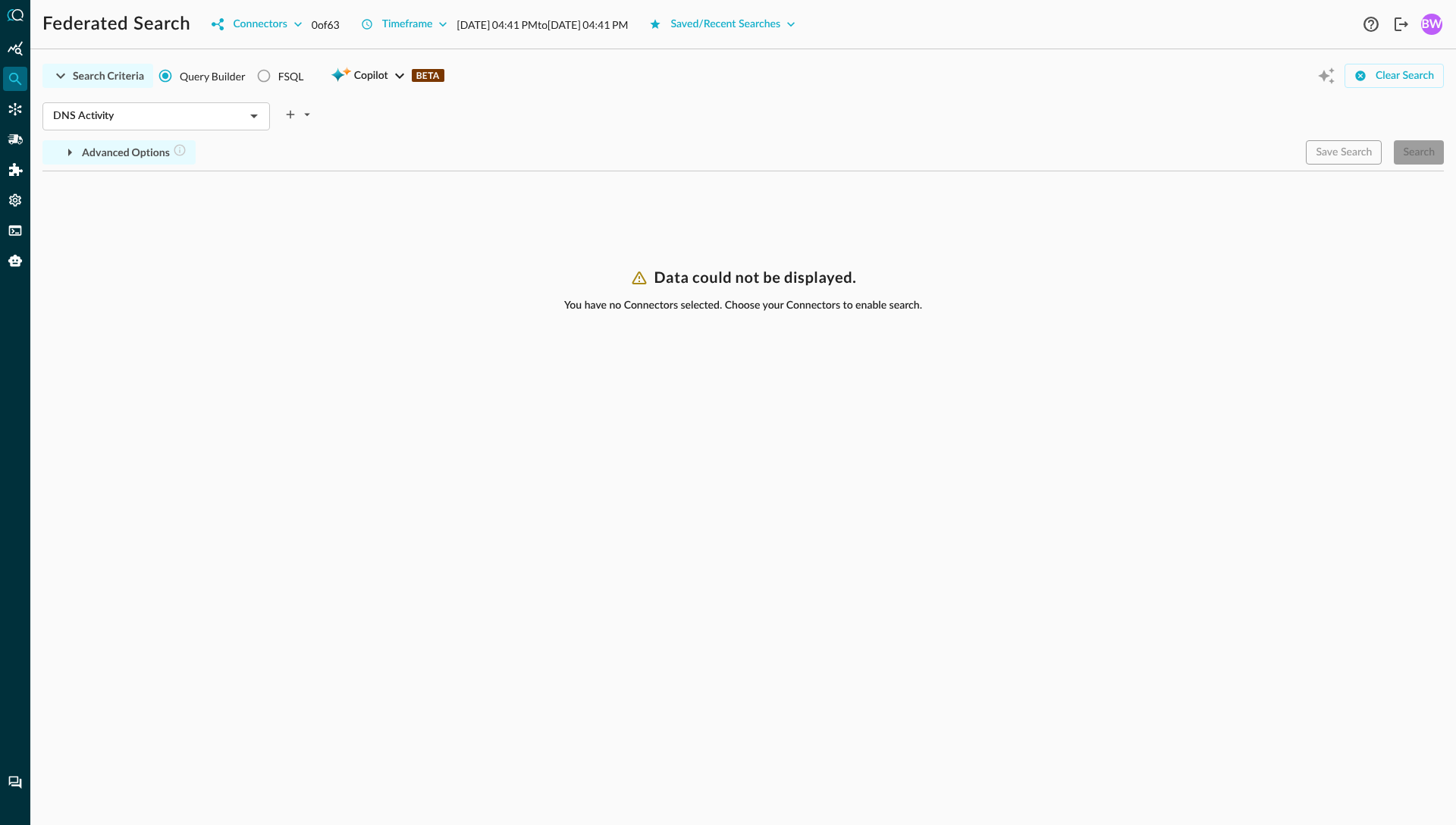
click at [185, 453] on div "Data could not be displayed. You have no Connectors selected. Choose your Conne…" at bounding box center [743, 547] width 1402 height 557
click at [388, 231] on div "Search Criteria Query Builder FSQL Copilot BETA Clear Search DNS Activity ​ Adv…" at bounding box center [743, 443] width 1402 height 763
click at [387, 280] on div "Data could not be displayed. You have no Connectors selected. Choose your Conne…" at bounding box center [743, 547] width 1402 height 557
